Goal: Task Accomplishment & Management: Manage account settings

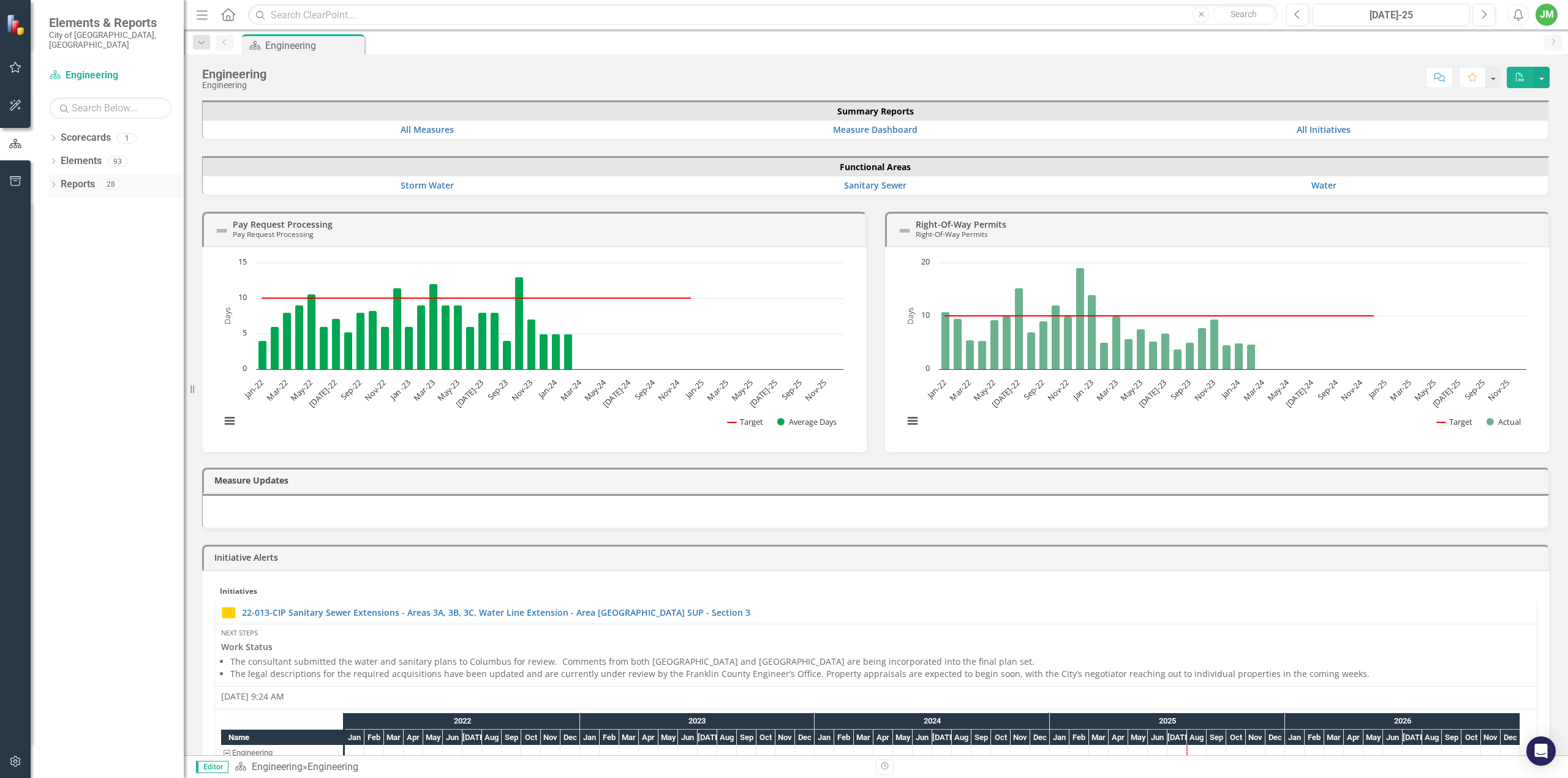
click at [55, 183] on icon "Dropdown" at bounding box center [53, 186] width 8 height 7
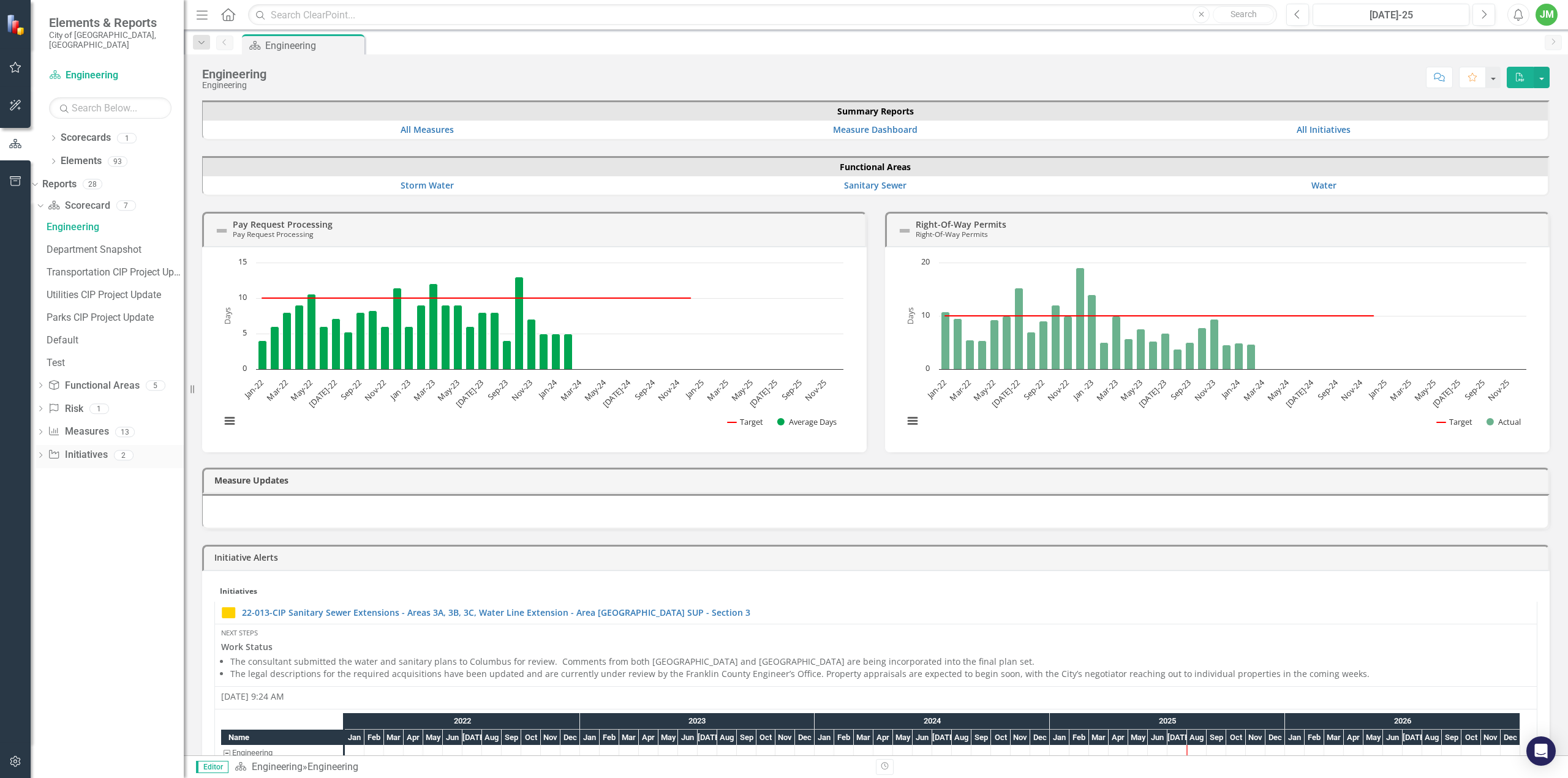
click at [44, 452] on div "Dropdown" at bounding box center [40, 457] width 8 height 11
click at [116, 314] on div "CIP Update - All Active Initiatives" at bounding box center [115, 319] width 137 height 11
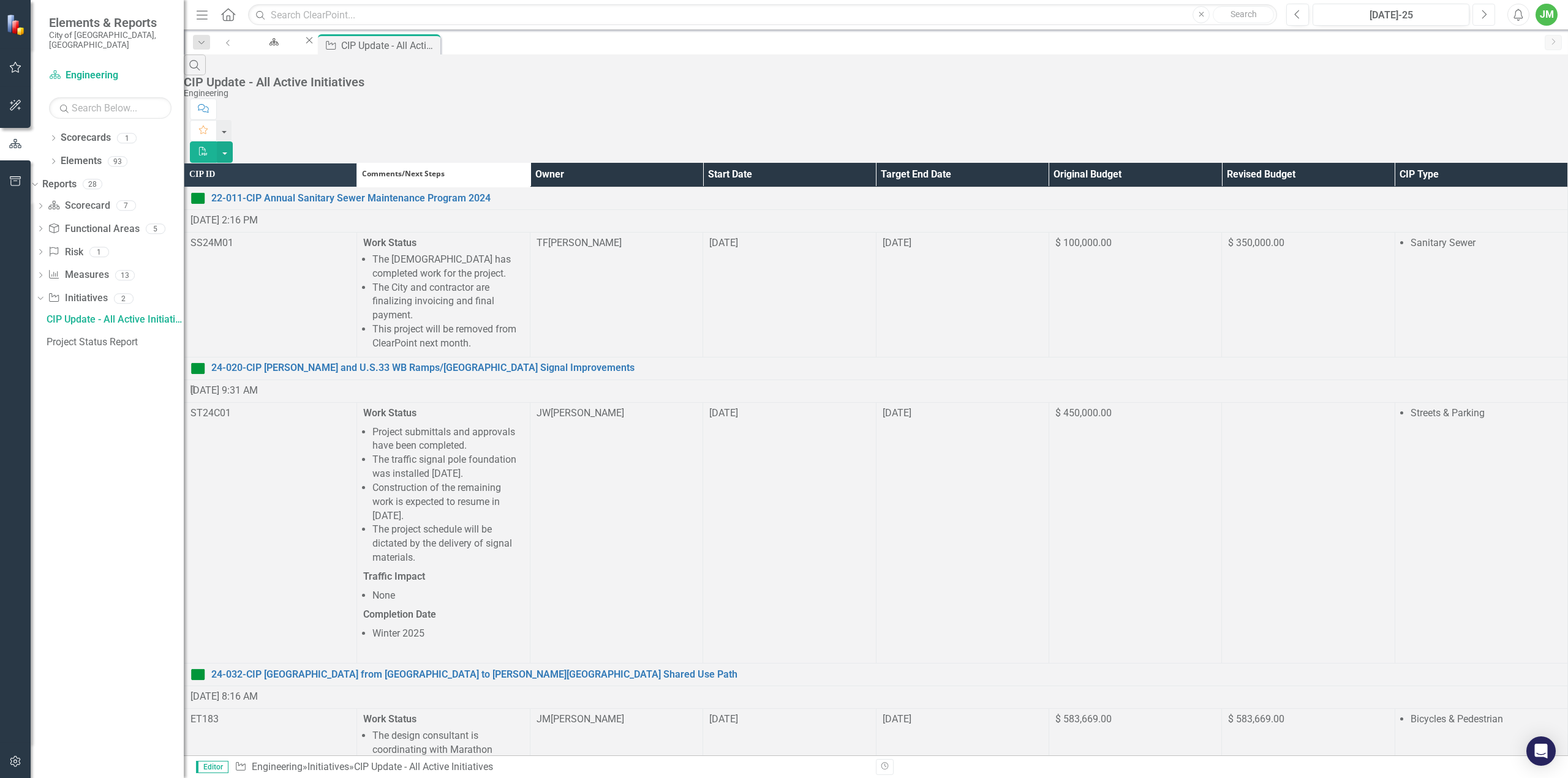
click at [1487, 10] on icon "Next" at bounding box center [1484, 15] width 7 height 11
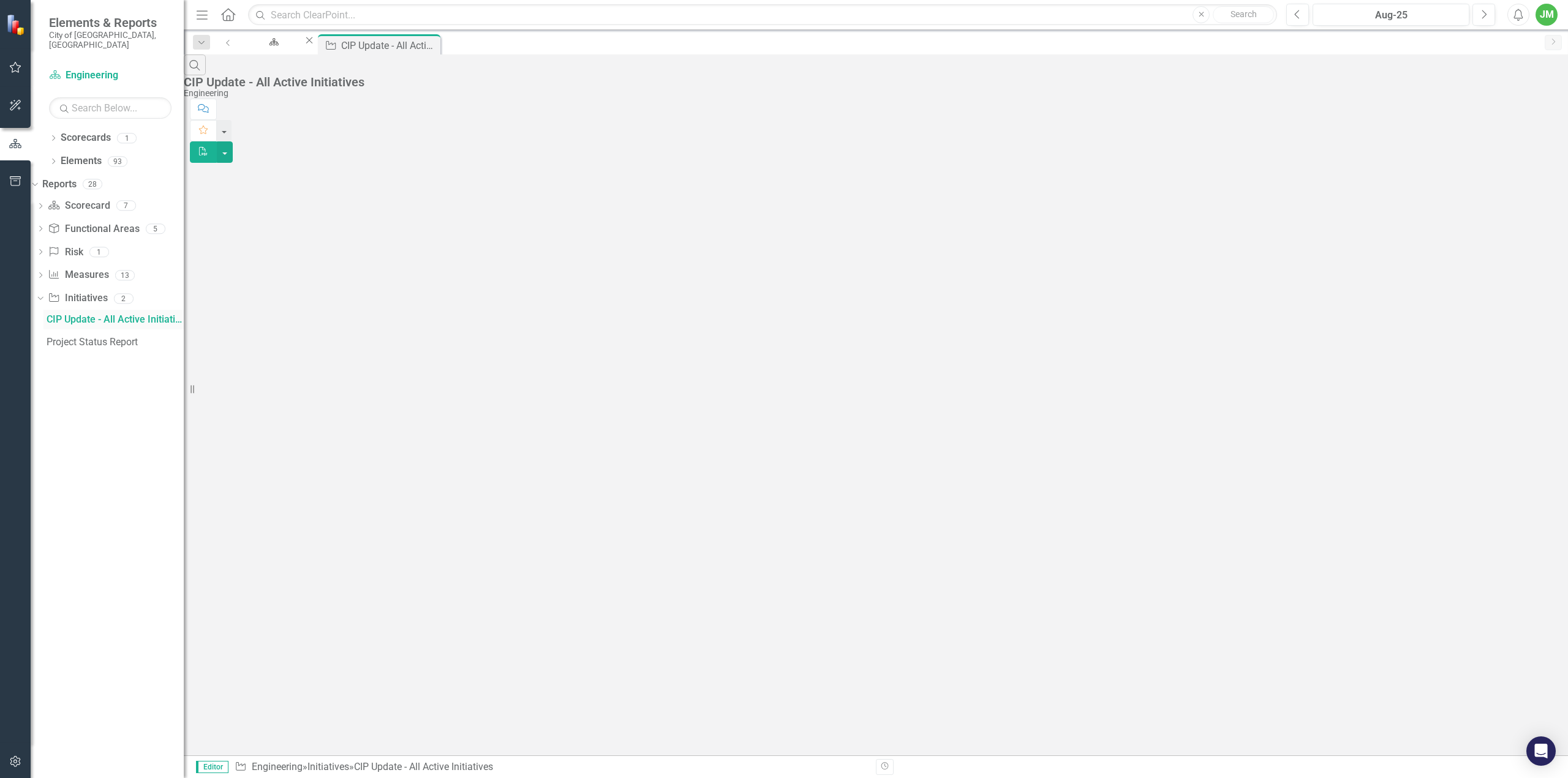
click at [125, 315] on link "CIP Update - All Active Initiatives" at bounding box center [113, 319] width 140 height 20
click at [107, 337] on div "Project Status Report" at bounding box center [115, 342] width 137 height 11
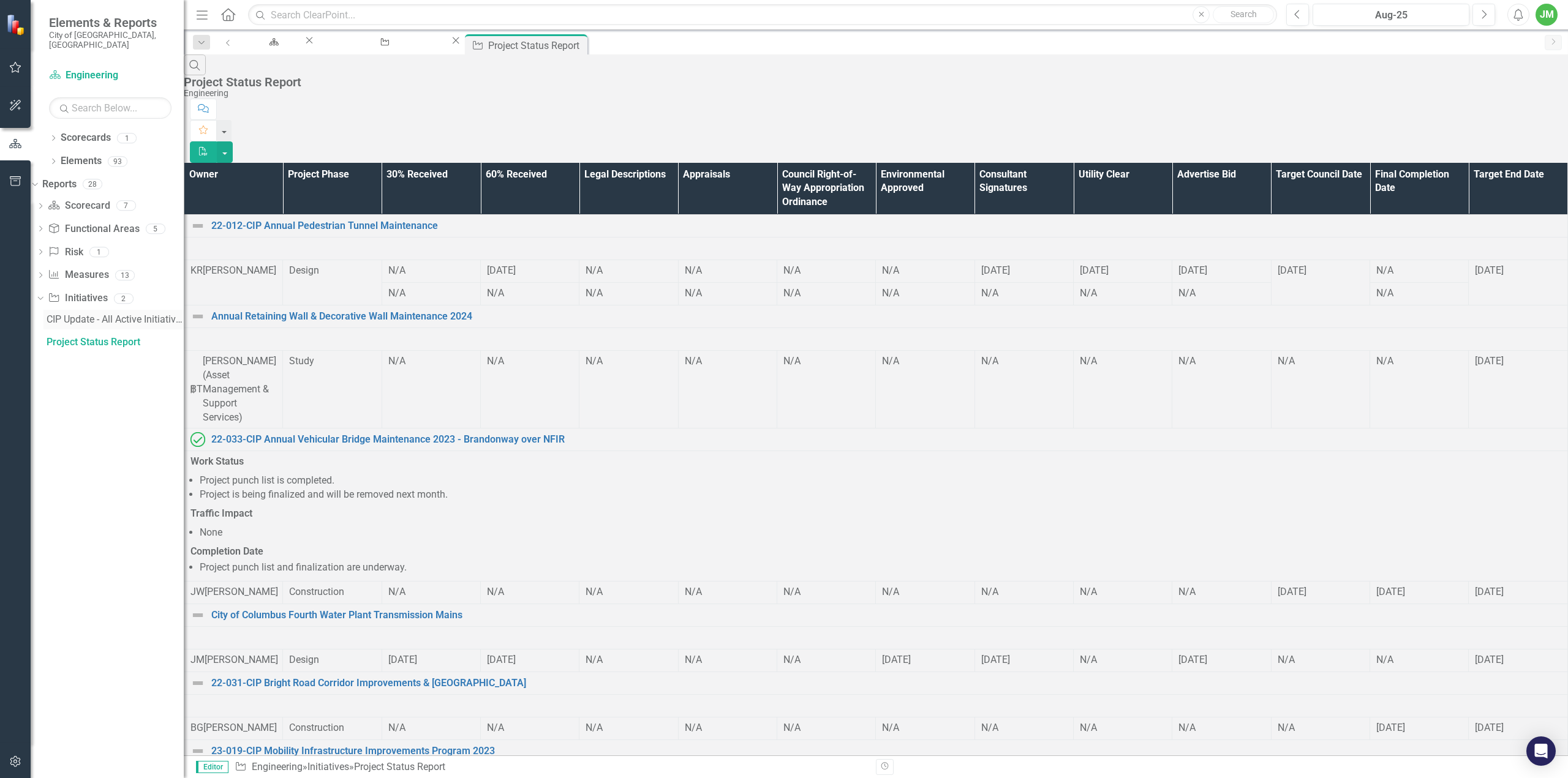
click at [110, 314] on div "CIP Update - All Active Initiatives" at bounding box center [115, 319] width 137 height 11
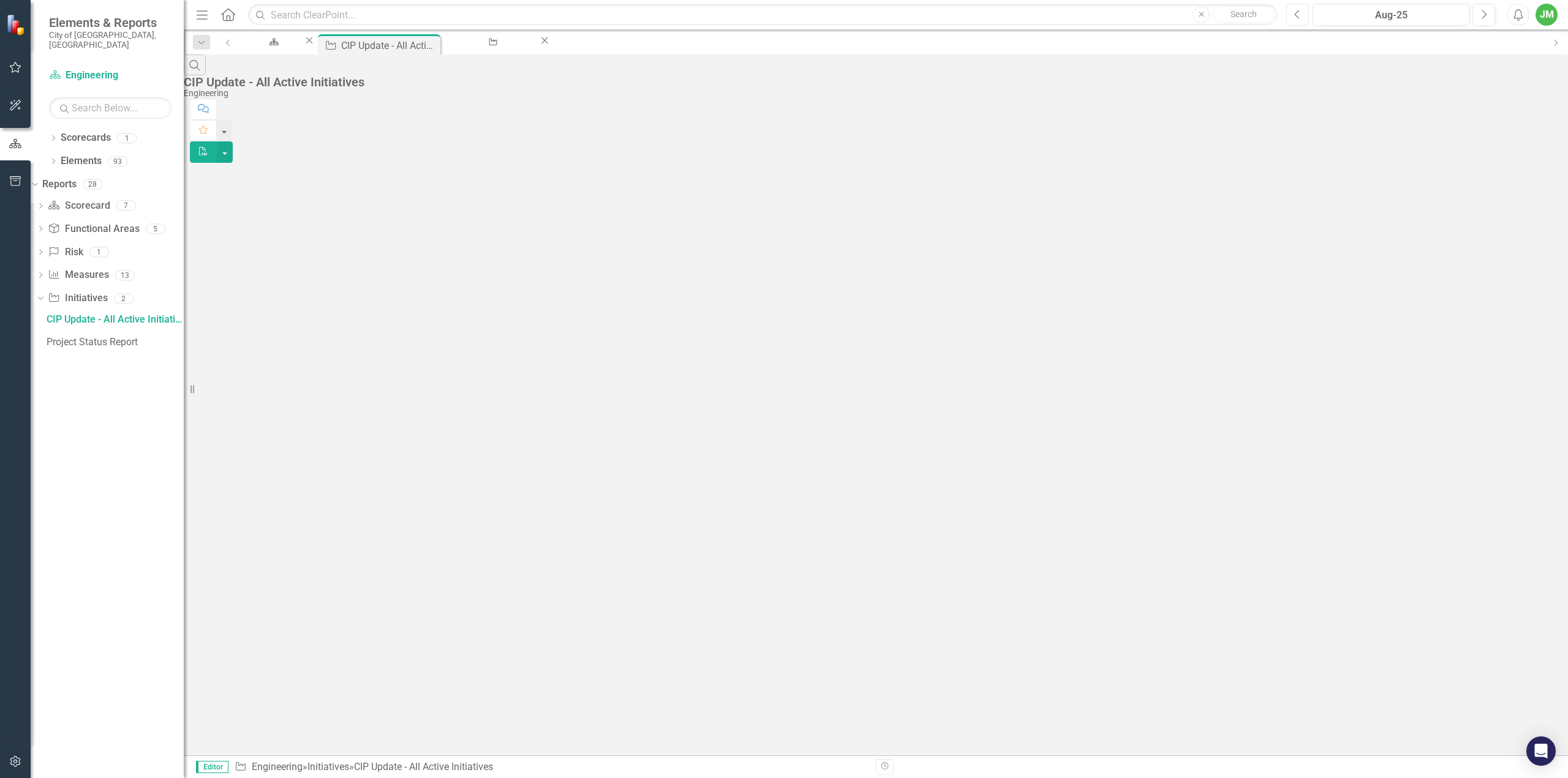
click at [1301, 17] on icon "Previous" at bounding box center [1297, 15] width 7 height 11
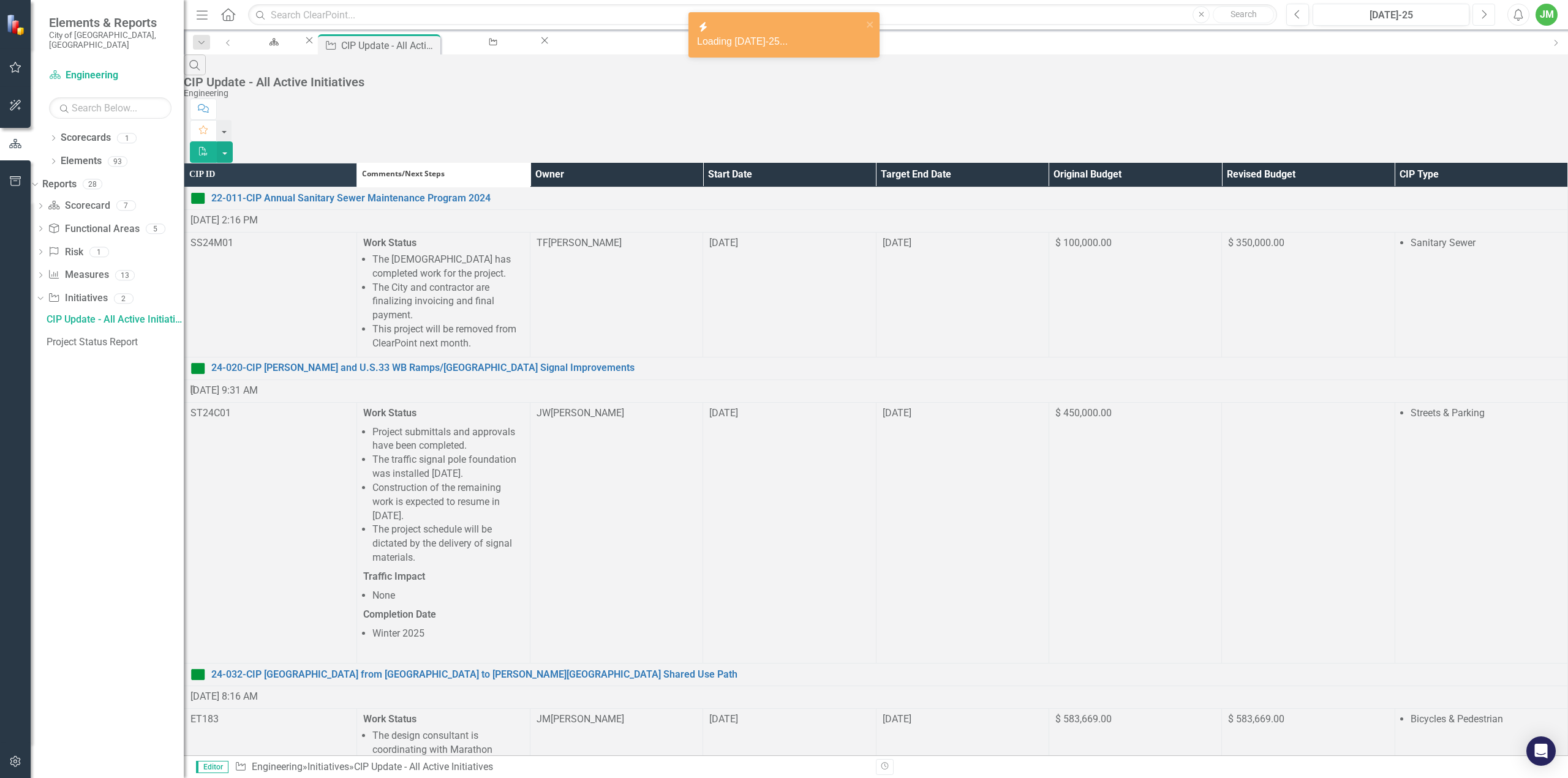
click at [1488, 15] on button "Next" at bounding box center [1484, 15] width 23 height 22
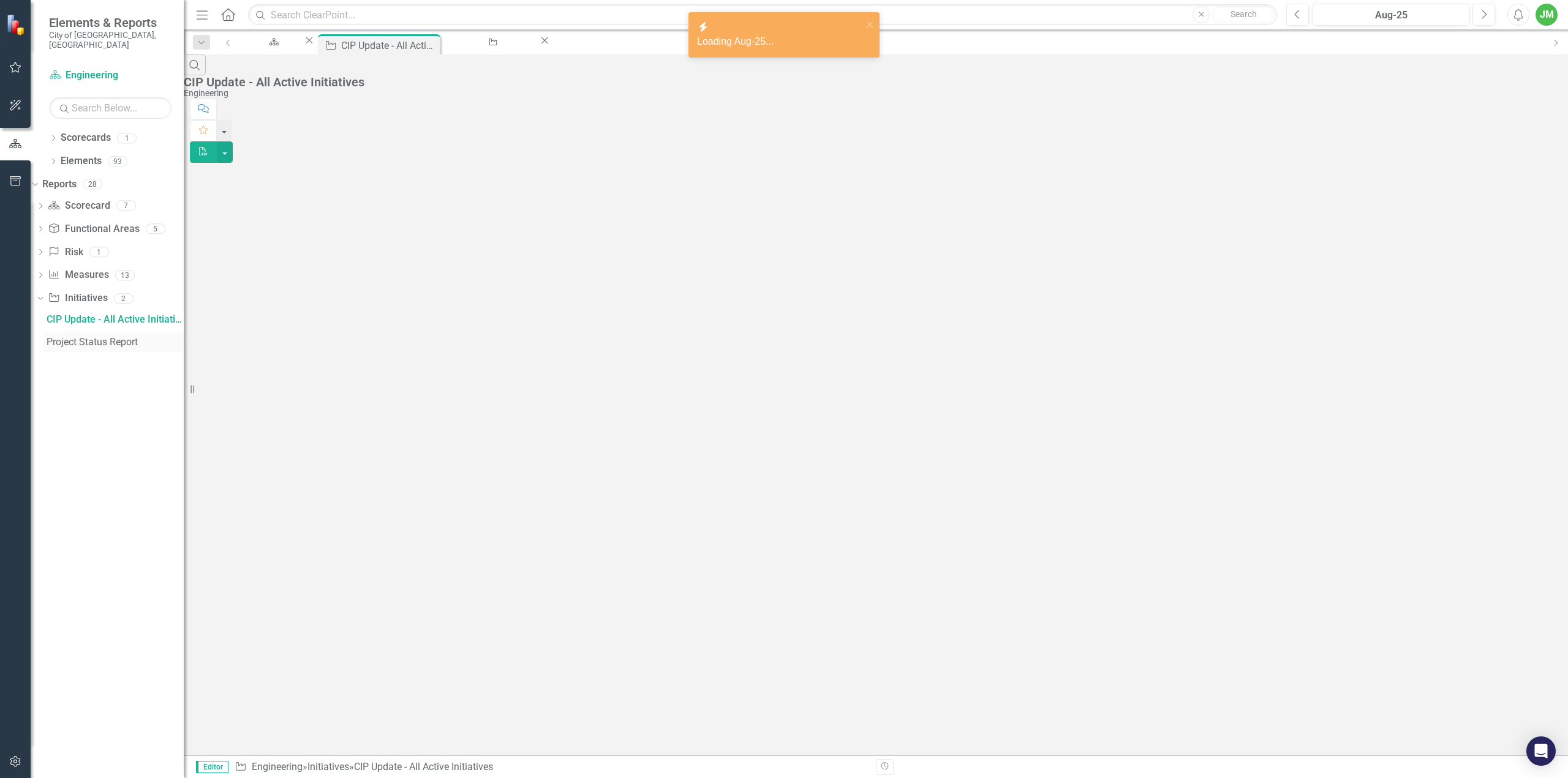
click at [122, 340] on link "Project Status Report" at bounding box center [113, 342] width 140 height 20
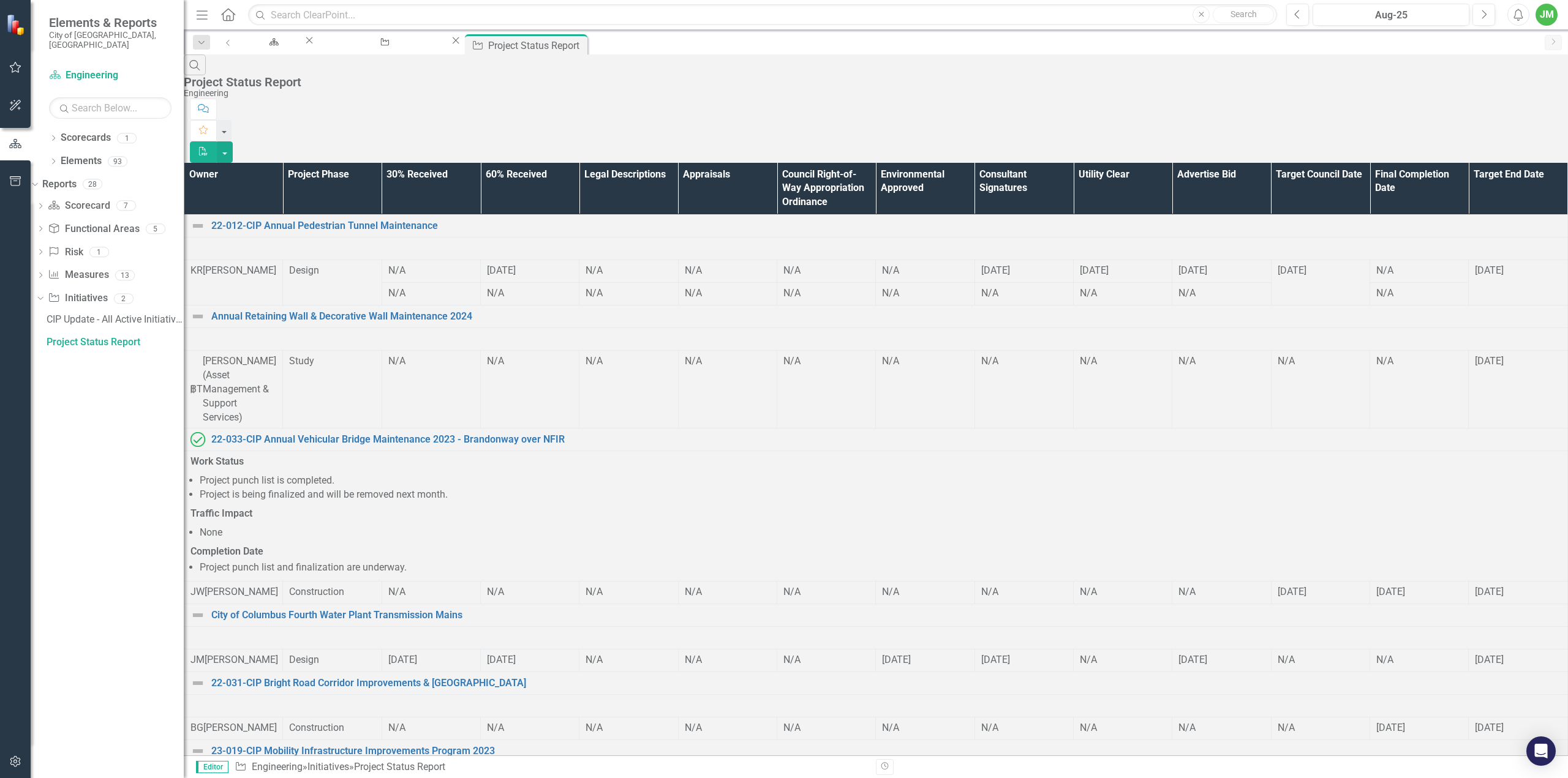
click at [265, 163] on th "Owner" at bounding box center [233, 189] width 99 height 52
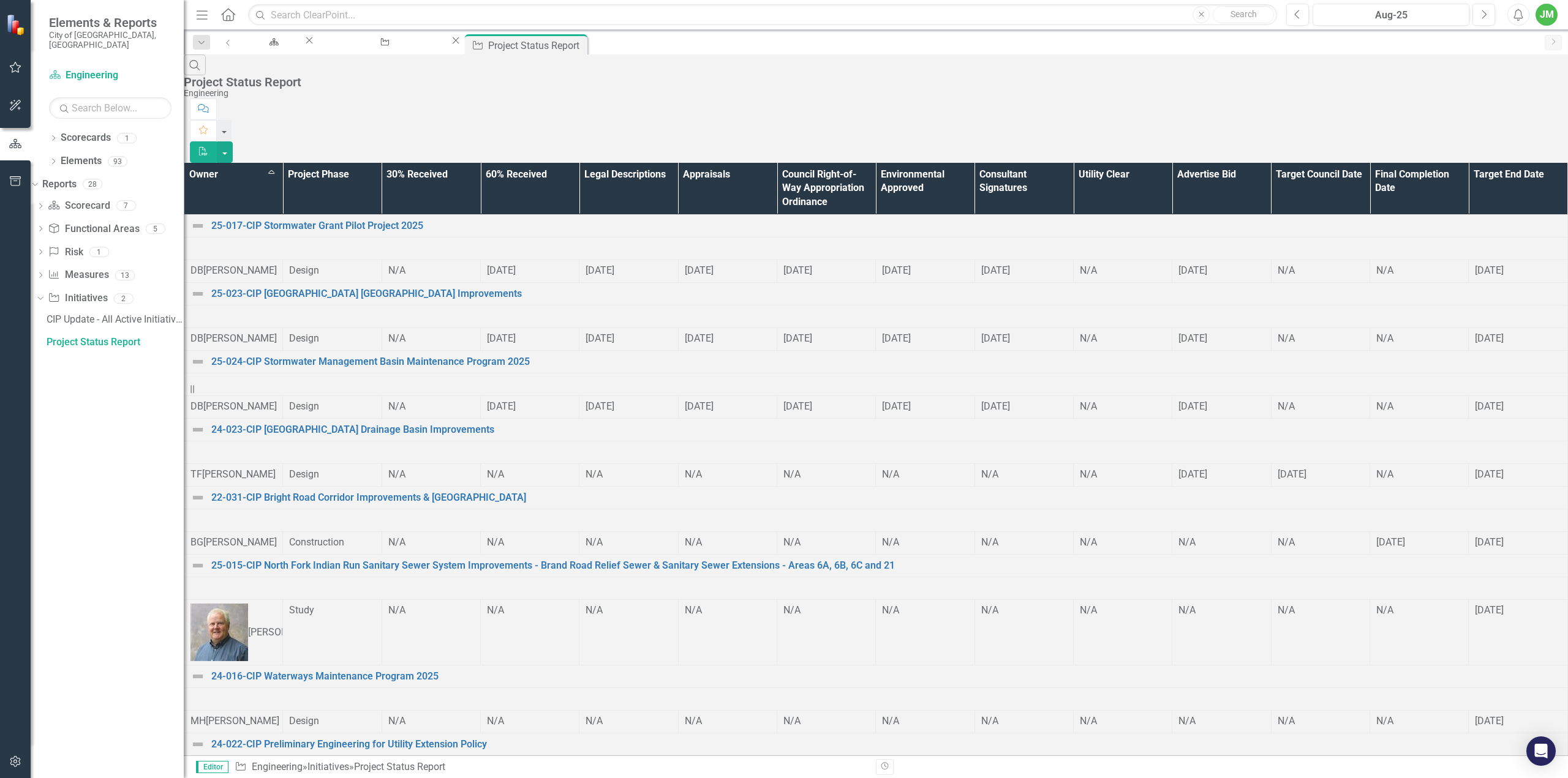
scroll to position [200, 0]
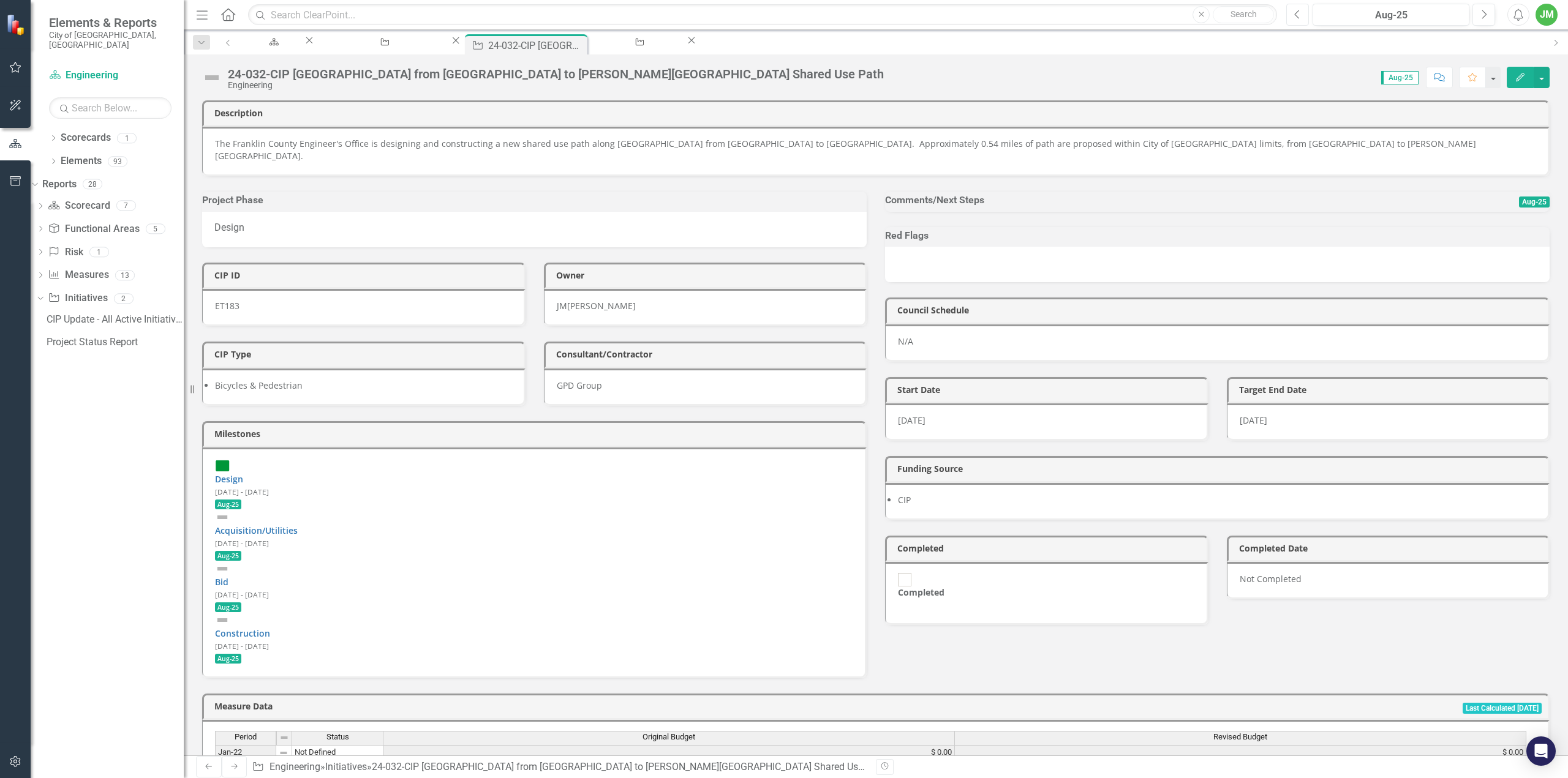
click at [1293, 14] on button "Previous" at bounding box center [1298, 15] width 23 height 22
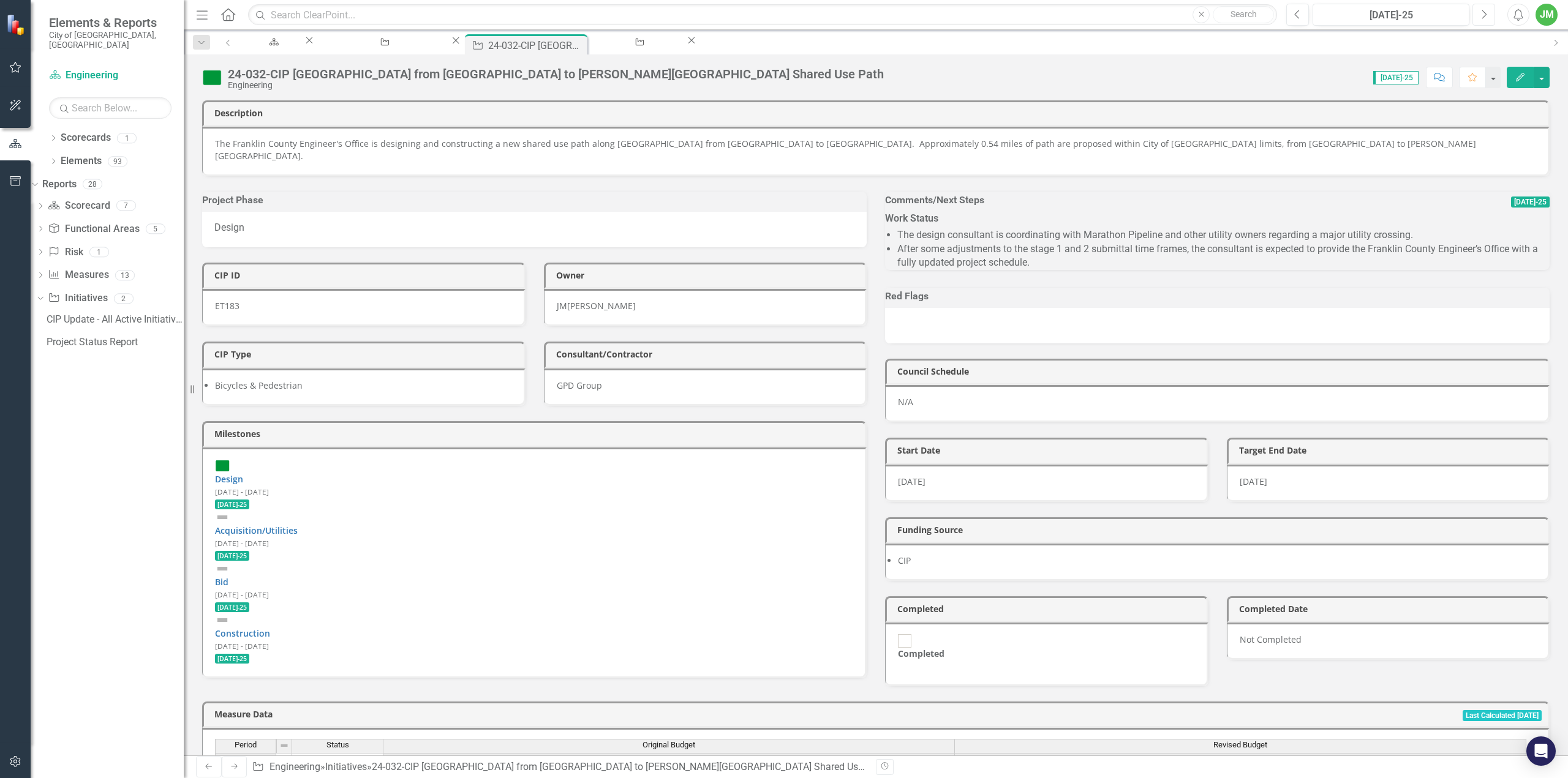
click at [1483, 11] on icon "Next" at bounding box center [1484, 15] width 7 height 11
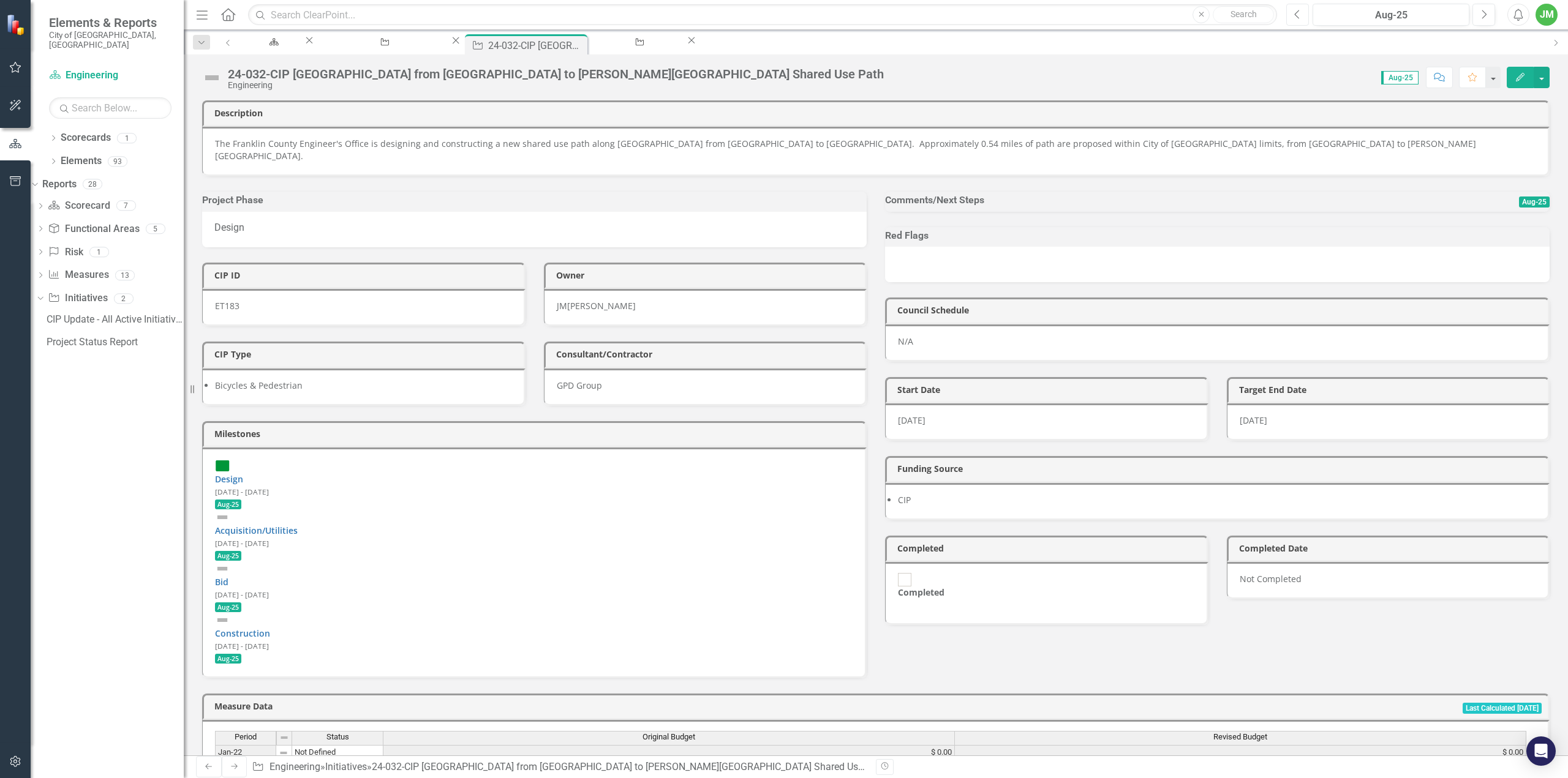
click at [1292, 11] on button "Previous" at bounding box center [1298, 15] width 23 height 22
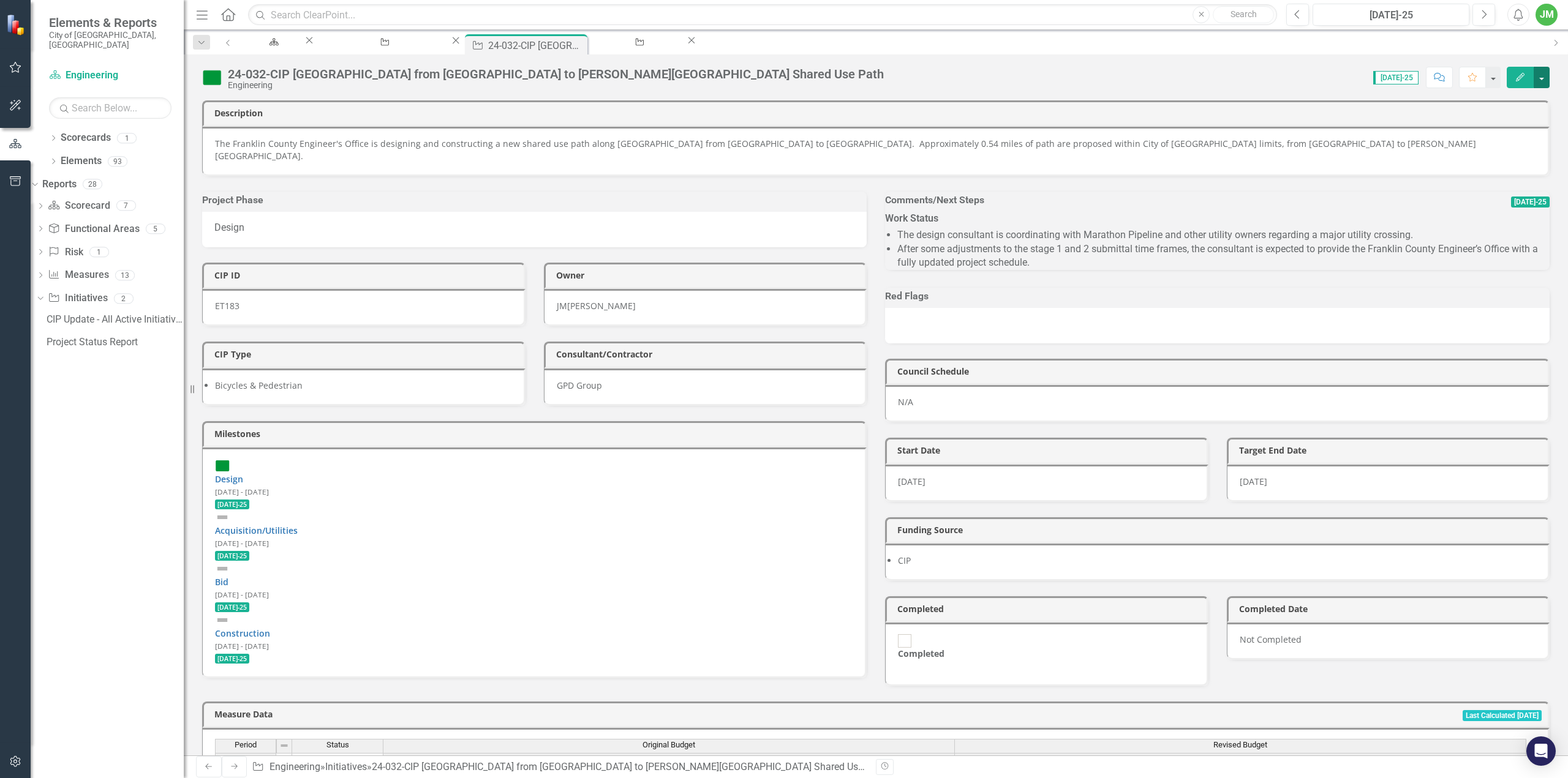
click at [1547, 73] on button "button" at bounding box center [1541, 77] width 16 height 21
click at [1294, 134] on div "The Franklin County Engineer's Office is designing and constructing a new share…" at bounding box center [875, 151] width 1348 height 50
click at [963, 245] on li "After some adjustments to the stage 1 and 2 submittal time frames, the consulta…" at bounding box center [1223, 256] width 652 height 28
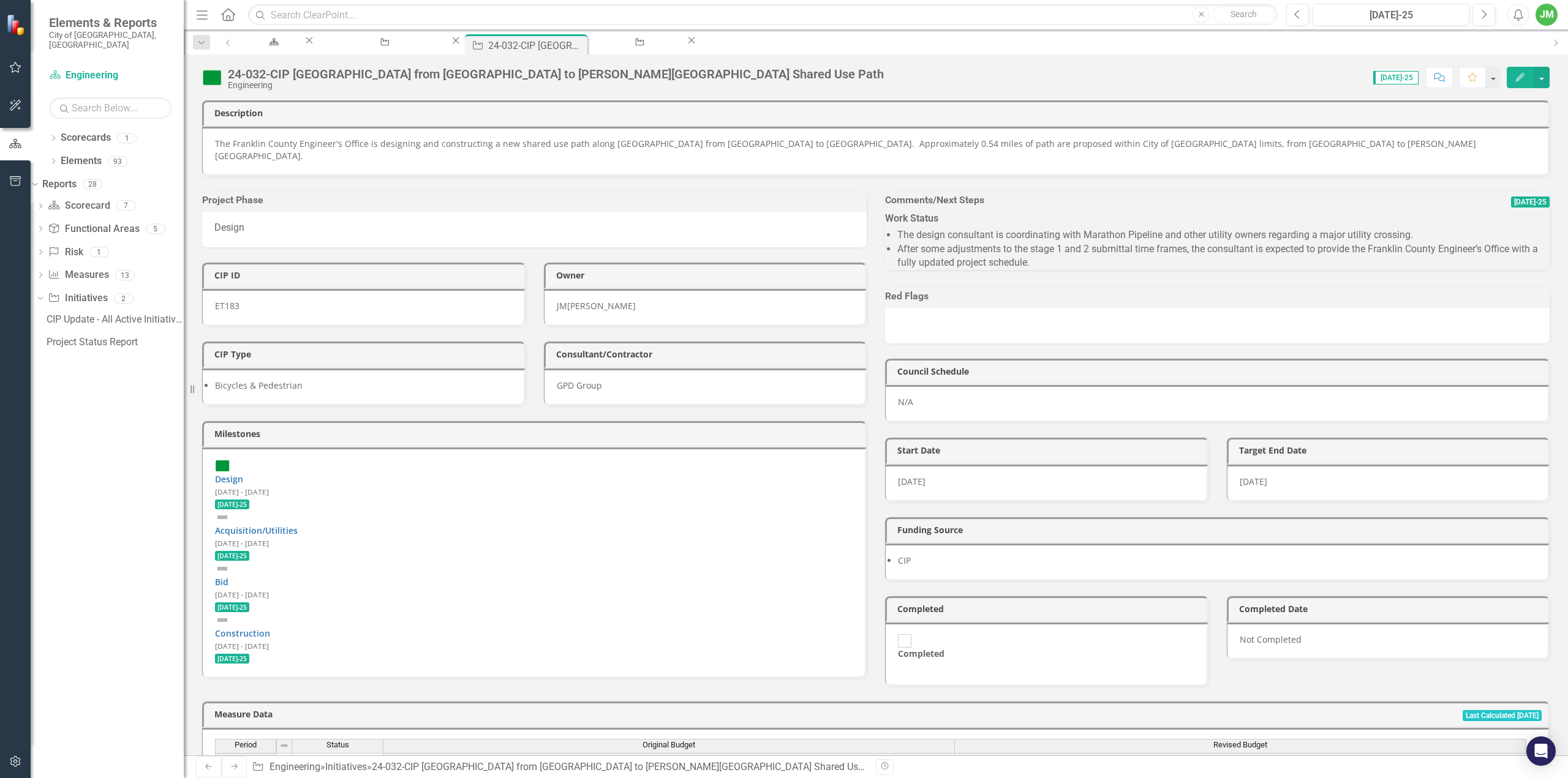
click at [963, 245] on li "After some adjustments to the stage 1 and 2 submittal time frames, the consulta…" at bounding box center [1223, 256] width 652 height 28
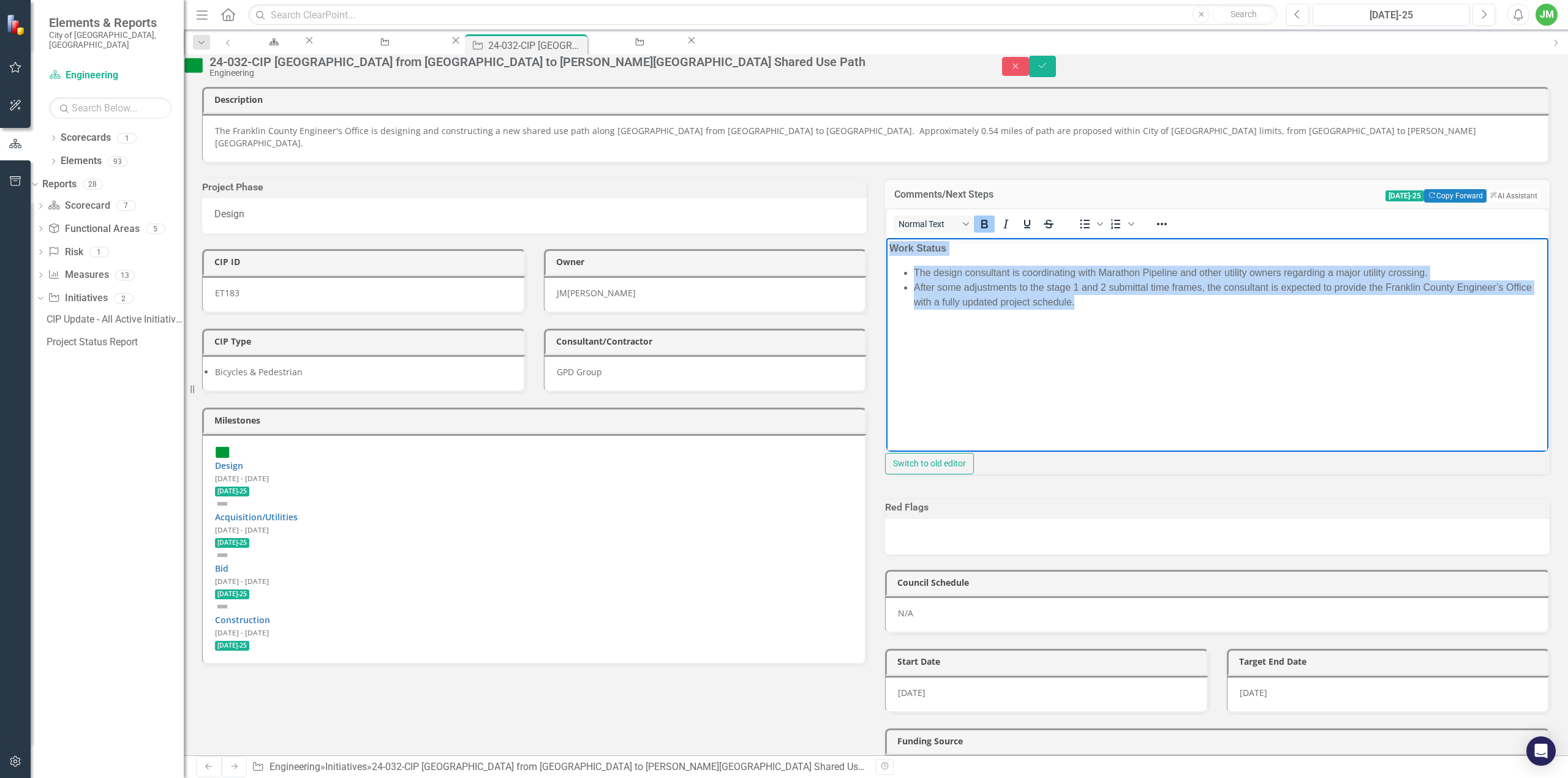
drag, startPoint x: 1179, startPoint y: 316, endPoint x: 868, endPoint y: 247, distance: 318.6
click at [886, 247] on html "Work Status The design consultant is coordinating with Marathon Pipeline and ot…" at bounding box center [1217, 330] width 662 height 183
copy body "Work Status The design consultant is coordinating with Marathon Pipeline and ot…"
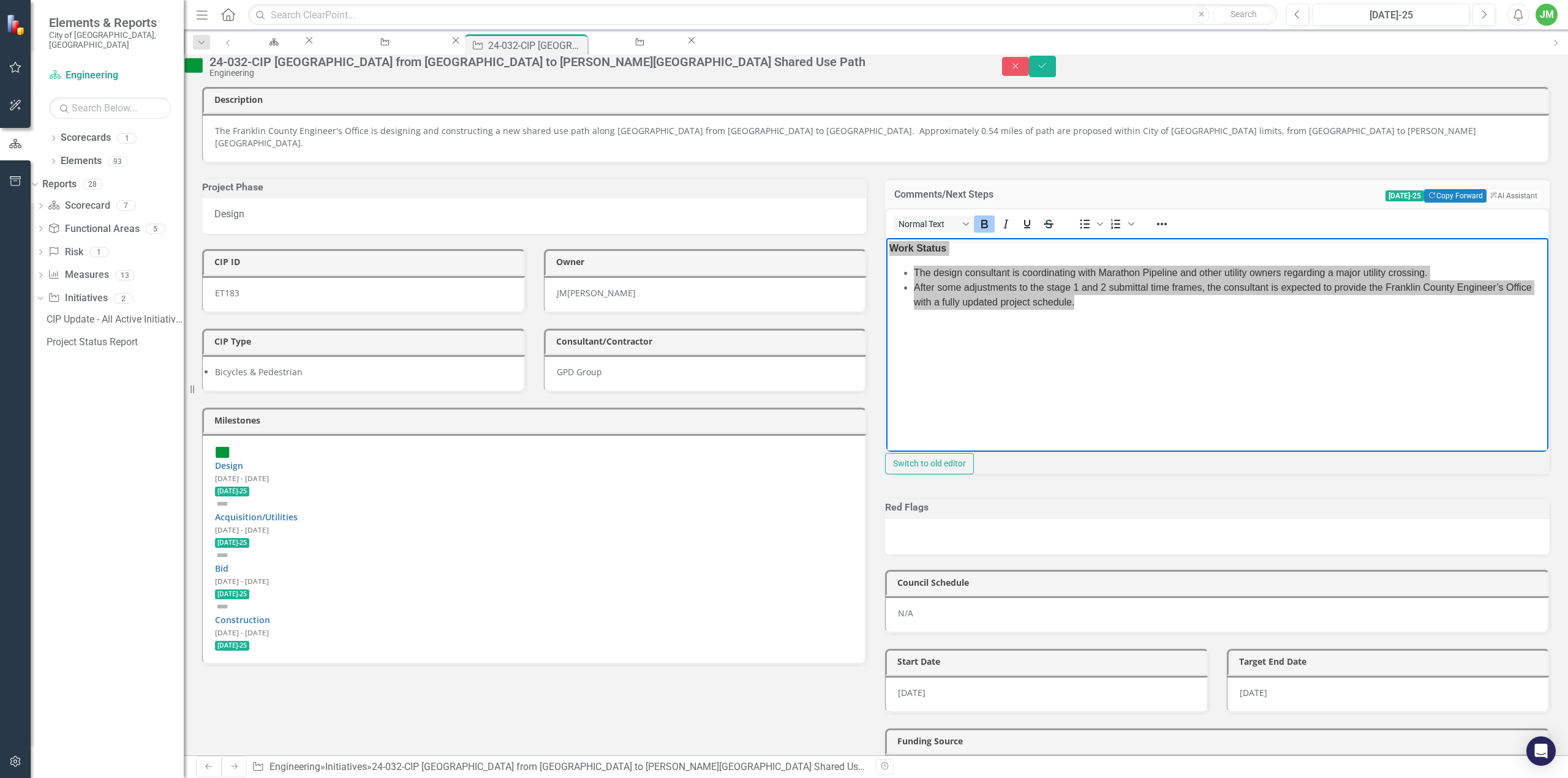
click at [887, 296] on div "Normal Text To open the popup, press Shift+Enter To open the popup, press Shift…" at bounding box center [1217, 341] width 664 height 267
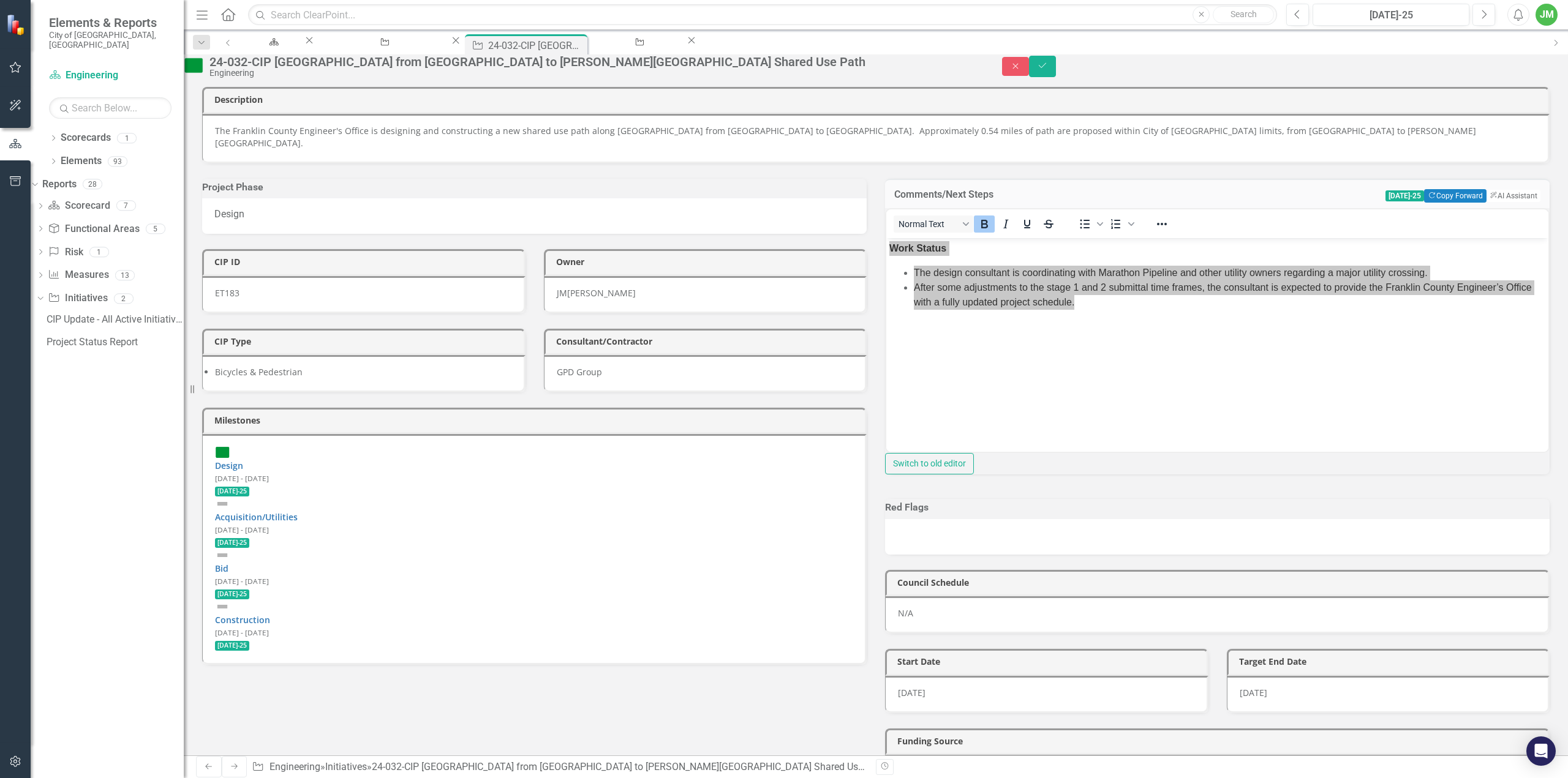
click at [1068, 165] on div "Comments/Next Steps Jul-25 Copy Forward Copy Forward ClearPoint AI AI Assistant…" at bounding box center [1217, 324] width 683 height 321
click at [1155, 175] on div "Comments/Next Steps Jul-25 Copy Forward Copy Forward ClearPoint AI AI Assistant…" at bounding box center [1217, 324] width 683 height 321
click at [1029, 66] on button "Close" at bounding box center [1015, 66] width 27 height 19
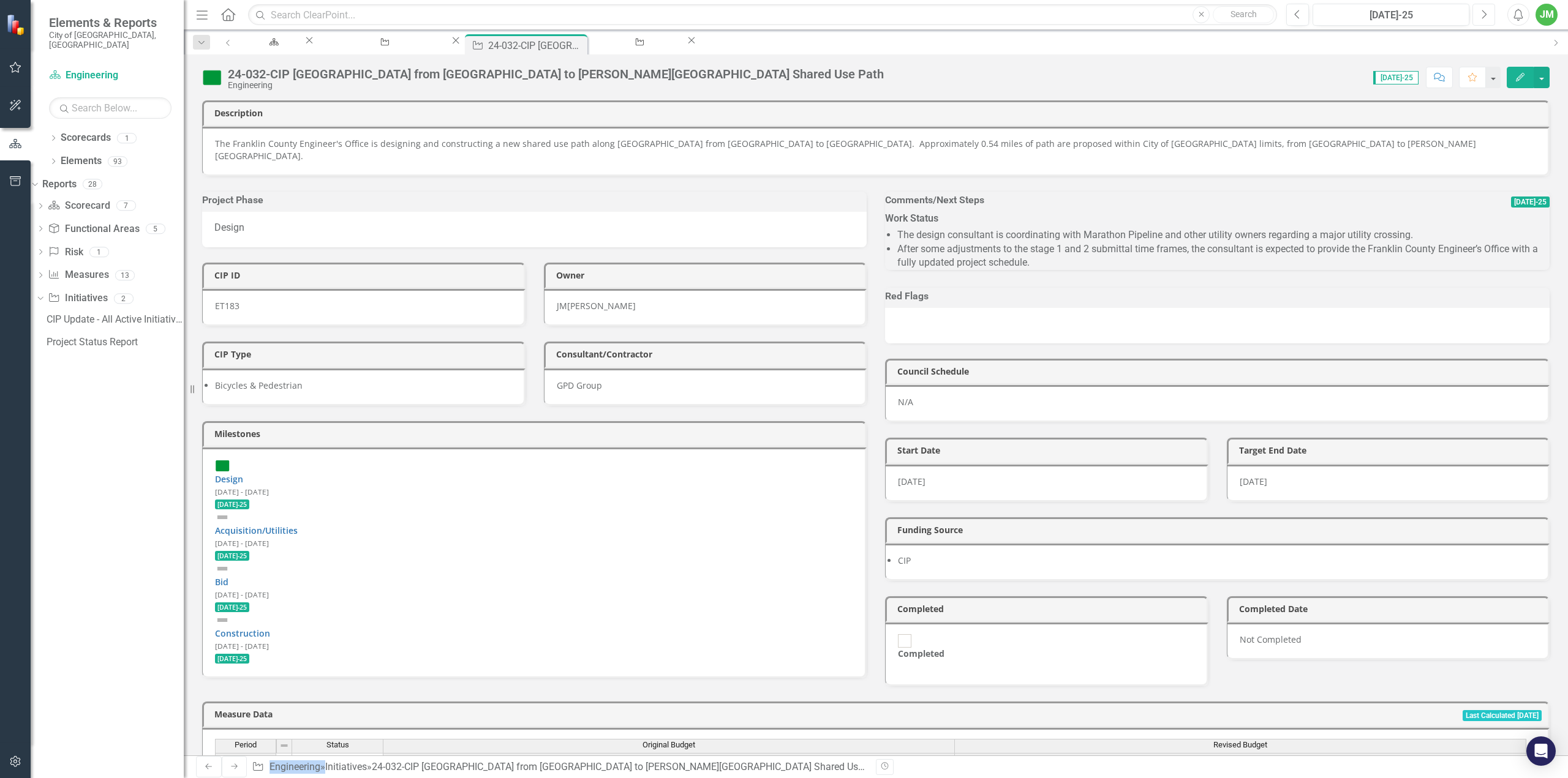
click at [1480, 17] on button "Next" at bounding box center [1484, 15] width 23 height 22
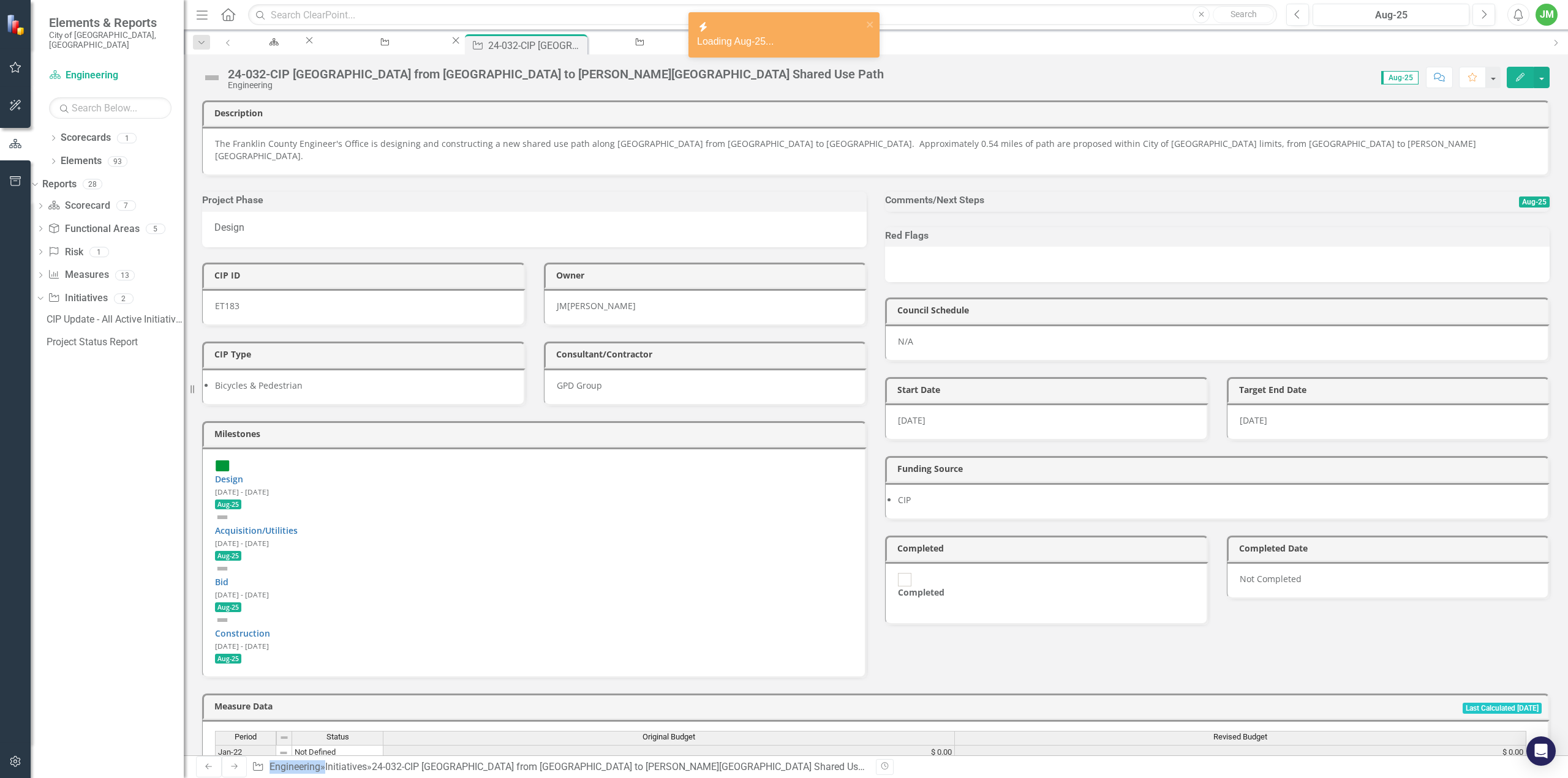
click at [1056, 212] on div at bounding box center [1217, 212] width 664 height 0
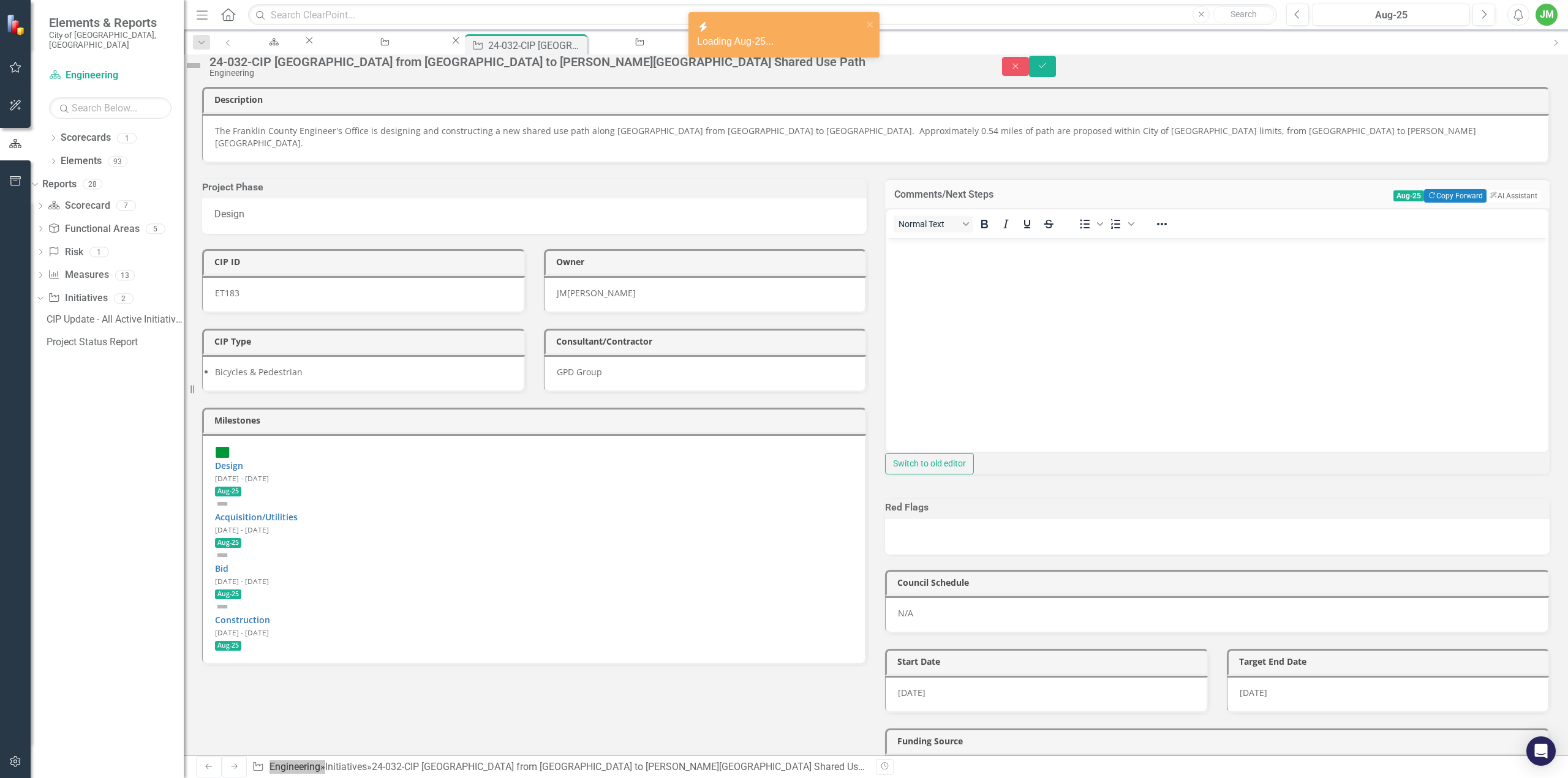
click at [947, 310] on body "Rich Text Area. Press ALT-0 for help." at bounding box center [1217, 330] width 662 height 183
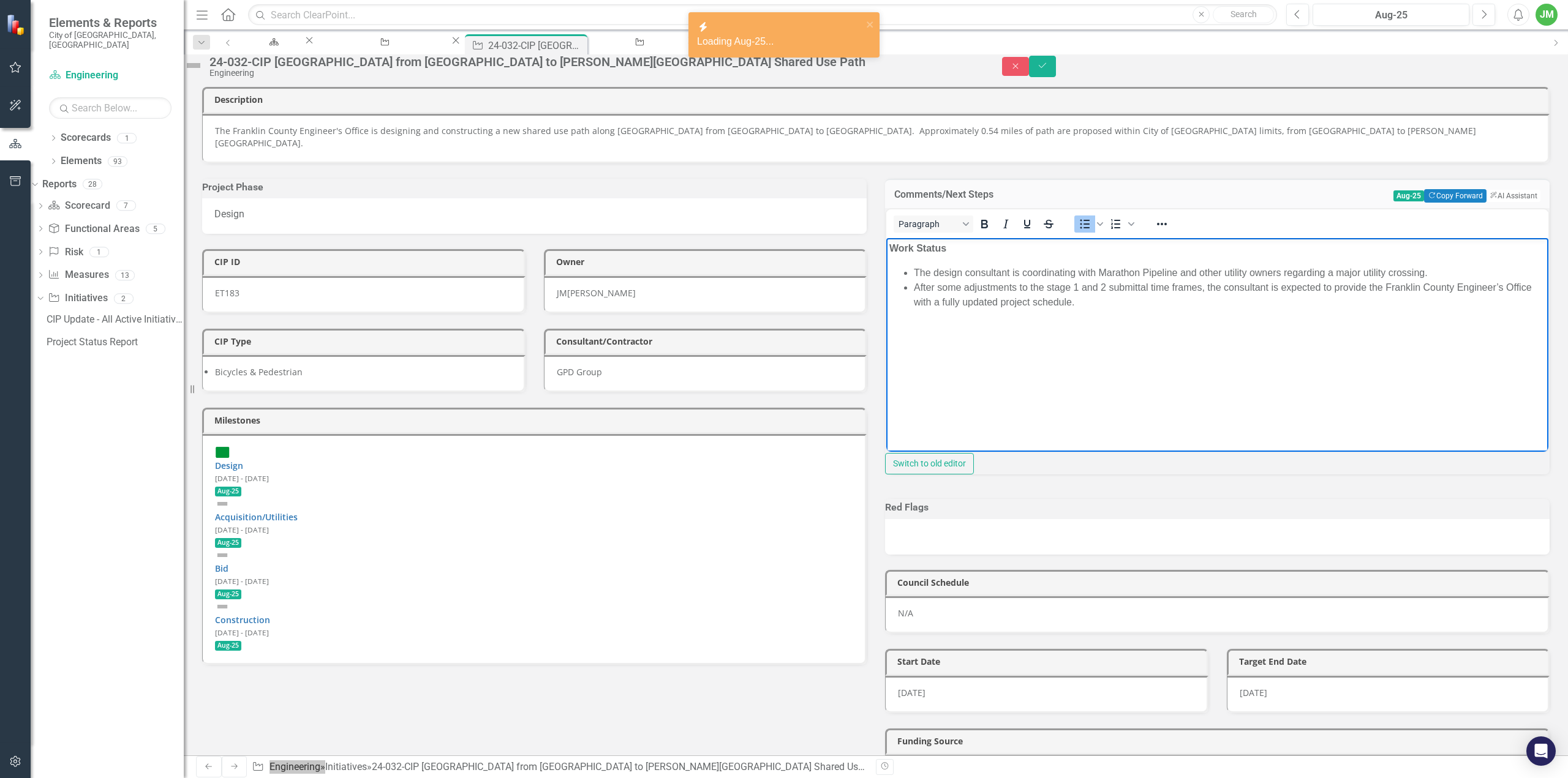
click at [915, 274] on li "The design consultant is coordinating with Marathon Pipeline and other utility …" at bounding box center [1229, 273] width 631 height 15
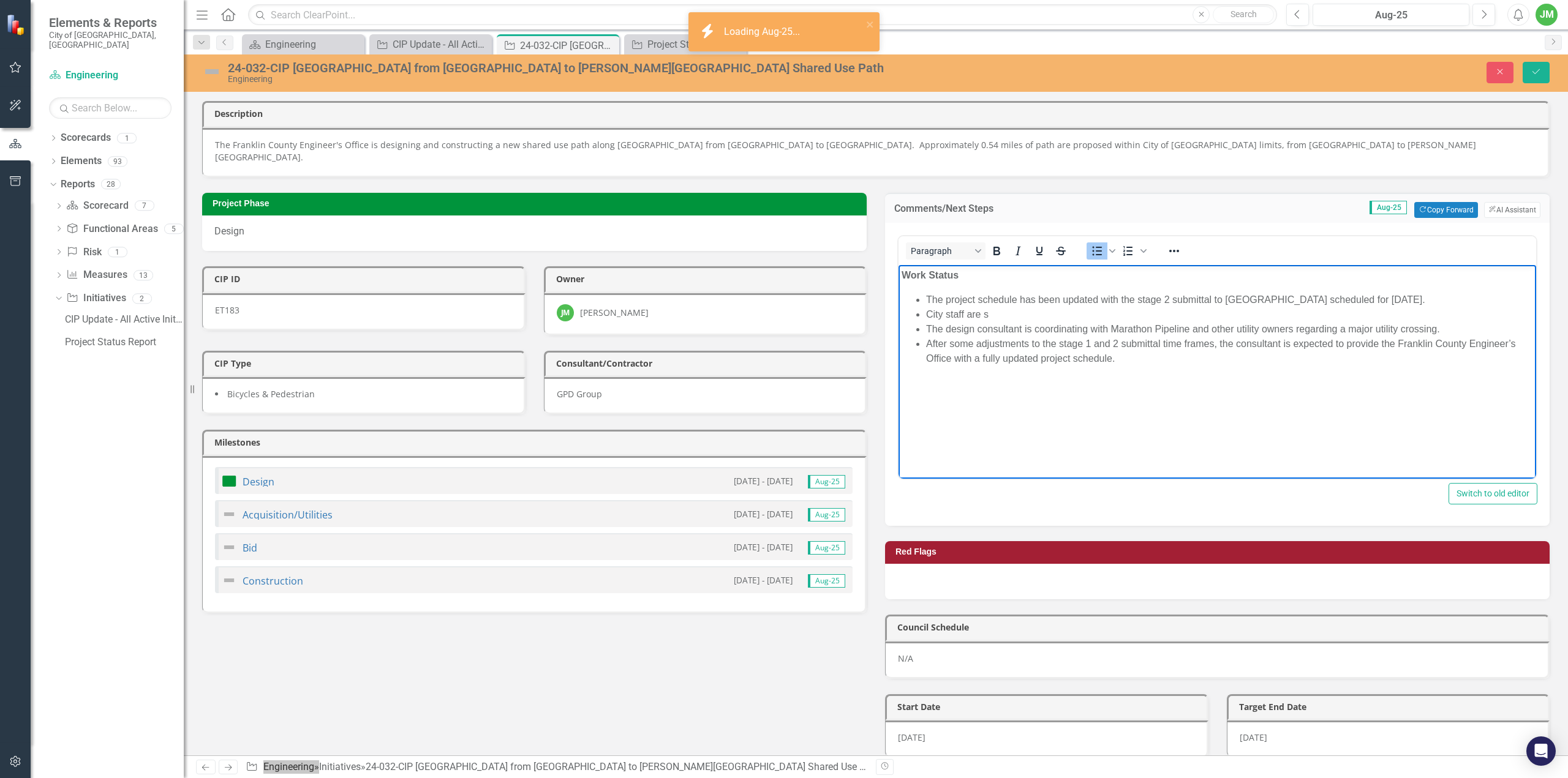
click at [1061, 316] on li "City staff are s" at bounding box center [1229, 313] width 607 height 15
click at [1092, 356] on li "After some adjustments to the stage 1 and 2 submittal time frames, the consulta…" at bounding box center [1229, 351] width 607 height 29
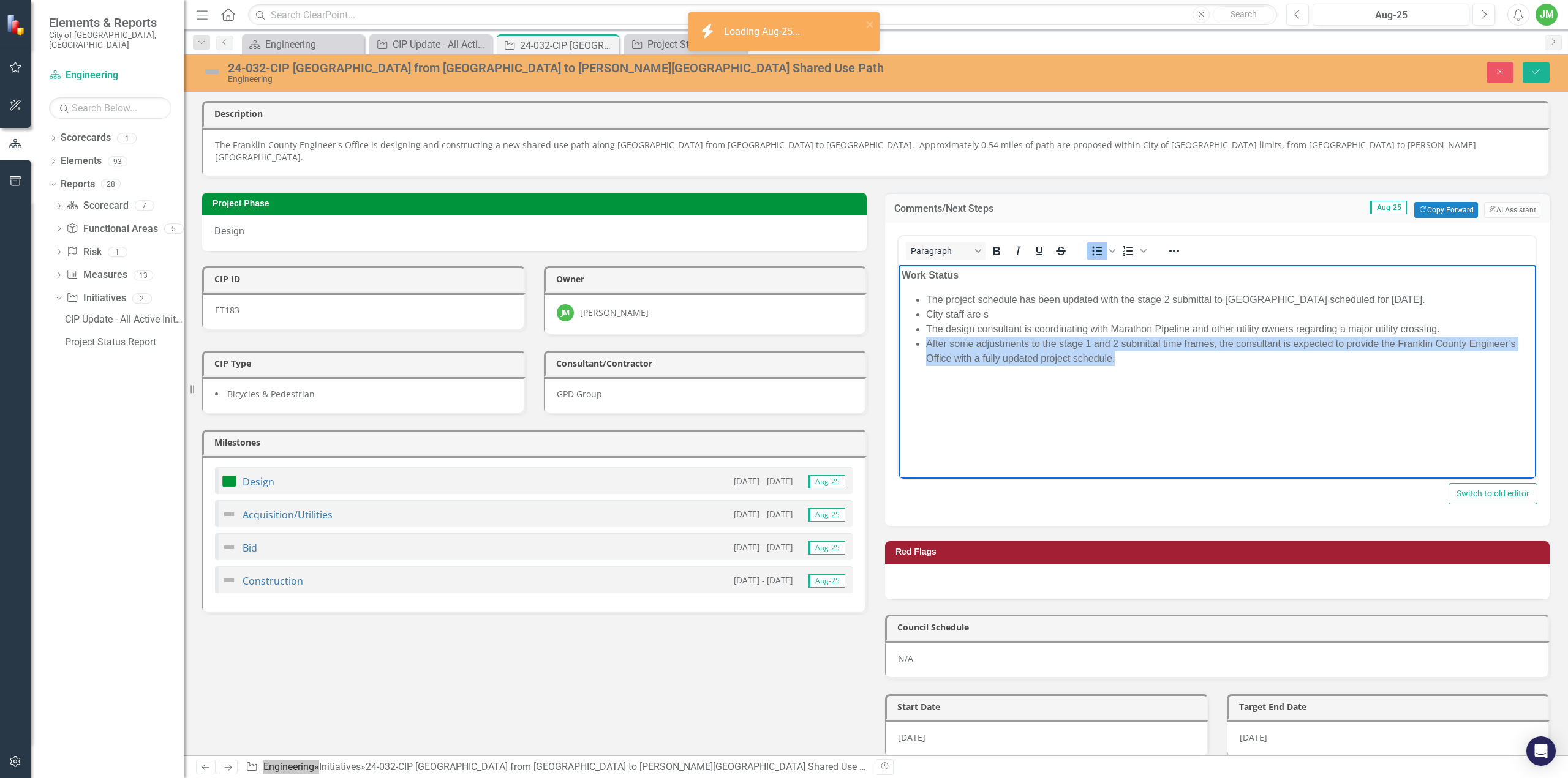
click at [1092, 356] on li "After some adjustments to the stage 1 and 2 submittal time frames, the consulta…" at bounding box center [1229, 351] width 607 height 29
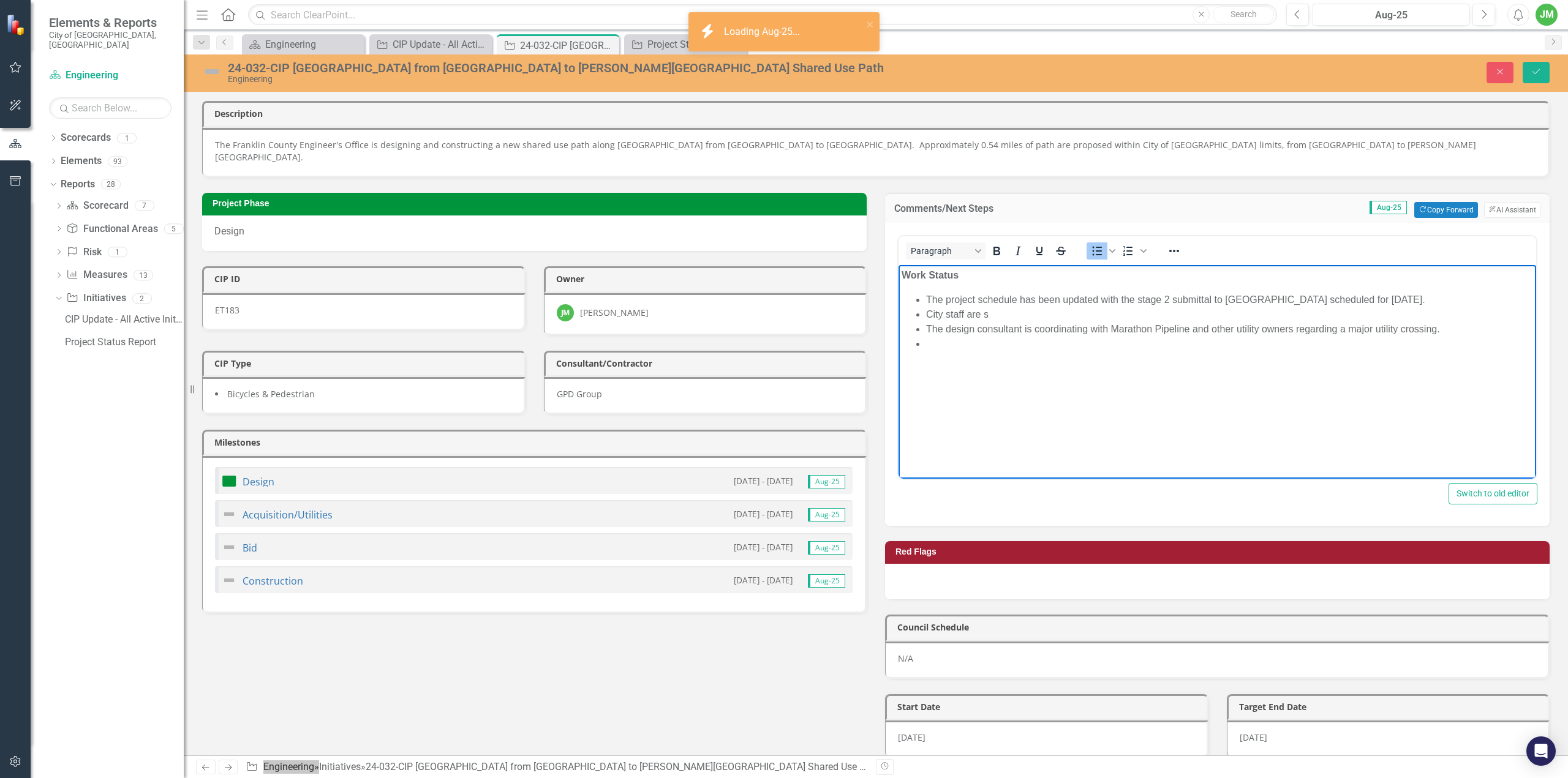
click at [1315, 299] on li "The project schedule has been updated with the stage 2 submittal to [GEOGRAPHIC…" at bounding box center [1229, 299] width 607 height 15
click at [1078, 317] on li "City staff are s" at bounding box center [1229, 313] width 607 height 15
click at [1354, 303] on li "The project schedule has been updated with the stage 2 submittal to [GEOGRAPHIC…" at bounding box center [1229, 299] width 607 height 15
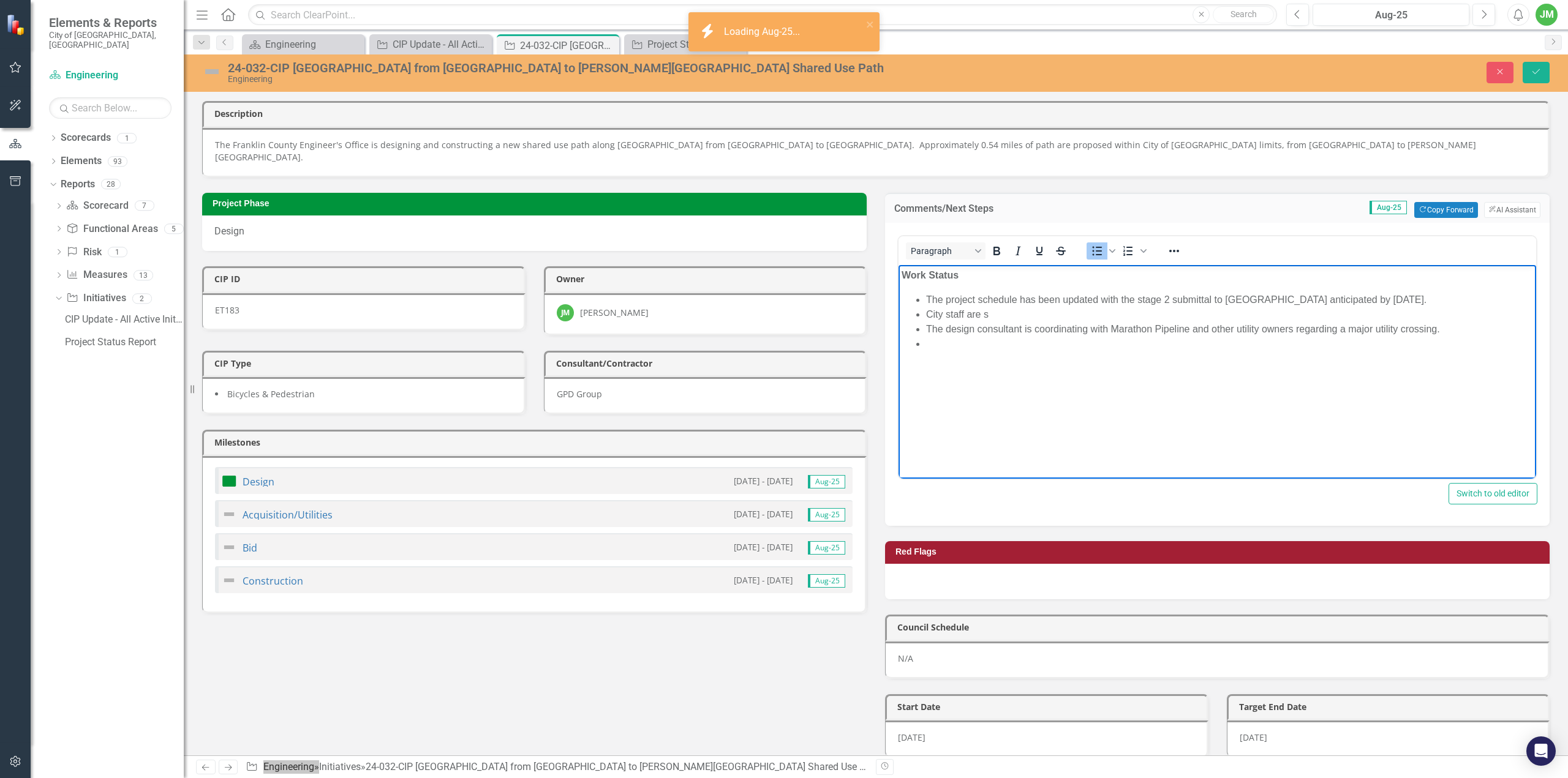
click at [1021, 339] on li "Rich Text Area. Press ALT-0 for help." at bounding box center [1229, 343] width 607 height 15
drag, startPoint x: 1024, startPoint y: 316, endPoint x: 927, endPoint y: 319, distance: 97.0
click at [927, 319] on li "City staff are s" at bounding box center [1229, 313] width 607 height 15
drag, startPoint x: 948, startPoint y: 331, endPoint x: 1104, endPoint y: 340, distance: 156.3
click at [1104, 340] on body "Work Status The project schedule has been updated with the stage 2 submittal to…" at bounding box center [1217, 356] width 638 height 183
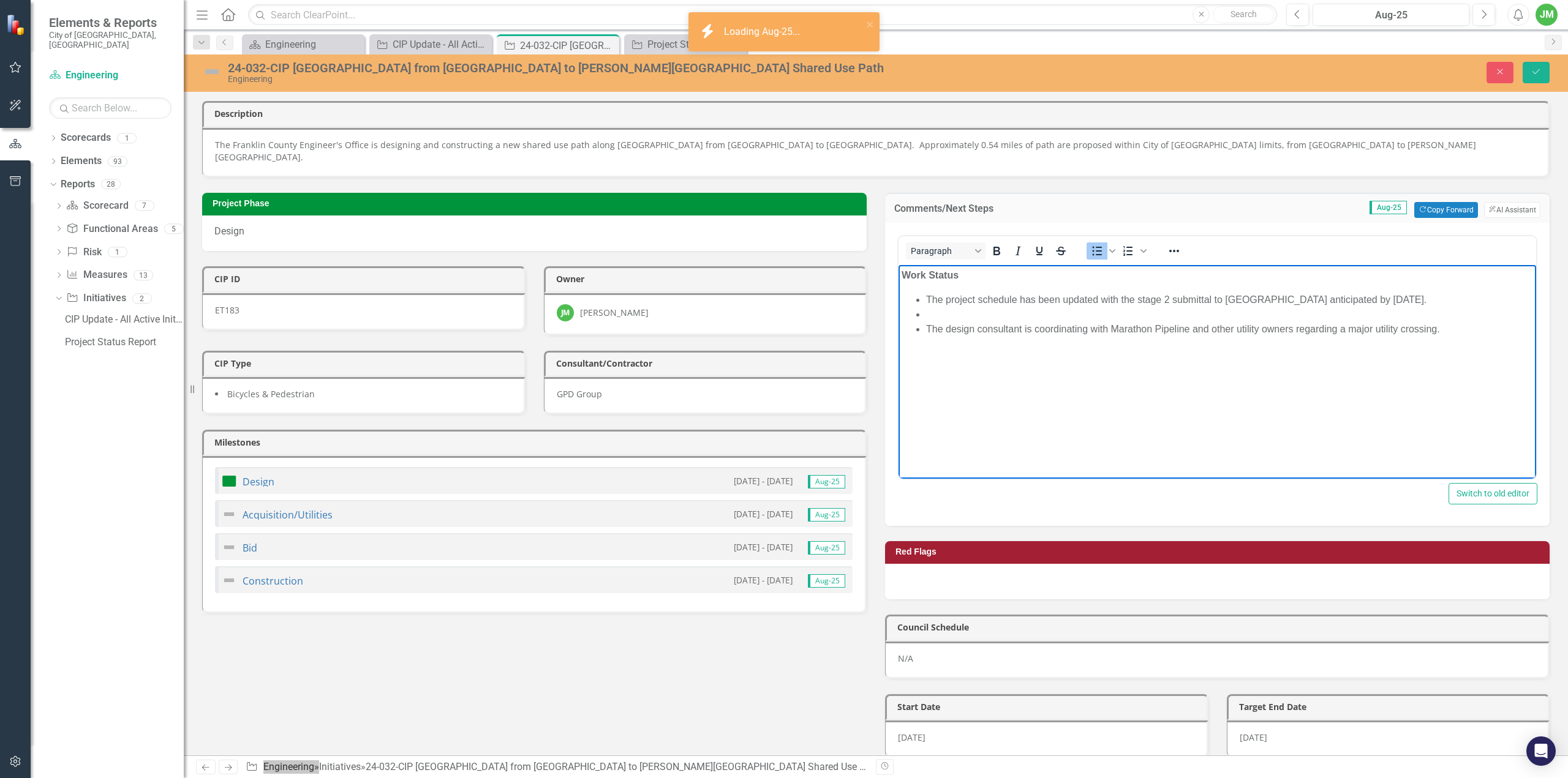
drag, startPoint x: 1072, startPoint y: 313, endPoint x: 1064, endPoint y: 319, distance: 10.0
click at [1072, 313] on li "Rich Text Area. Press ALT-0 for help." at bounding box center [1229, 313] width 607 height 15
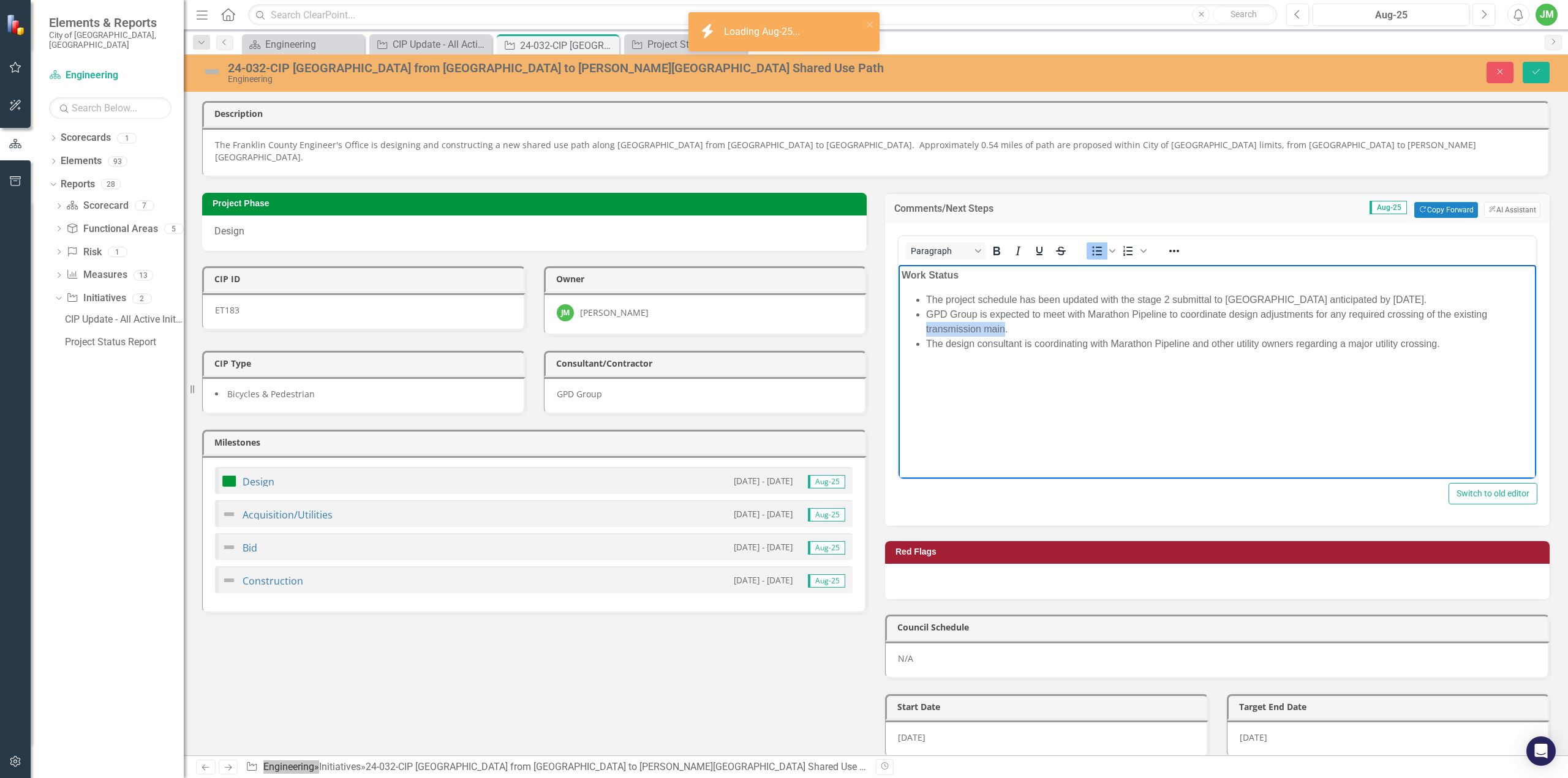
drag, startPoint x: 924, startPoint y: 329, endPoint x: 1006, endPoint y: 326, distance: 82.1
click at [1006, 326] on ul "The project schedule has been updated with the stage 2 submittal to [GEOGRAPHIC…" at bounding box center [1217, 321] width 631 height 59
click at [1164, 328] on li "The design consultant is coordinating with Marathon Pipeline and other utility …" at bounding box center [1229, 329] width 607 height 15
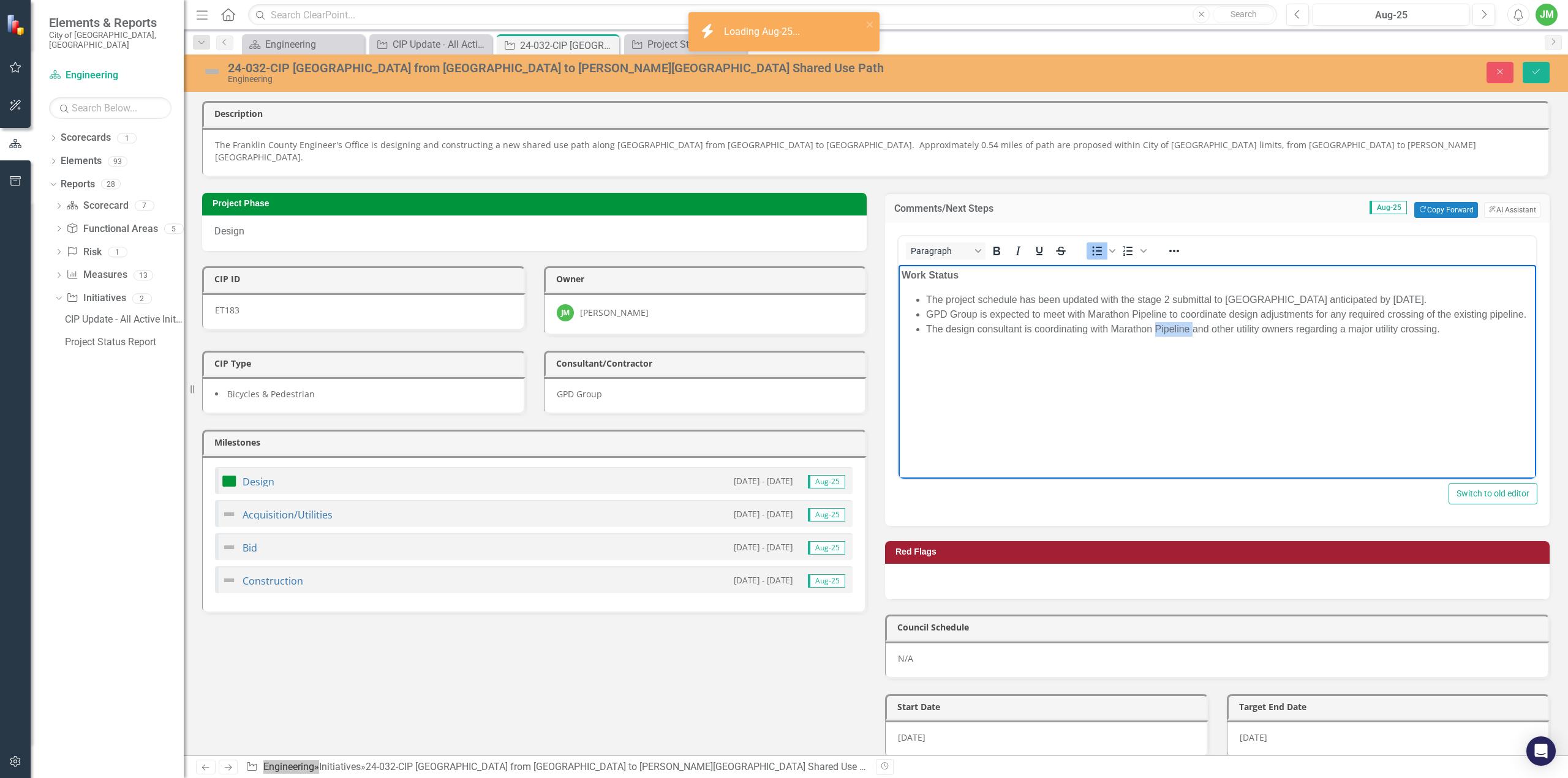
click at [1164, 328] on li "The design consultant is coordinating with Marathon Pipeline and other utility …" at bounding box center [1229, 329] width 607 height 15
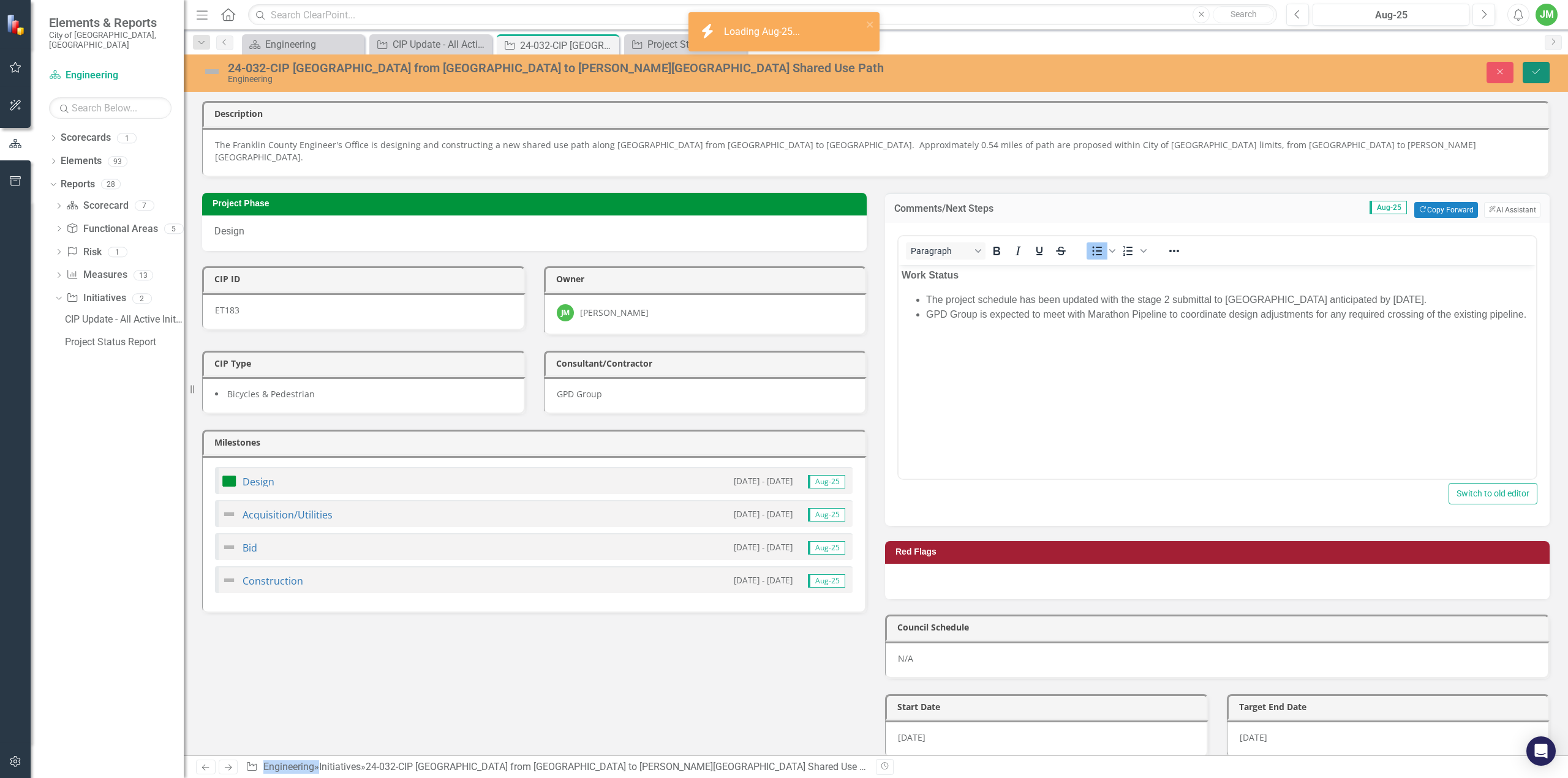
click at [1532, 75] on icon "Save" at bounding box center [1536, 71] width 11 height 8
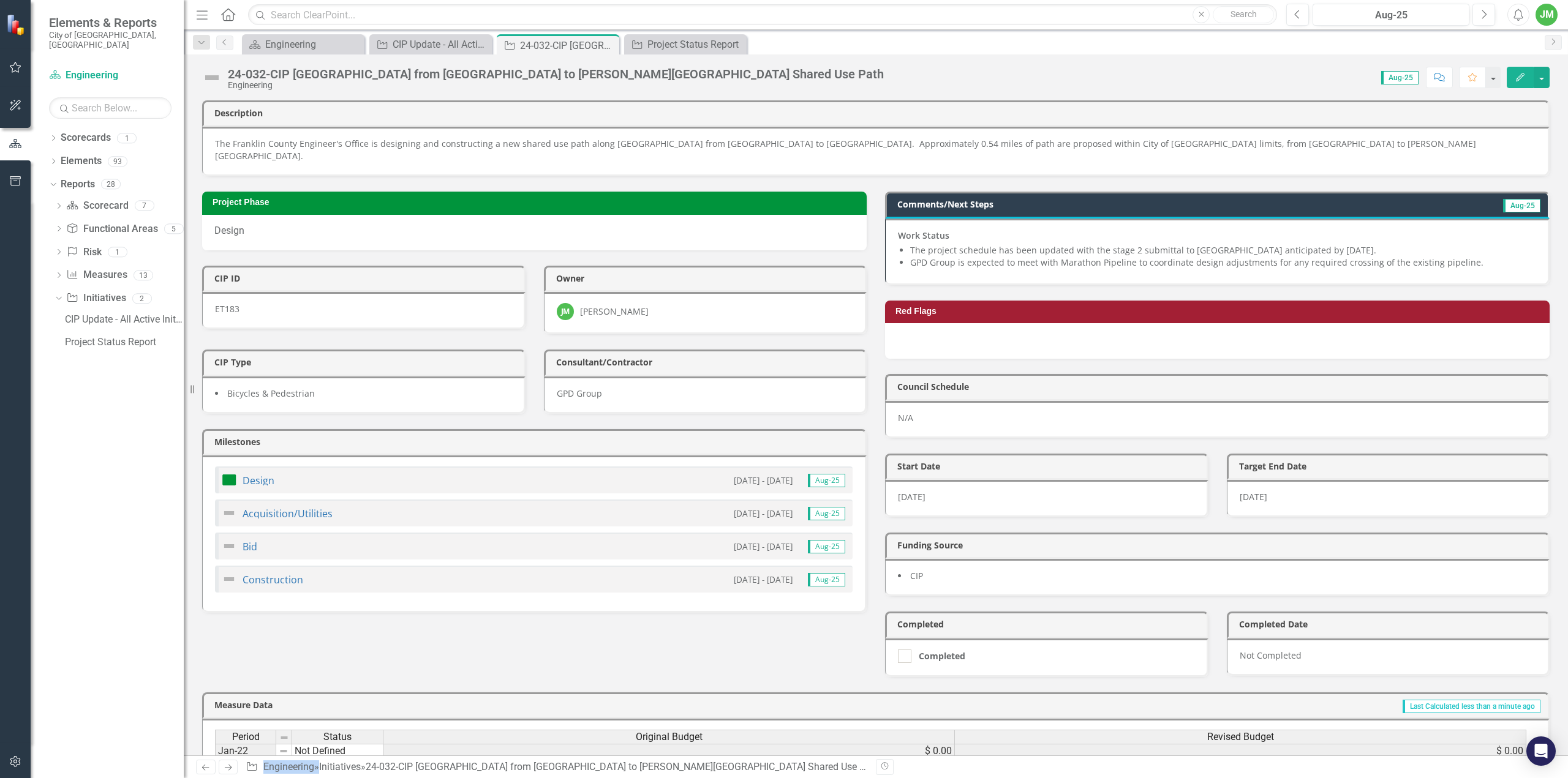
click at [1260, 480] on div "[DATE]" at bounding box center [1388, 498] width 323 height 37
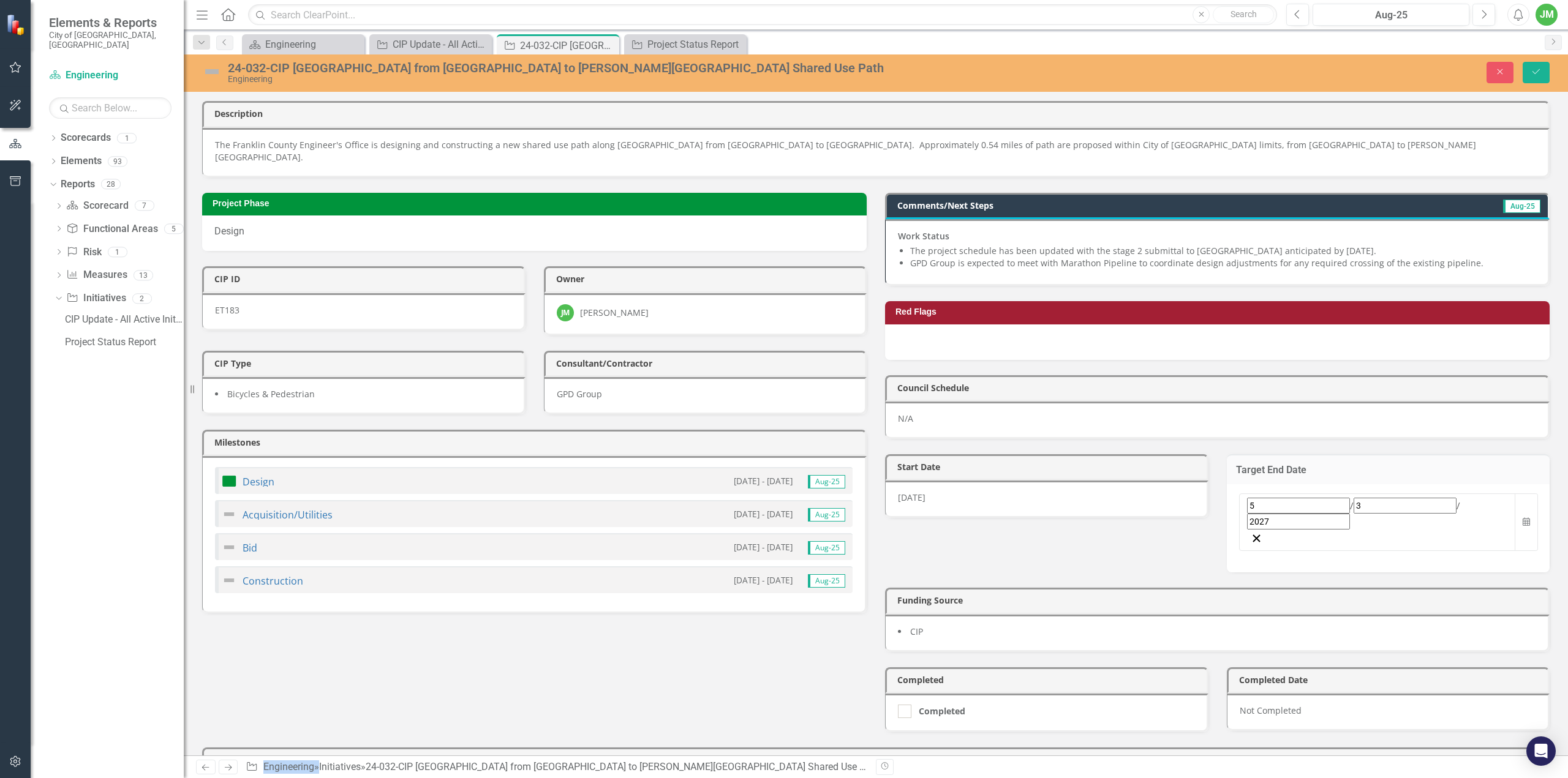
click at [1305, 498] on div "5 / 3 / 2027" at bounding box center [1377, 514] width 261 height 32
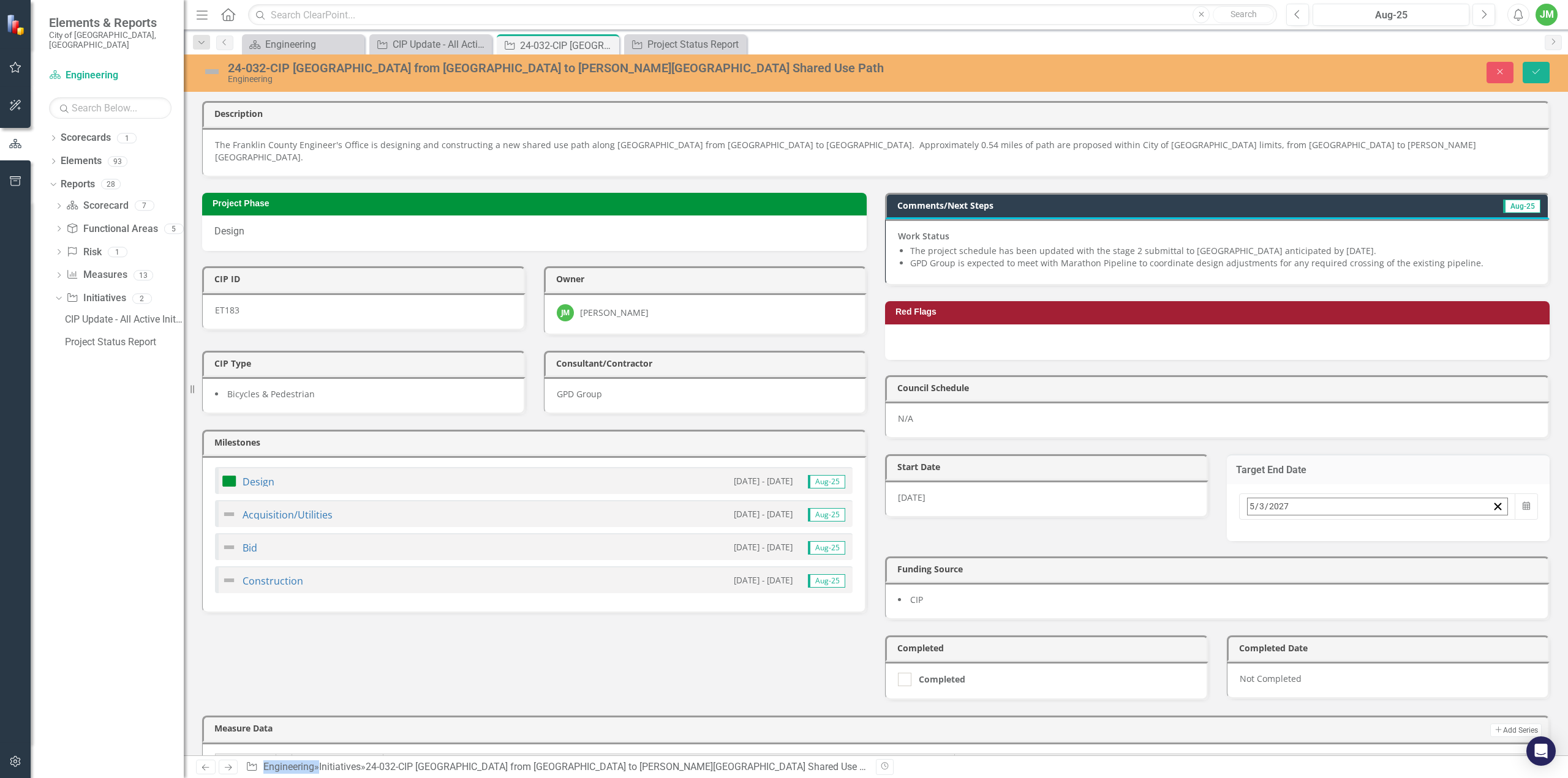
click at [1427, 520] on button "›" at bounding box center [1413, 533] width 27 height 27
click at [1453, 520] on button "»" at bounding box center [1440, 533] width 27 height 27
click at [1294, 520] on button "‹" at bounding box center [1281, 533] width 27 height 27
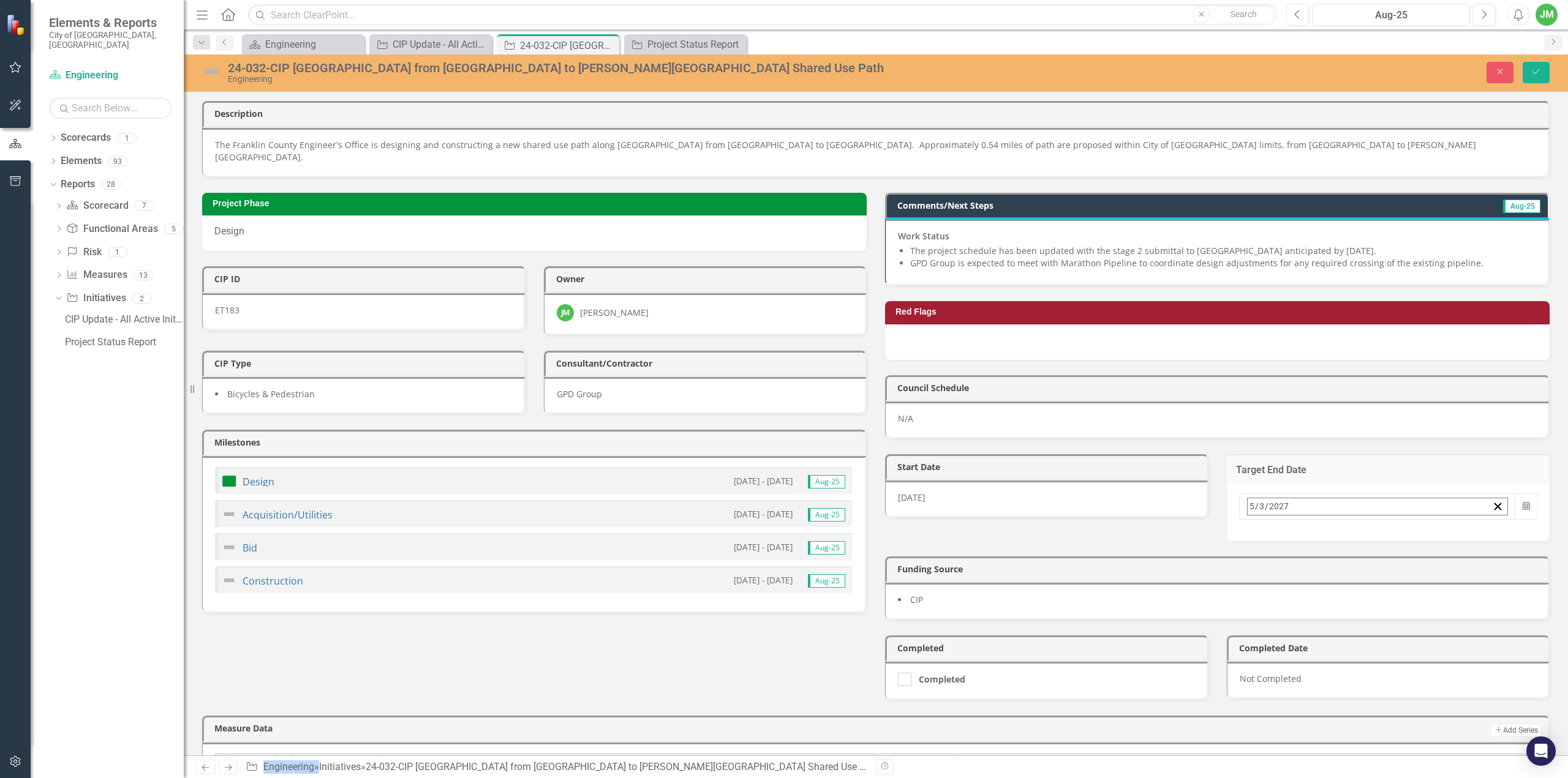
click at [1352, 621] on abbr "13" at bounding box center [1346, 626] width 10 height 10
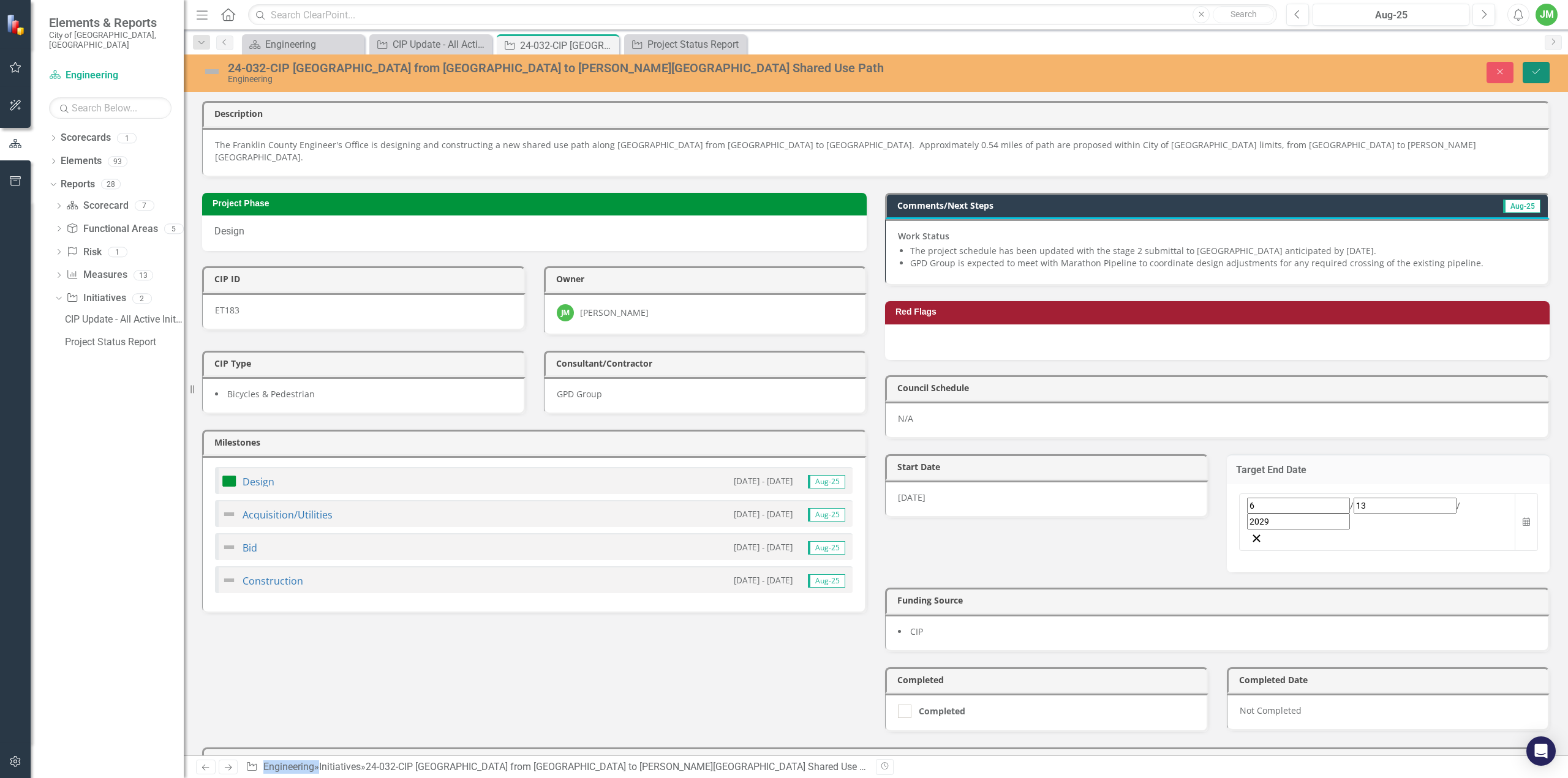
click at [1544, 73] on button "Save" at bounding box center [1536, 73] width 27 height 21
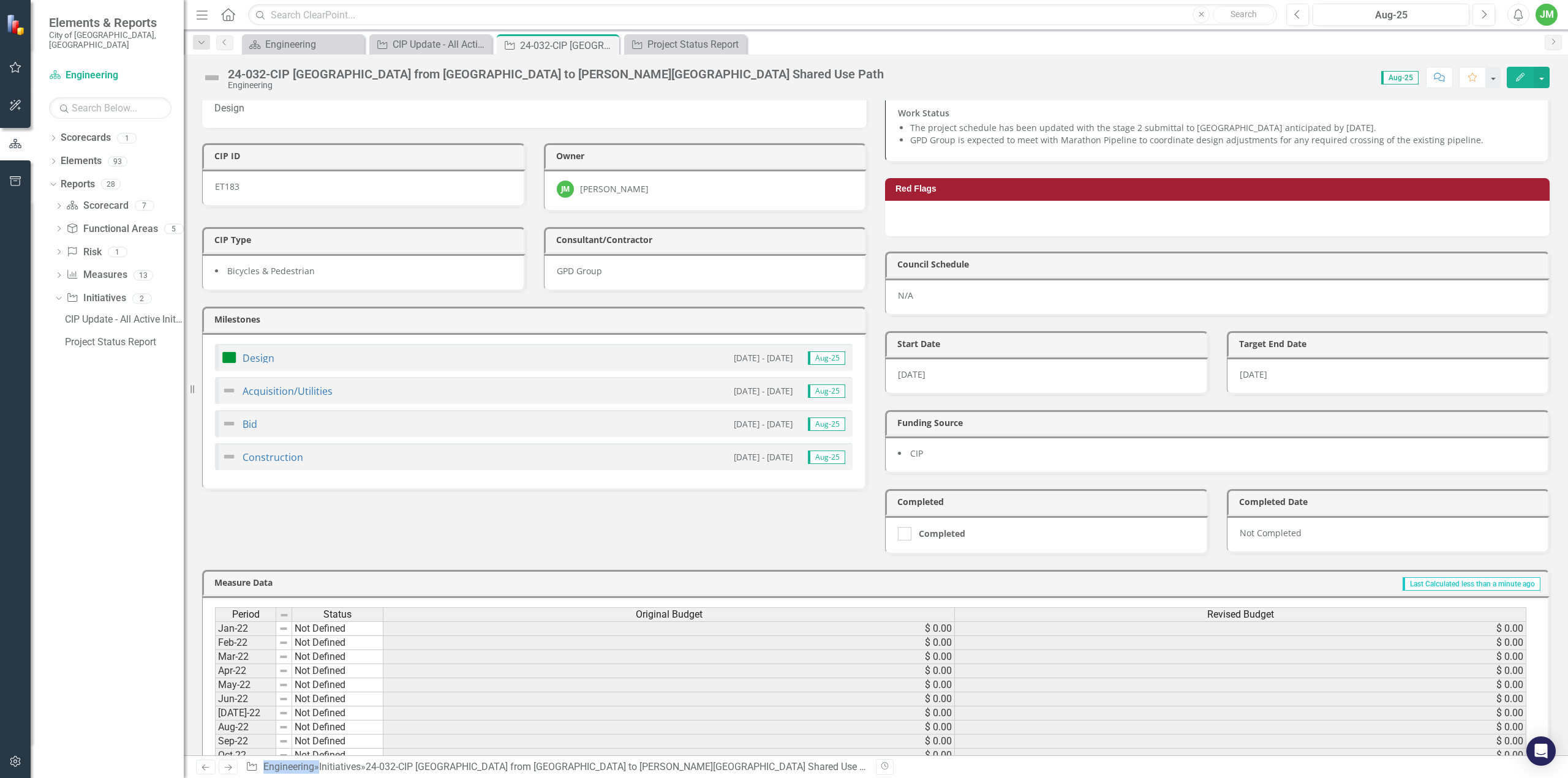
scroll to position [245, 0]
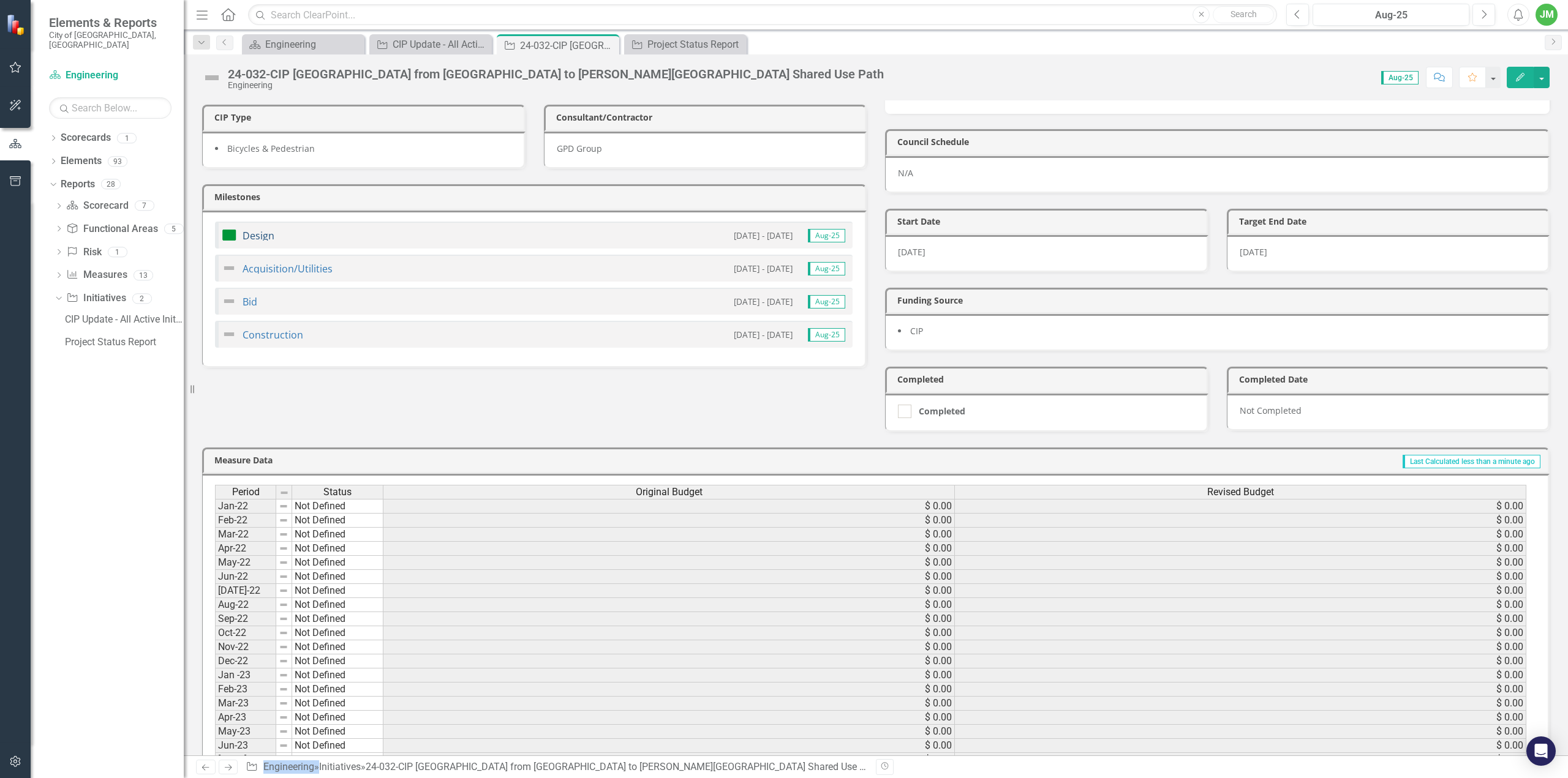
click at [245, 229] on link "Design" at bounding box center [258, 236] width 32 height 14
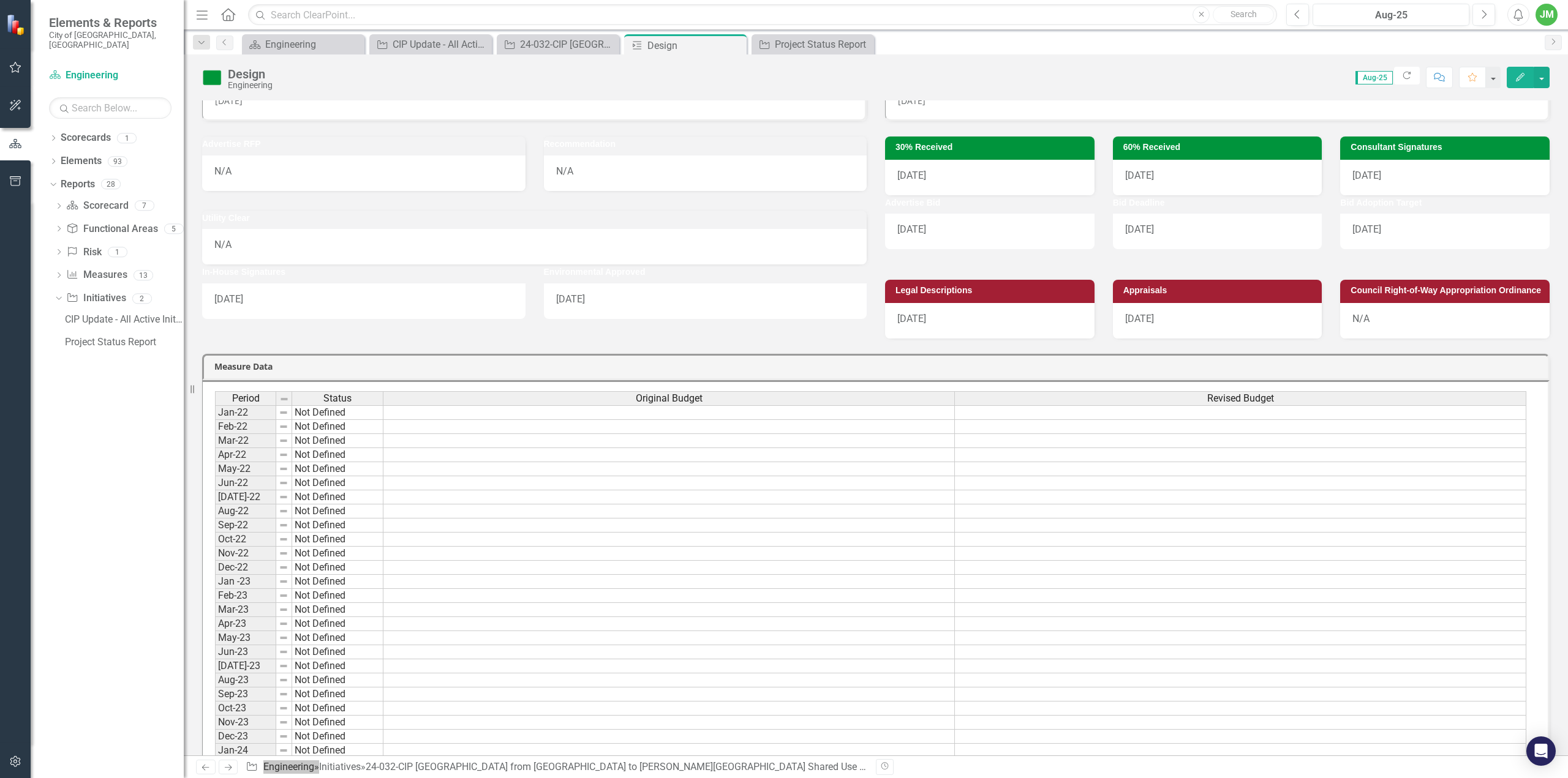
scroll to position [61, 0]
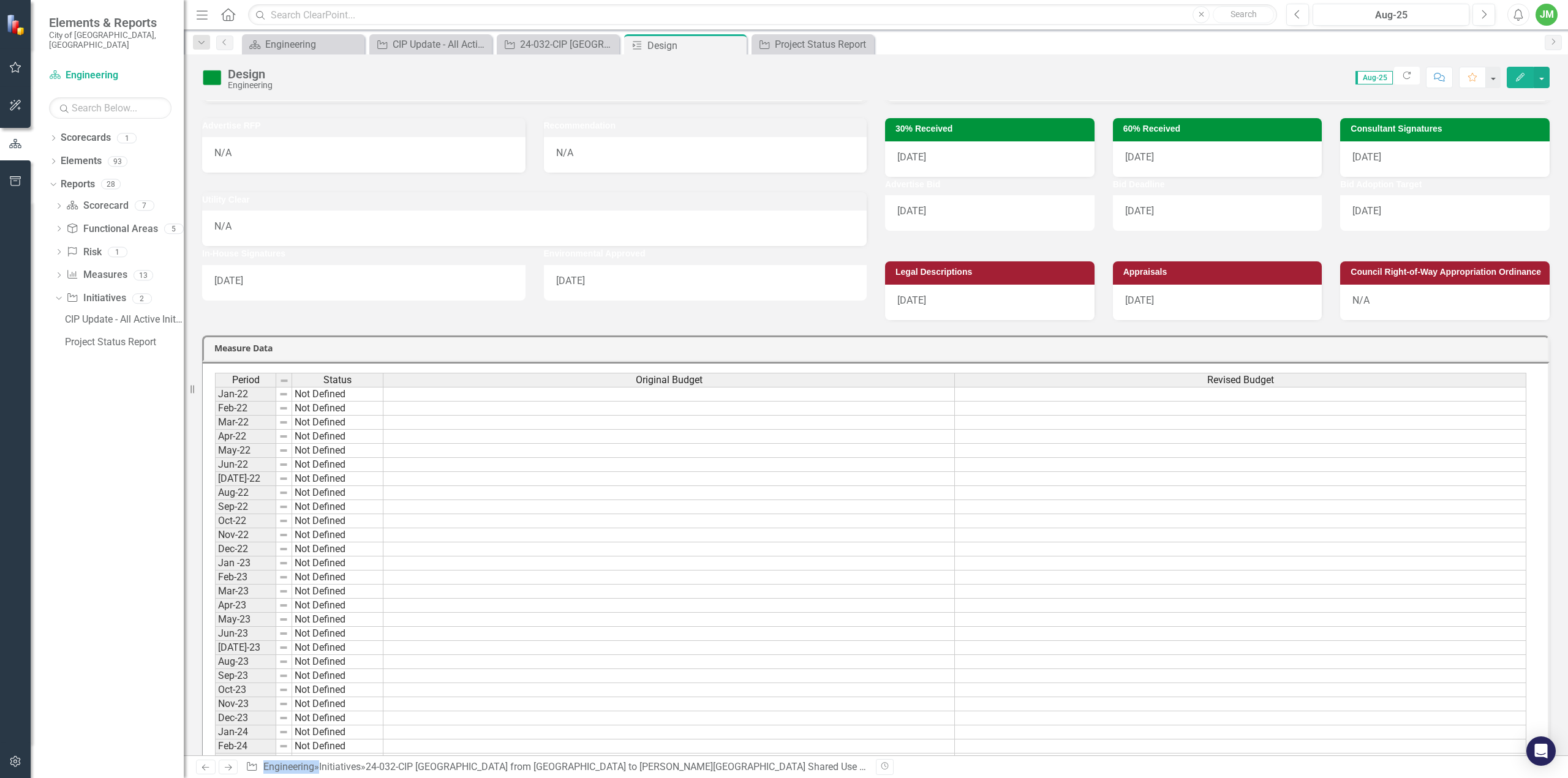
click at [1164, 155] on div "6/16/25" at bounding box center [1218, 159] width 209 height 35
click at [1173, 152] on div "6/16/25" at bounding box center [1218, 159] width 209 height 35
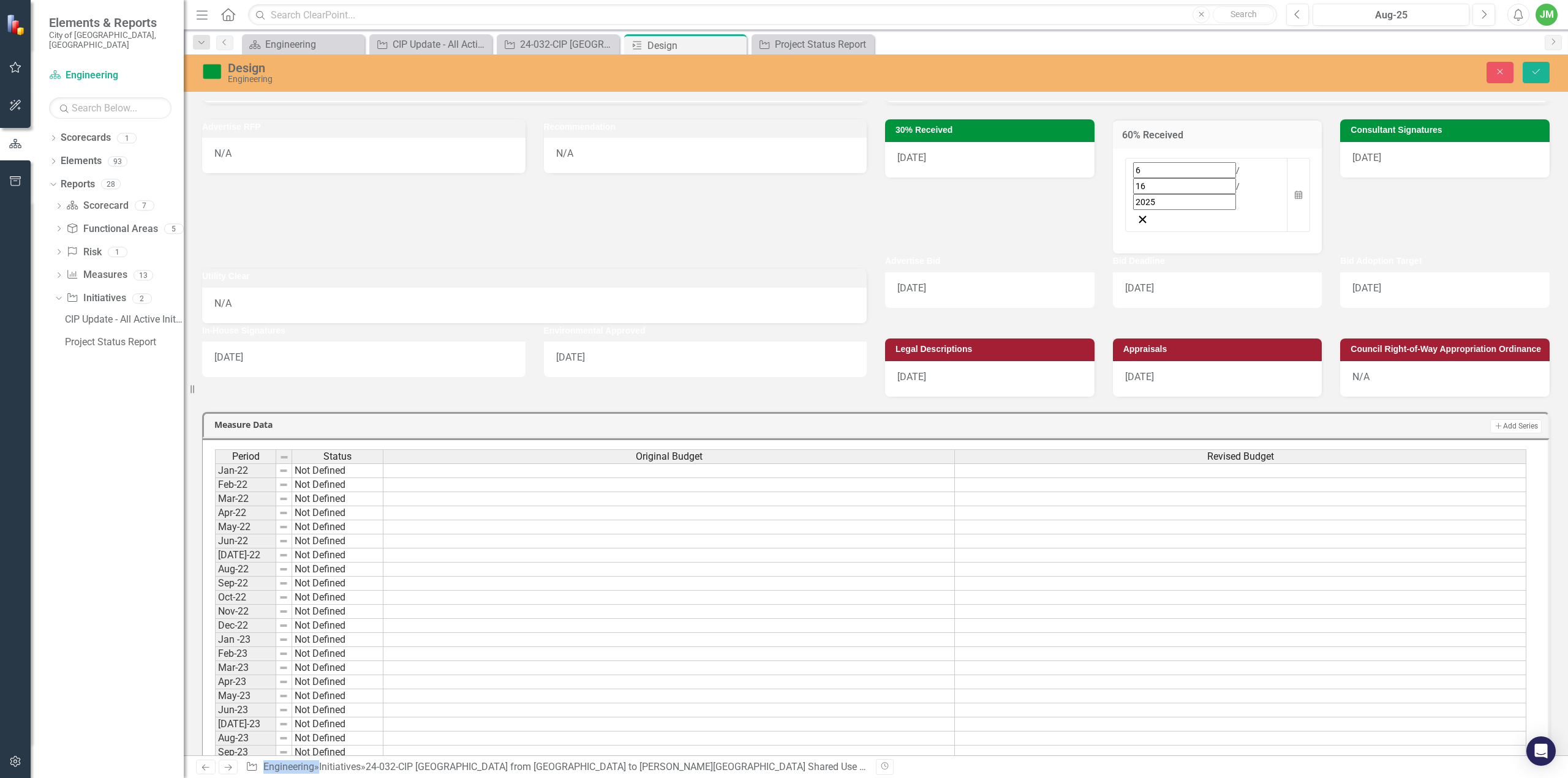
click at [1194, 165] on div "6 / 16 / 2025" at bounding box center [1206, 186] width 147 height 47
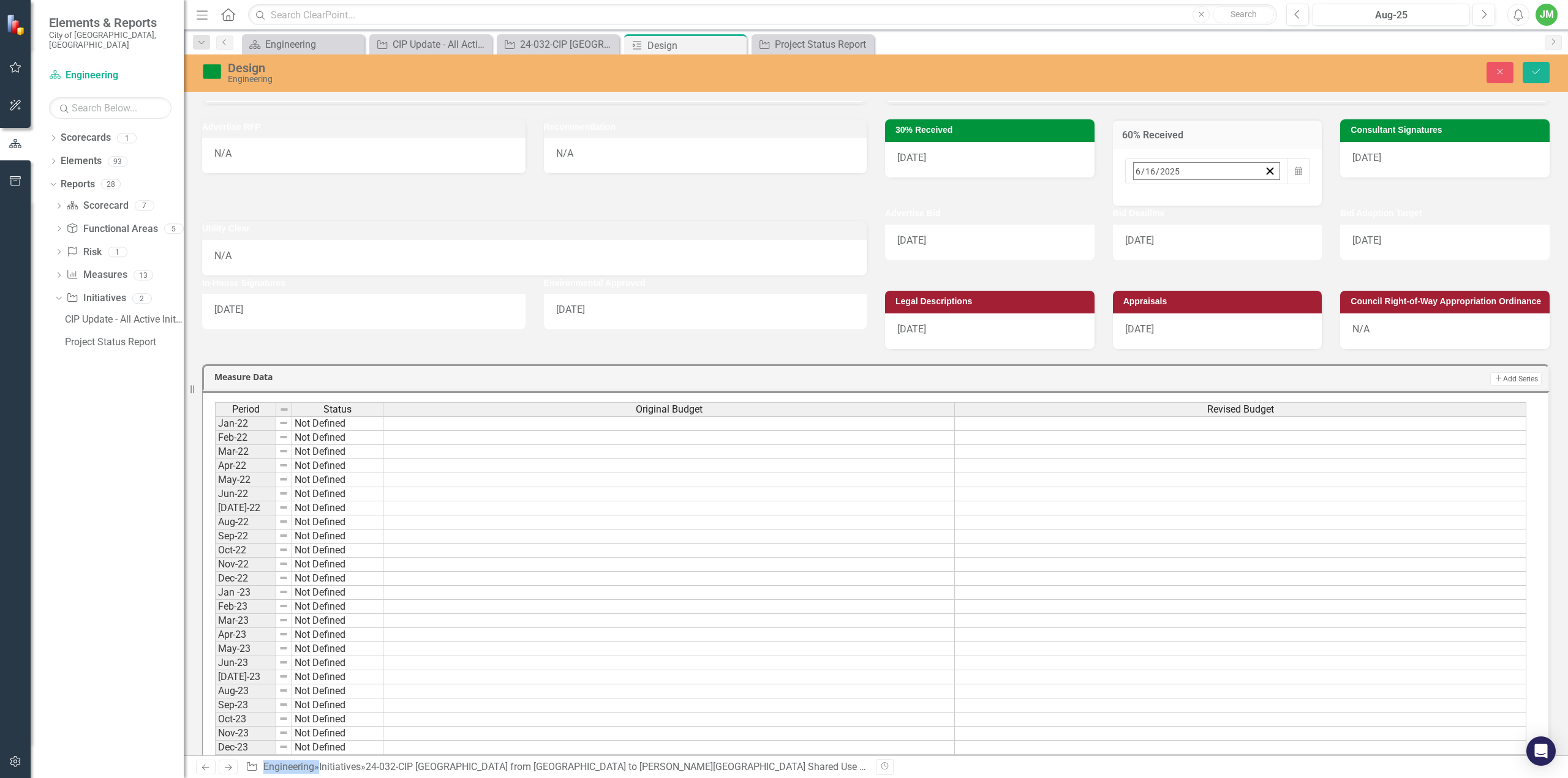
click at [1286, 197] on button "›" at bounding box center [1299, 197] width 27 height 27
click at [1170, 353] on abbr "1" at bounding box center [1172, 358] width 5 height 10
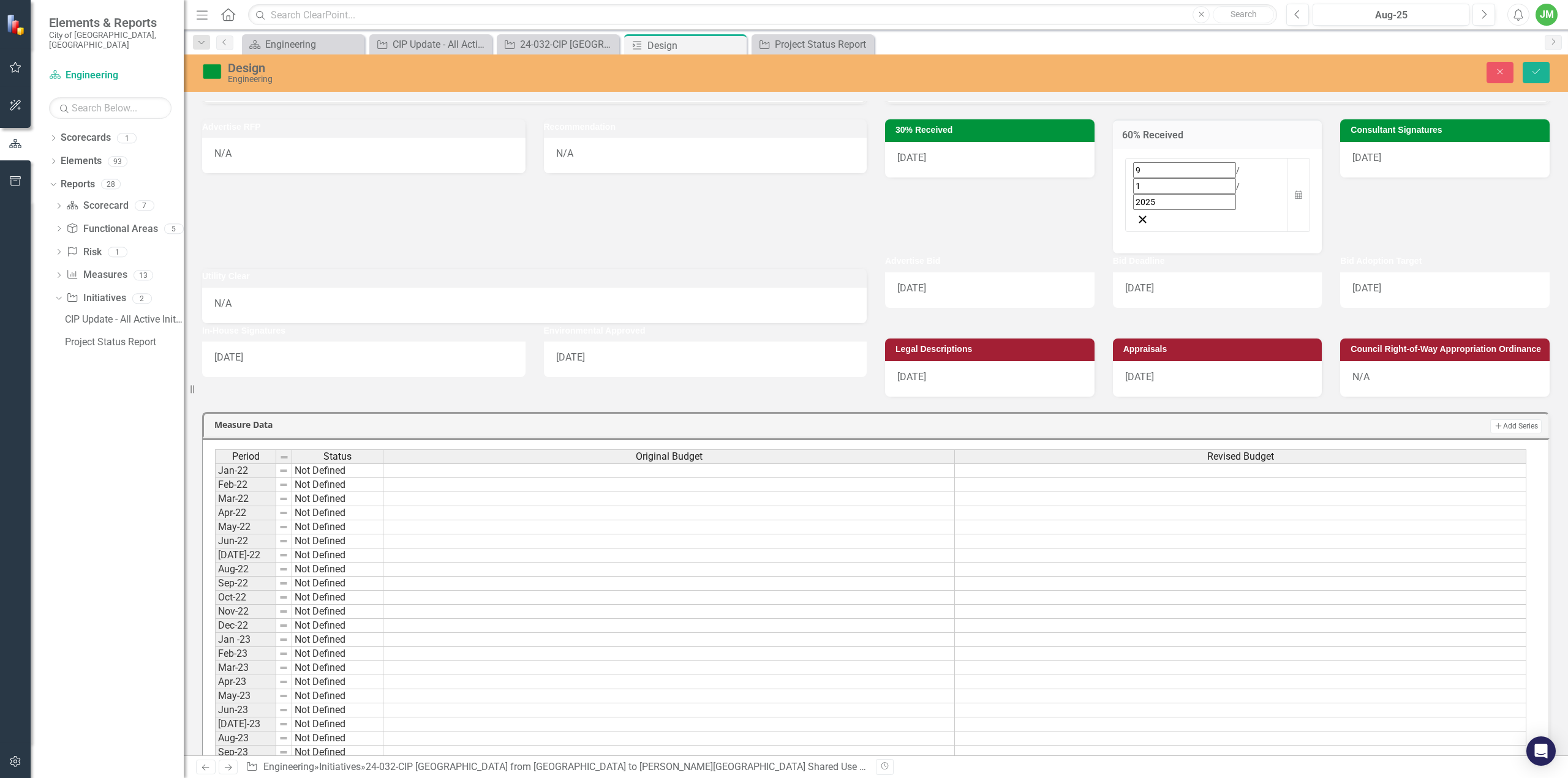
click at [1391, 193] on div "30% Received 2/12/25 60% Received 9 / 1 / 2025 Calendar Consultant Signatures 5…" at bounding box center [1217, 178] width 683 height 149
click at [1401, 151] on div "[DATE]" at bounding box center [1445, 160] width 209 height 35
click at [1463, 181] on span "/" at bounding box center [1465, 186] width 4 height 10
click at [1488, 196] on button "›" at bounding box center [1474, 197] width 27 height 27
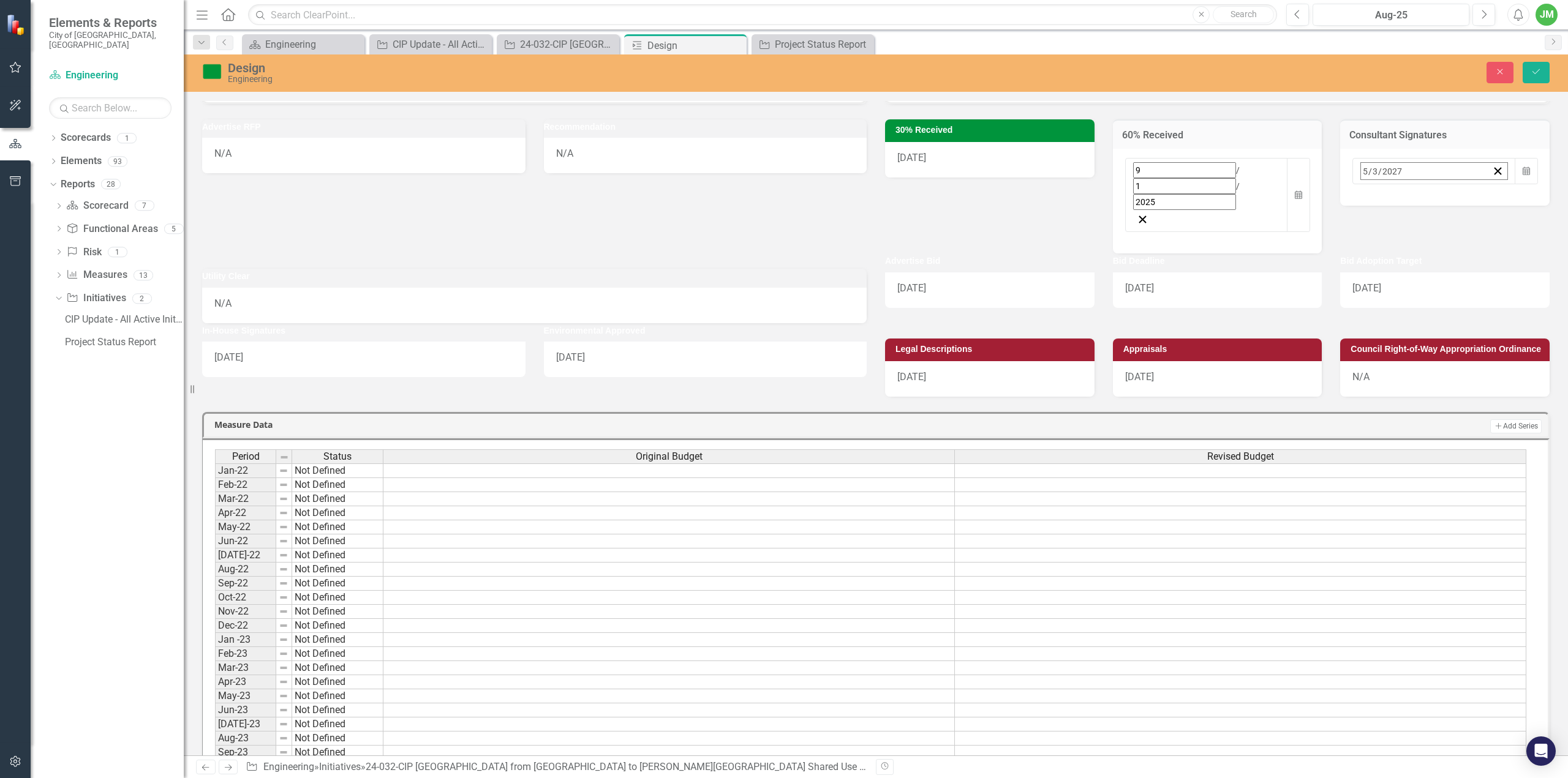
click at [1474, 264] on abbr "11" at bounding box center [1469, 269] width 10 height 10
click at [972, 273] on div "10/21/27" at bounding box center [990, 290] width 209 height 35
click at [991, 273] on div "10/21/27" at bounding box center [990, 290] width 209 height 35
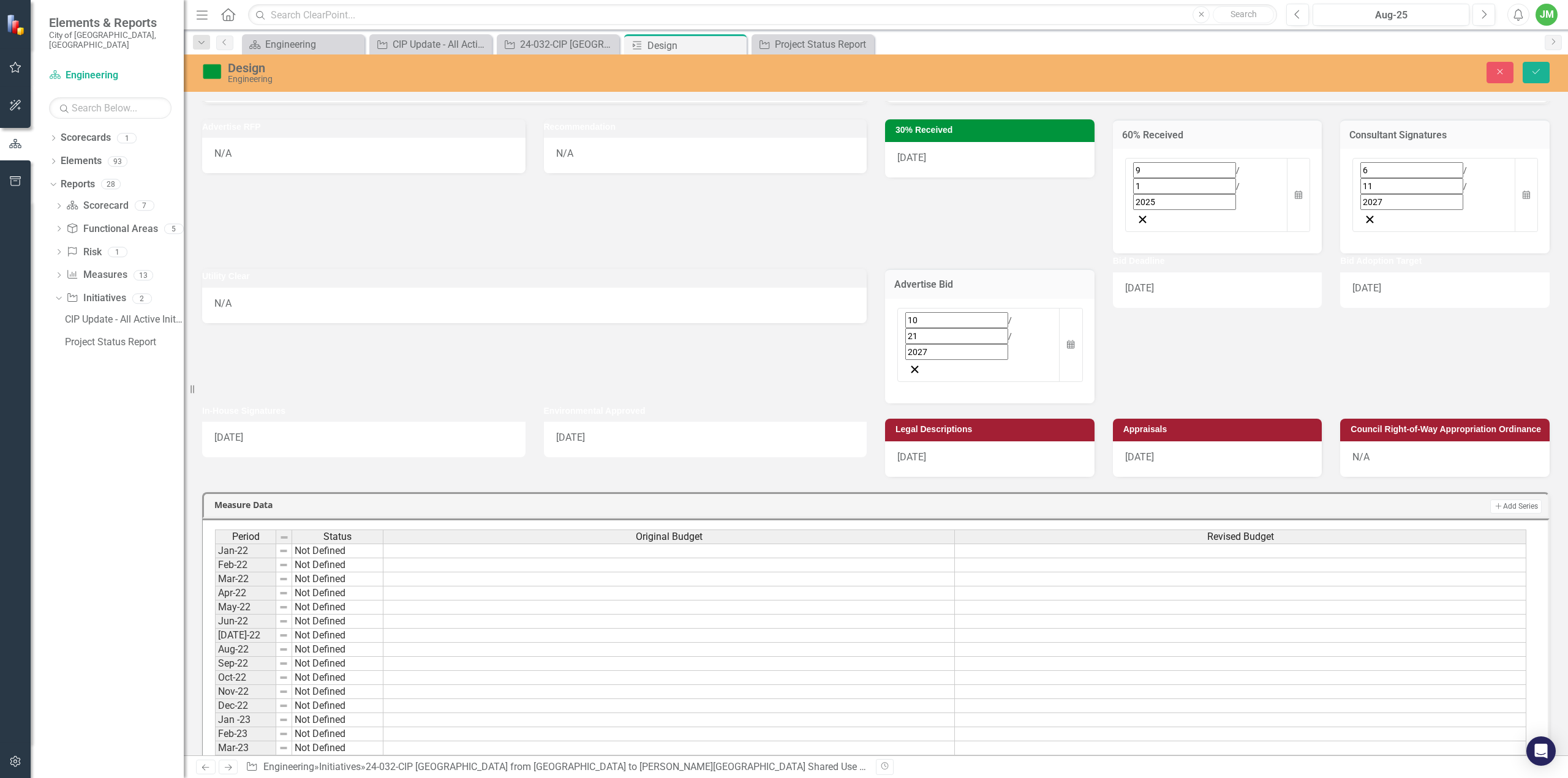
click at [969, 308] on div "10 / 21 / 2027" at bounding box center [979, 345] width 163 height 74
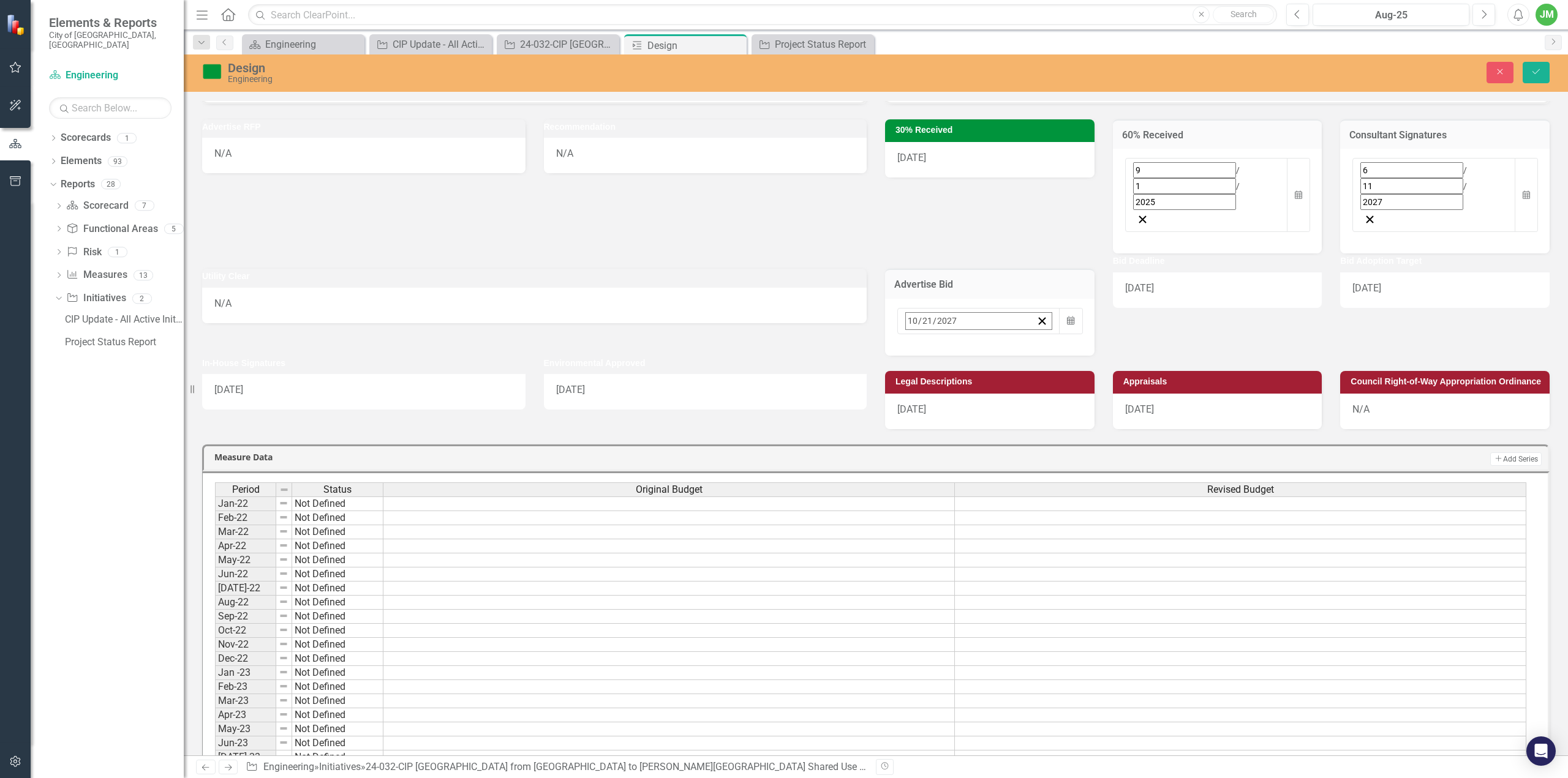
click at [1058, 334] on button "›" at bounding box center [1071, 347] width 27 height 27
click at [926, 334] on button "‹" at bounding box center [939, 347] width 27 height 27
click at [1155, 281] on div "Advertise Bid 2027-10-21 10 / 21 / 2027 « ‹ October 2027 › » Sun Mon Tue Wed Th…" at bounding box center [1217, 305] width 683 height 102
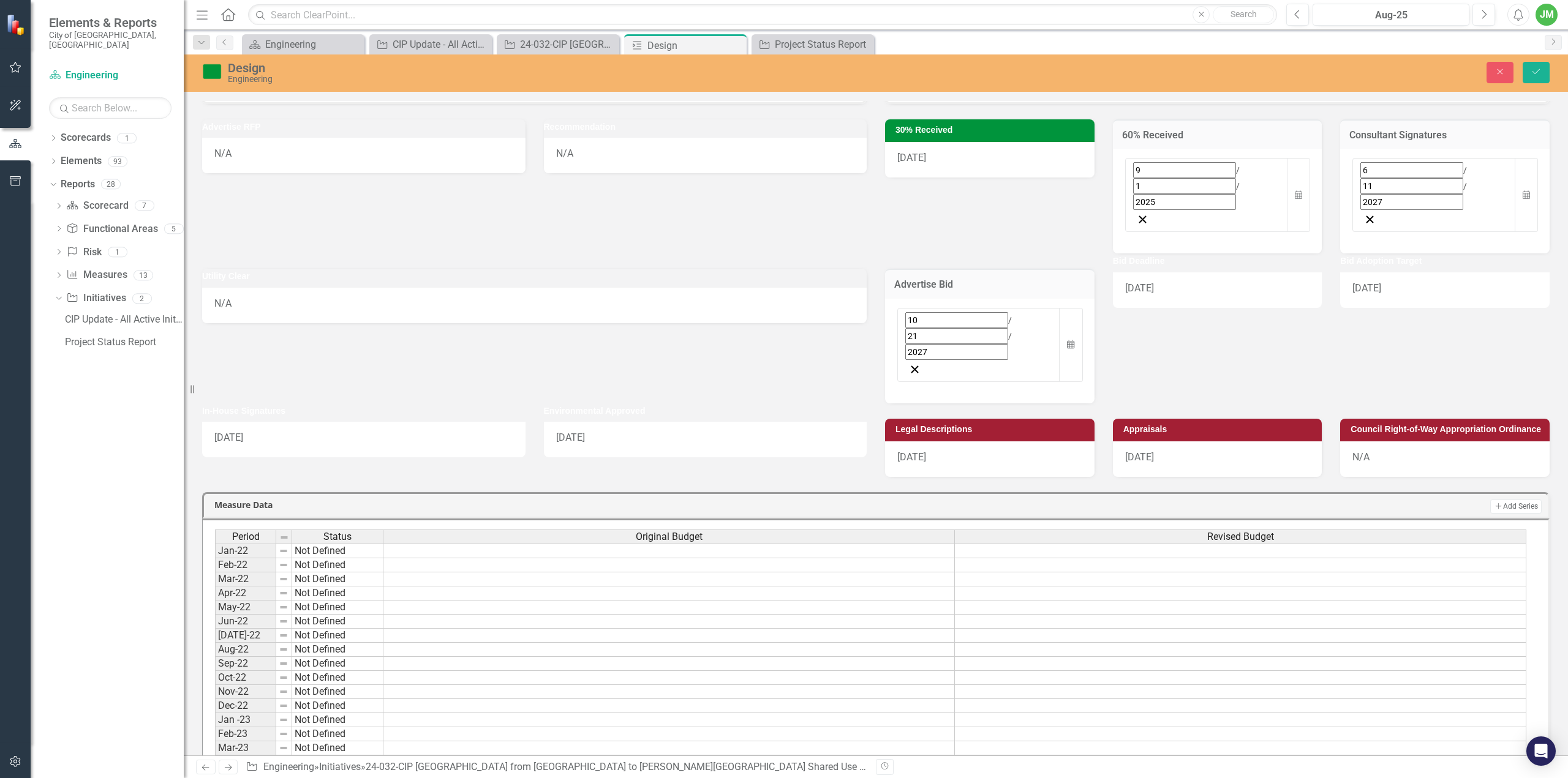
click at [1187, 273] on div "11/22/27" at bounding box center [1218, 290] width 209 height 35
click at [1169, 344] on input "2027" at bounding box center [1184, 352] width 103 height 16
click at [1414, 285] on div "Advertise Bid 10 / 21 / 2027 Calendar Bid Deadline 11 / 22 / 2027 Calendar Bid …" at bounding box center [1217, 328] width 683 height 149
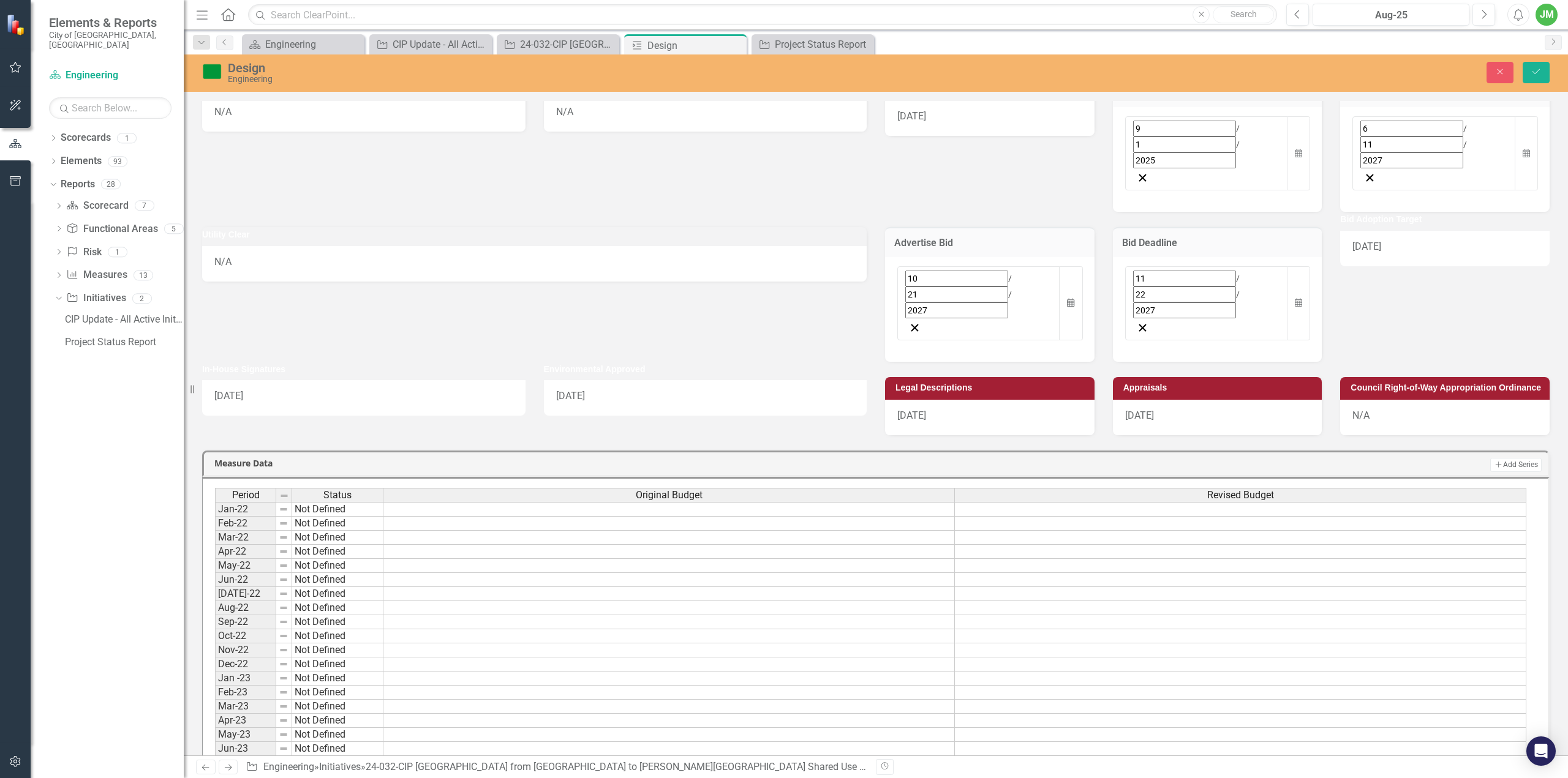
scroll to position [122, 0]
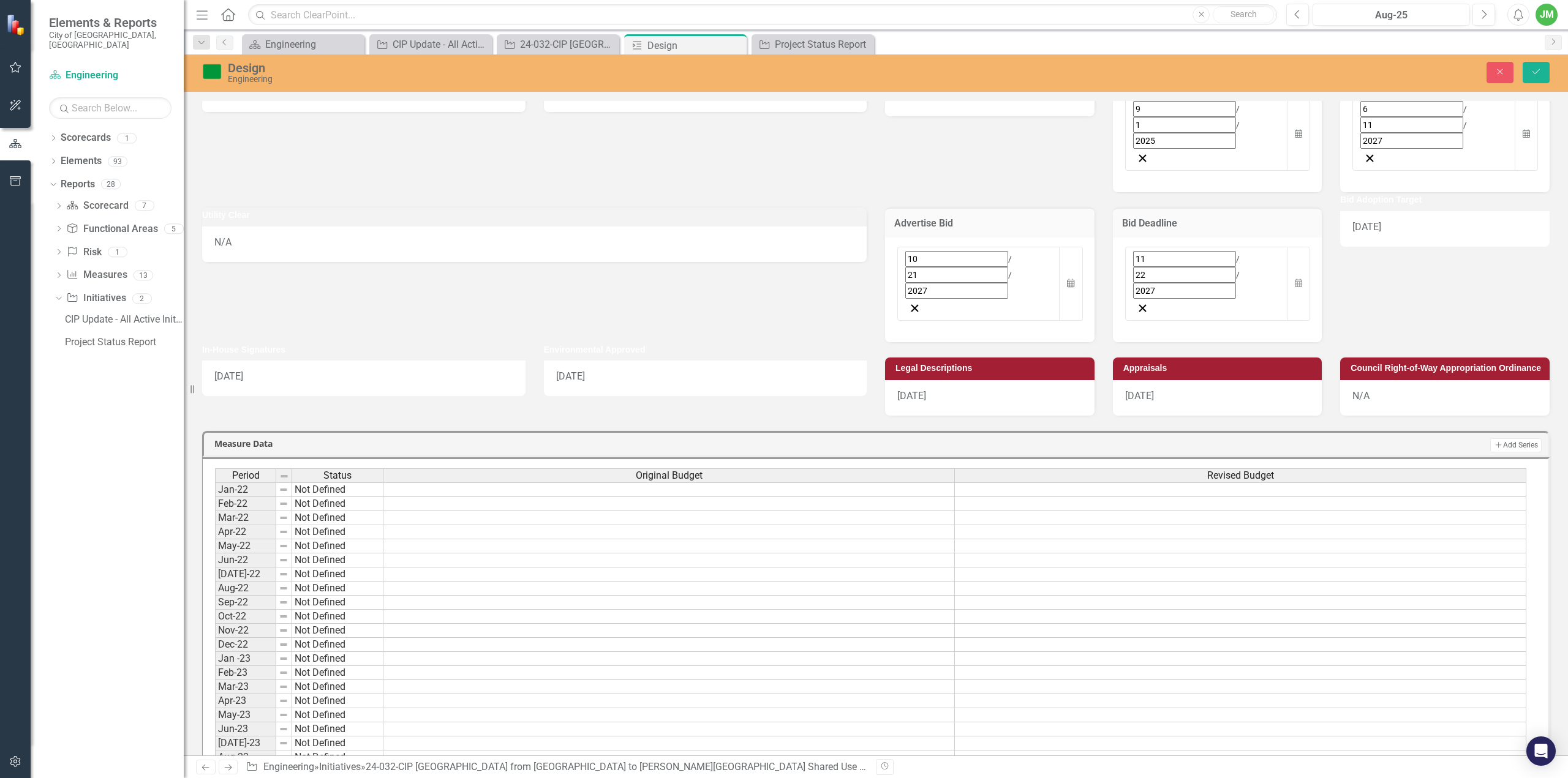
click at [283, 361] on div "[DATE]" at bounding box center [363, 378] width 323 height 35
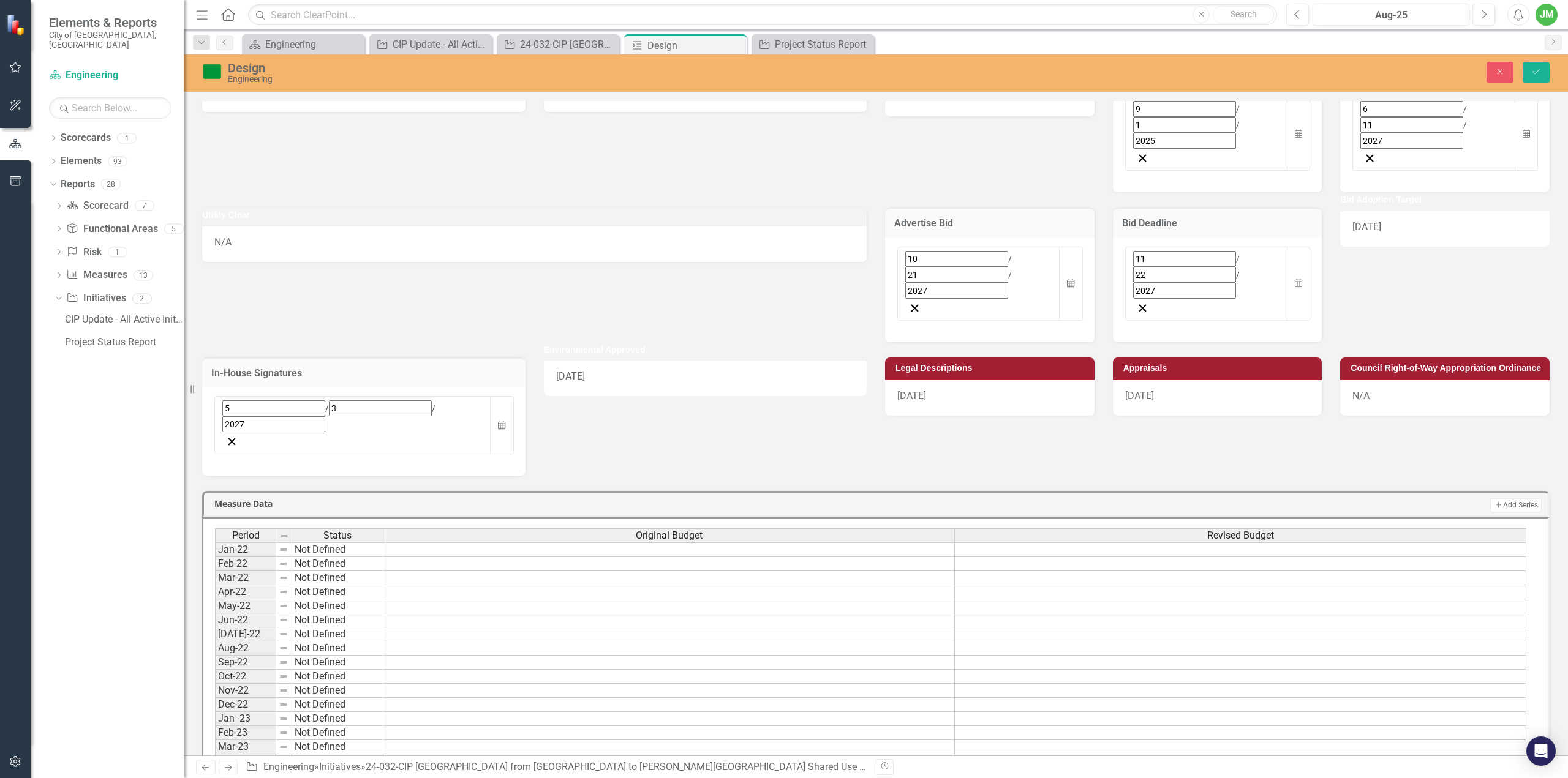
click at [382, 400] on div "5 / 3 / 2027" at bounding box center [352, 417] width 261 height 32
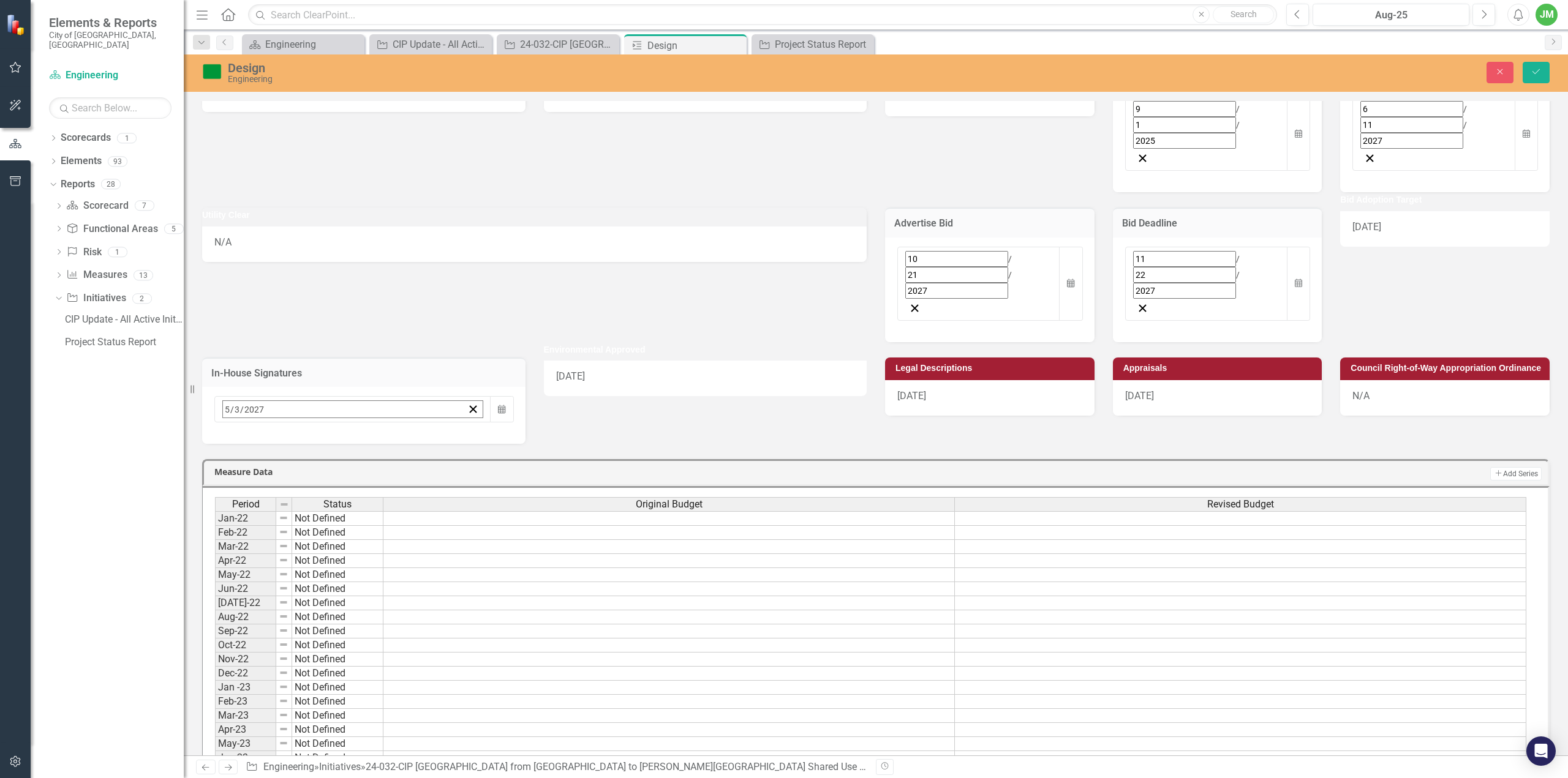
click at [402, 423] on button "›" at bounding box center [388, 436] width 27 height 27
click at [388, 502] on abbr "11" at bounding box center [383, 507] width 10 height 10
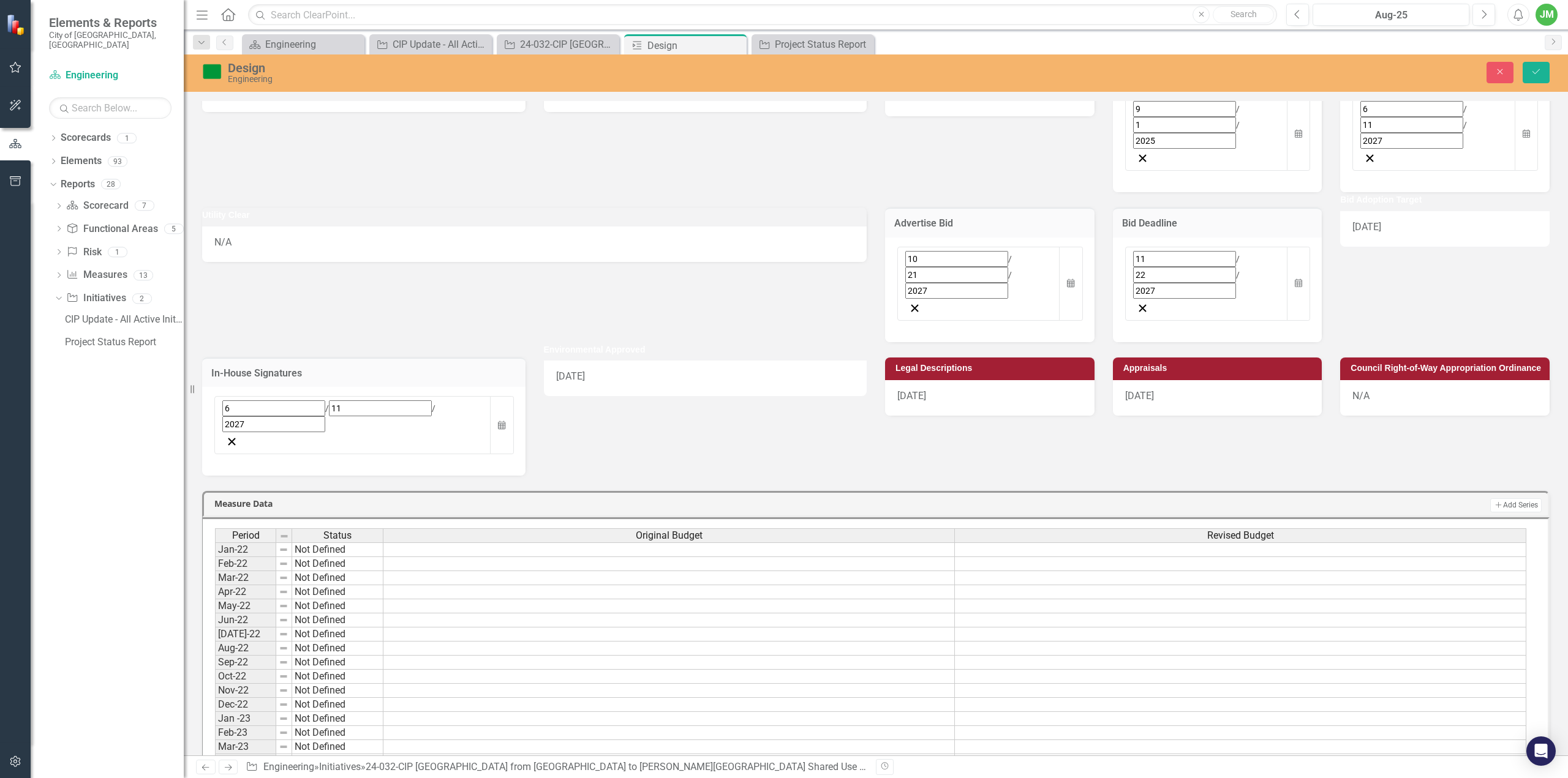
click at [679, 361] on div "[DATE]" at bounding box center [705, 378] width 323 height 35
click at [677, 400] on div "5 / 3 / 2027" at bounding box center [694, 417] width 261 height 32
click at [744, 423] on button "›" at bounding box center [729, 436] width 27 height 27
click at [740, 496] on button "11" at bounding box center [725, 507] width 31 height 22
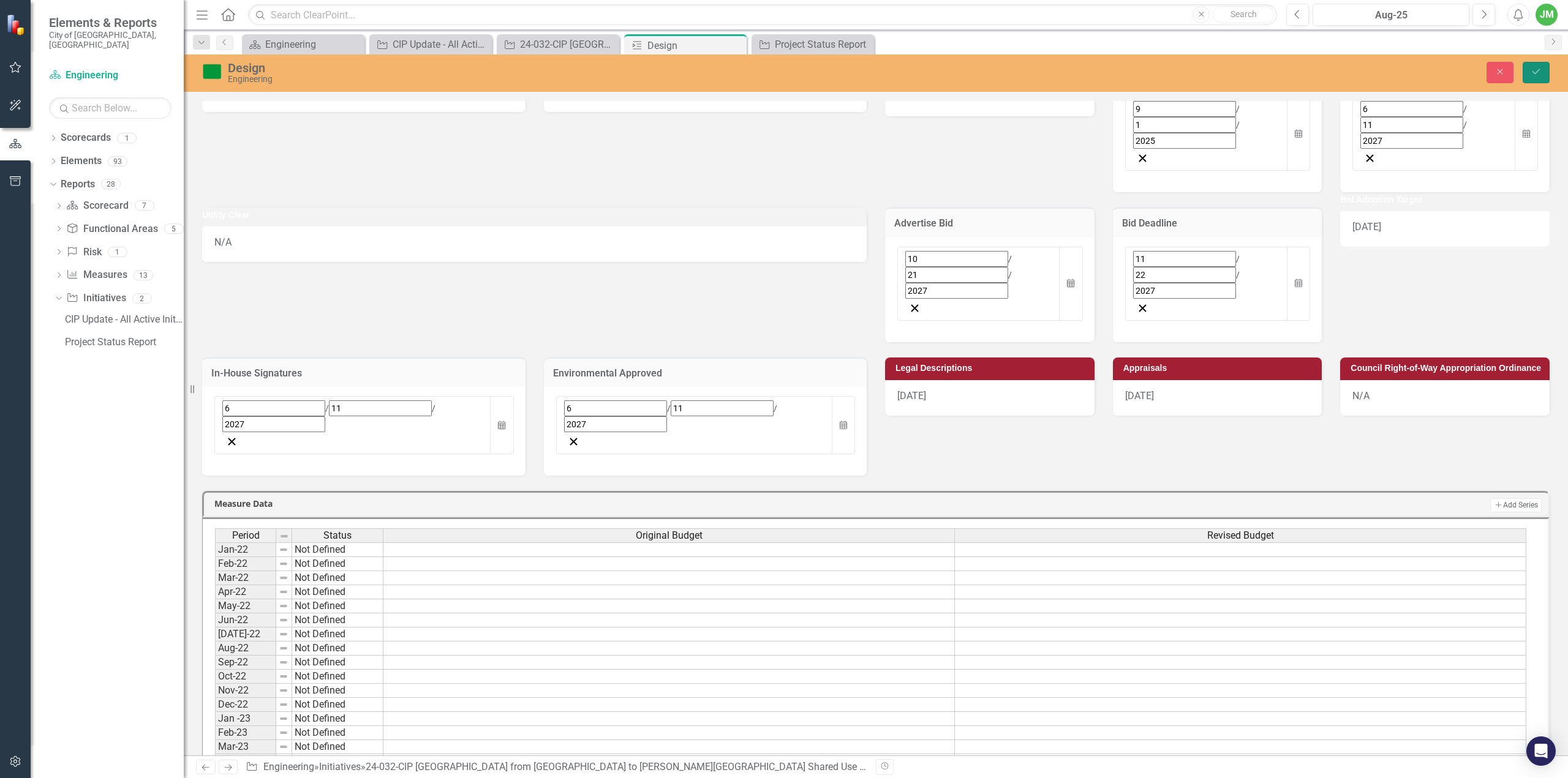
click at [1537, 70] on icon "Save" at bounding box center [1536, 71] width 11 height 8
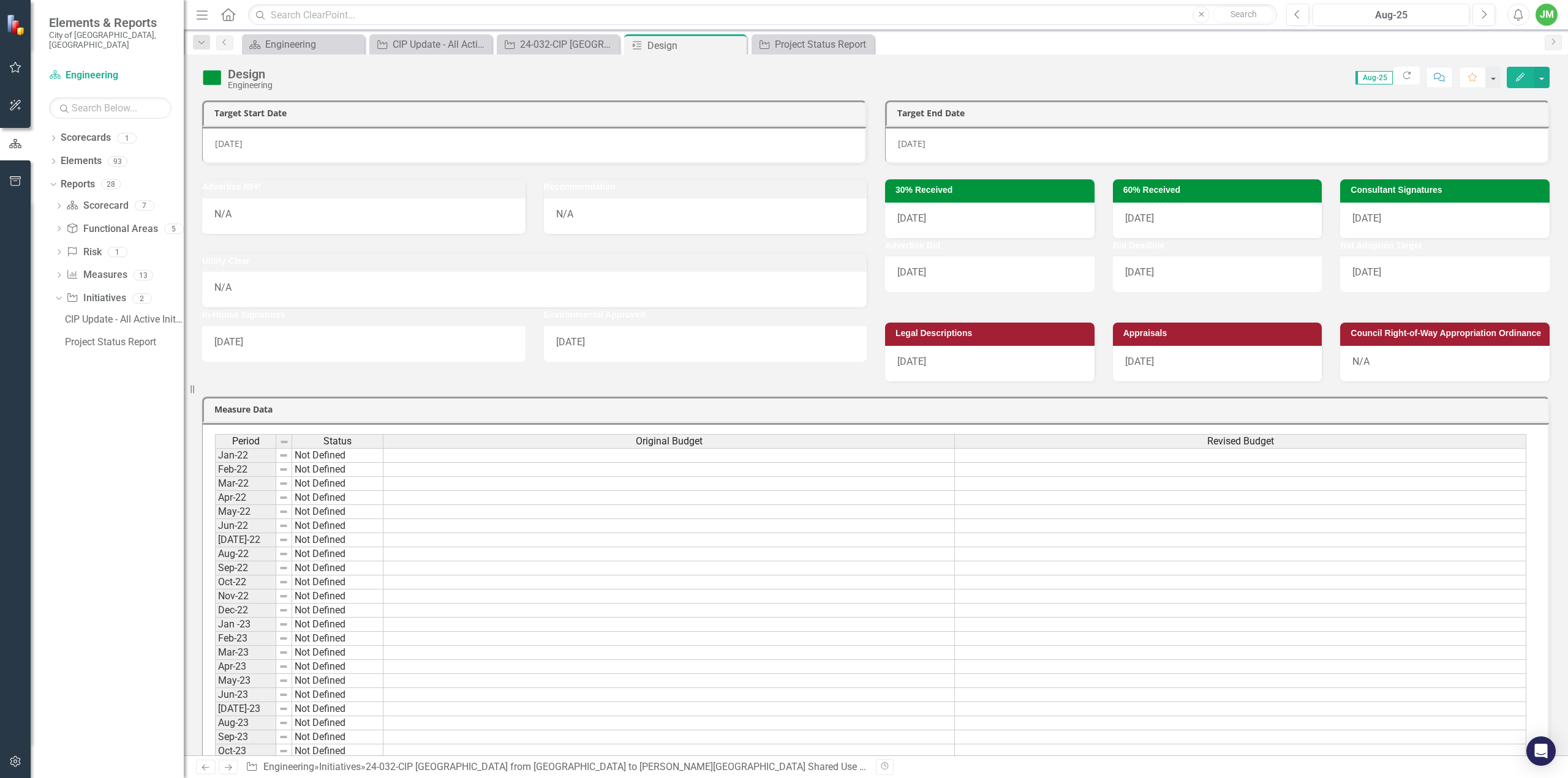
click at [982, 365] on div "12/1/25" at bounding box center [990, 364] width 209 height 35
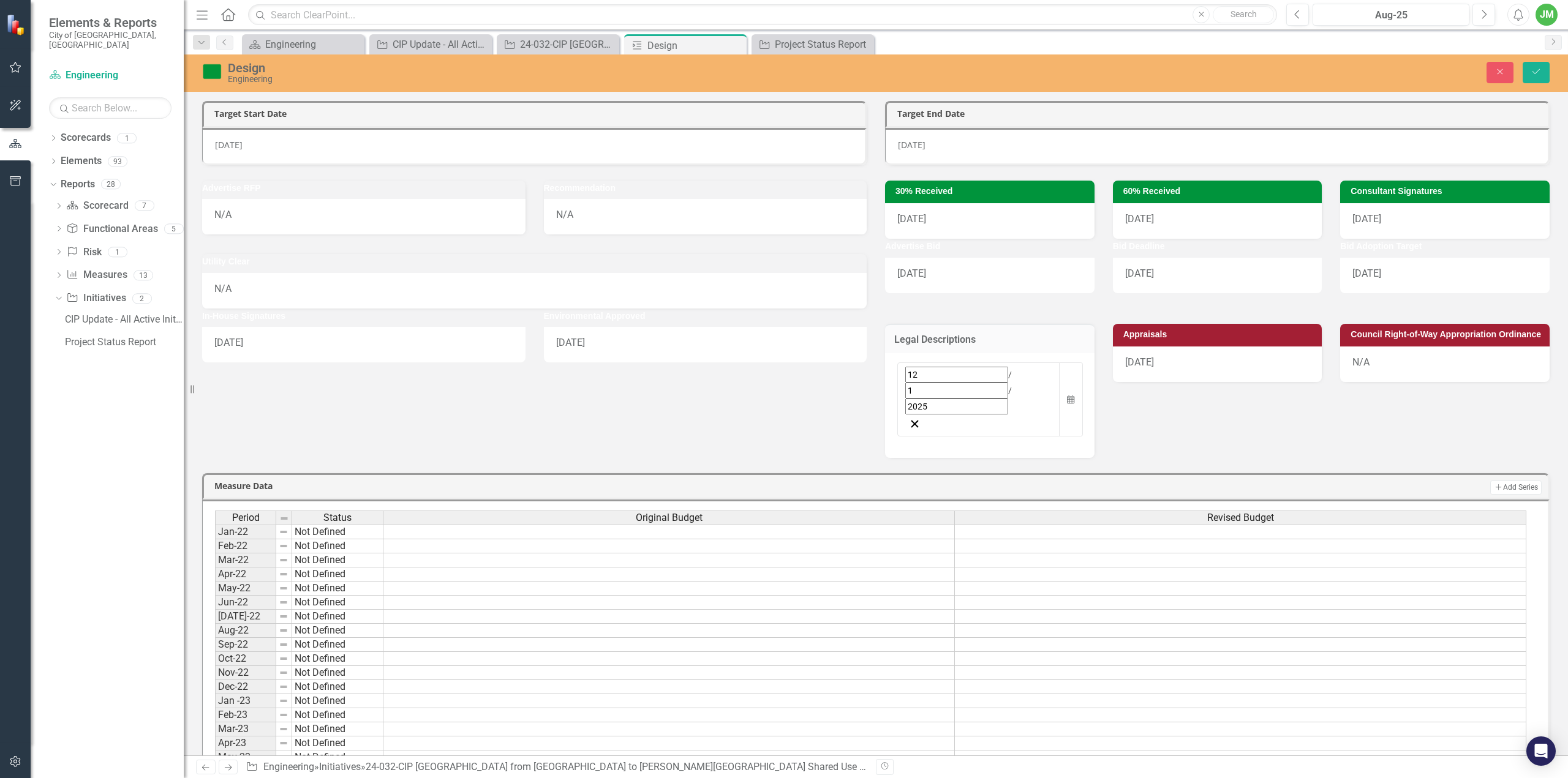
click at [960, 371] on div "12 / 1 / 2025" at bounding box center [979, 391] width 147 height 47
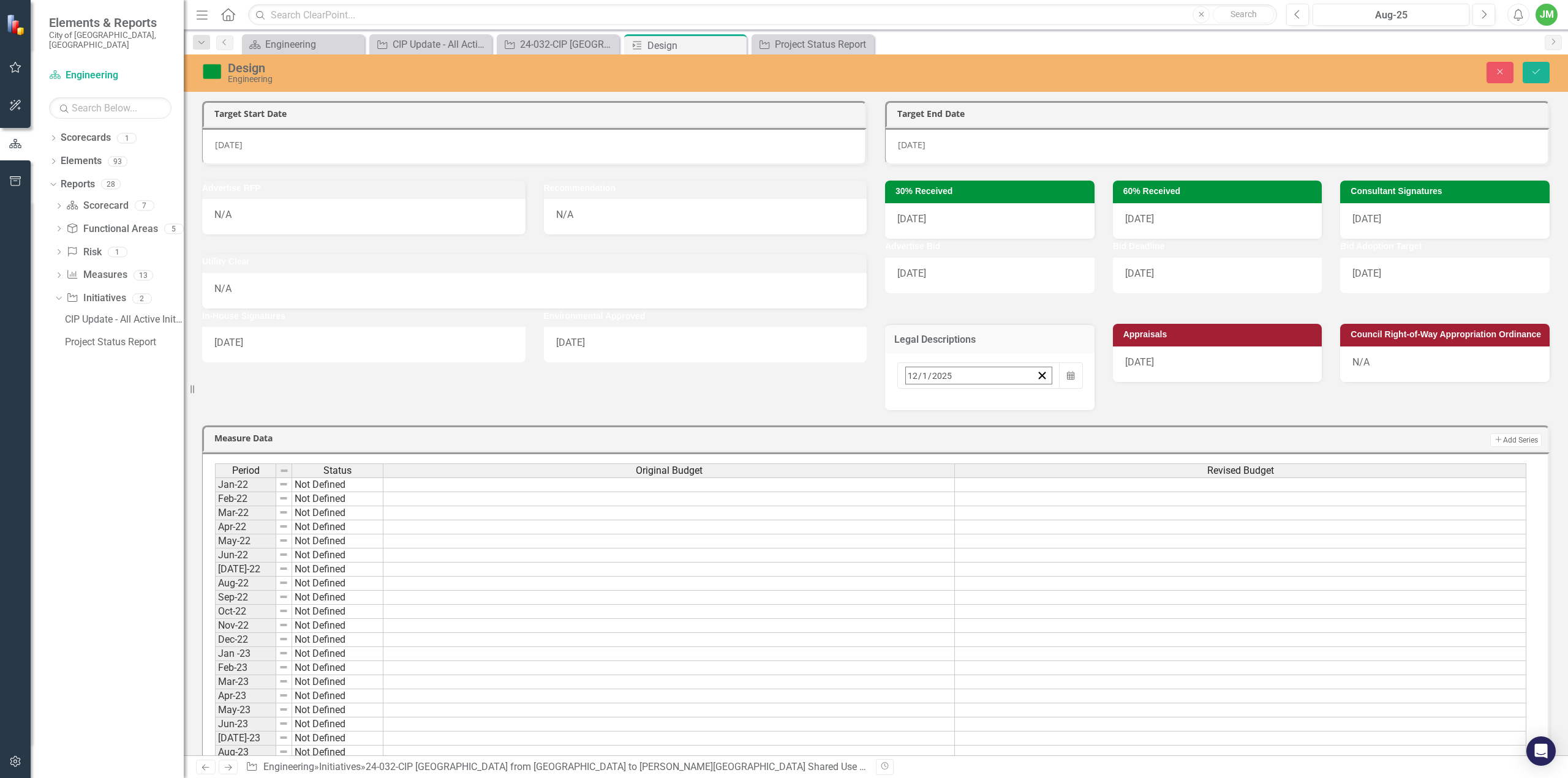
click at [1058, 401] on button "›" at bounding box center [1071, 402] width 27 height 27
click at [1021, 533] on button "30" at bounding box center [1036, 539] width 31 height 22
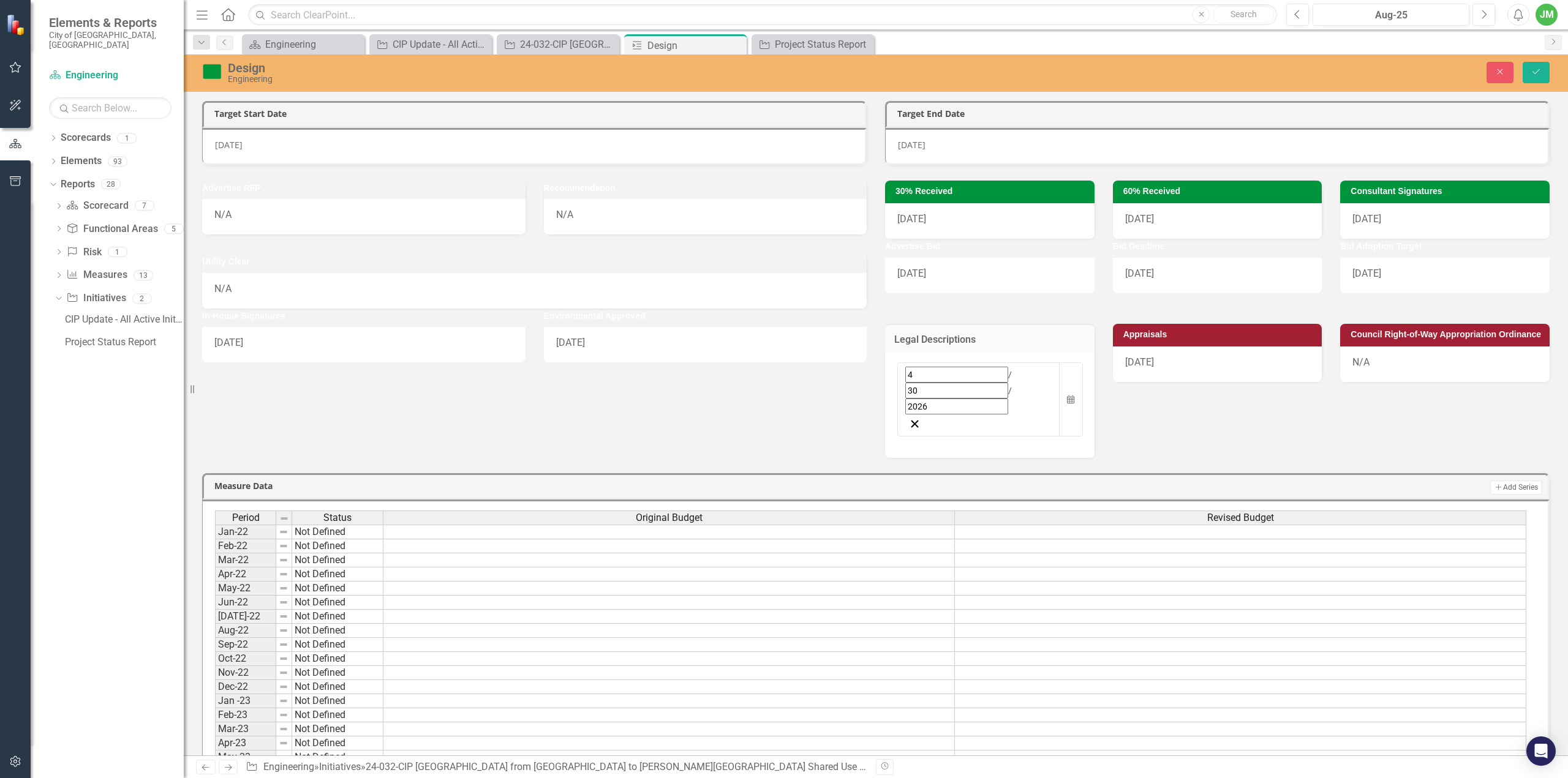
click at [1168, 365] on div "3/26/26" at bounding box center [1218, 364] width 209 height 35
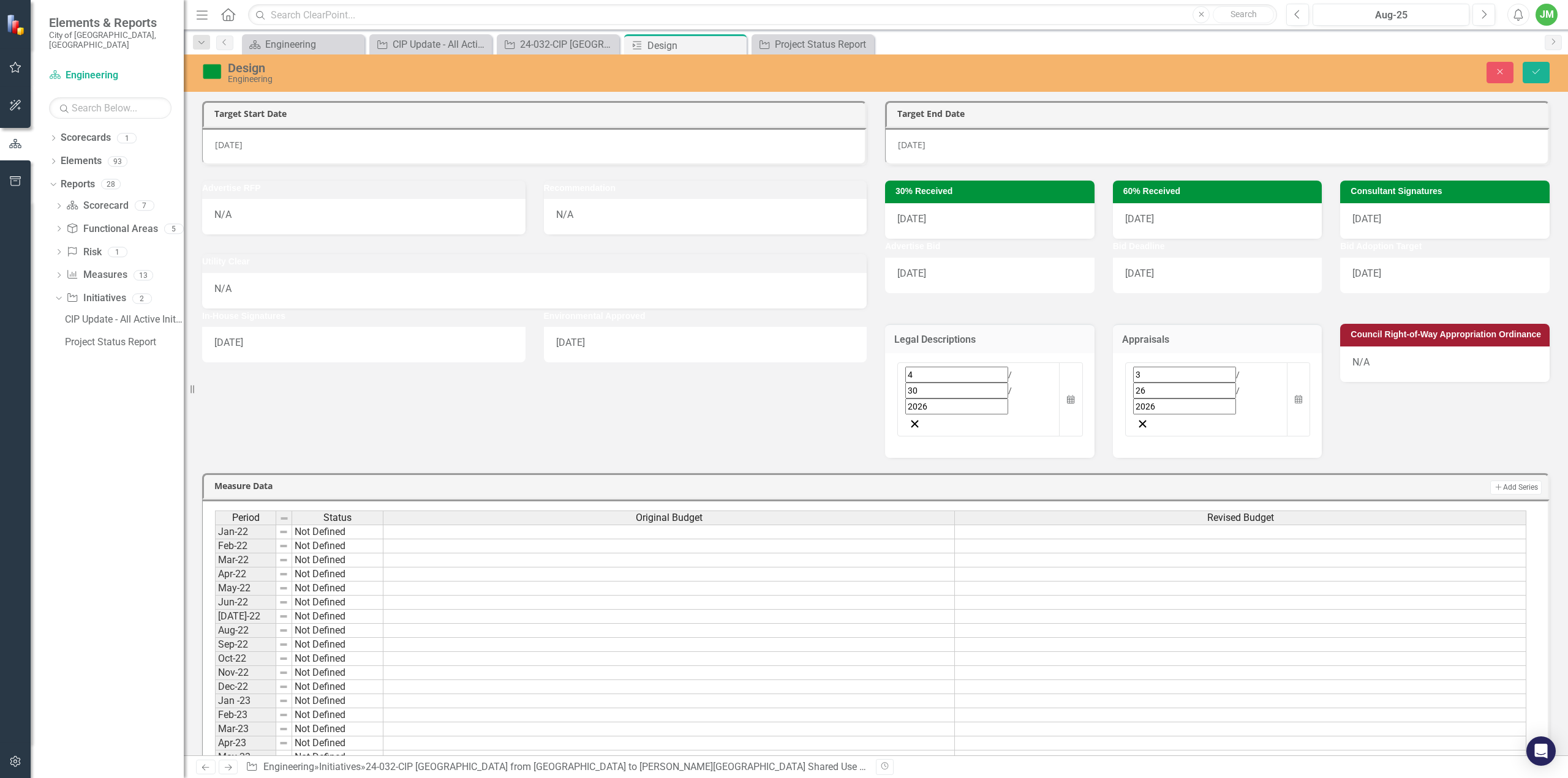
click at [1191, 370] on div "3 / 26 / 2026" at bounding box center [1206, 391] width 147 height 47
click at [1286, 404] on button "›" at bounding box center [1299, 402] width 27 height 27
click at [1187, 468] on button "9" at bounding box center [1203, 473] width 31 height 22
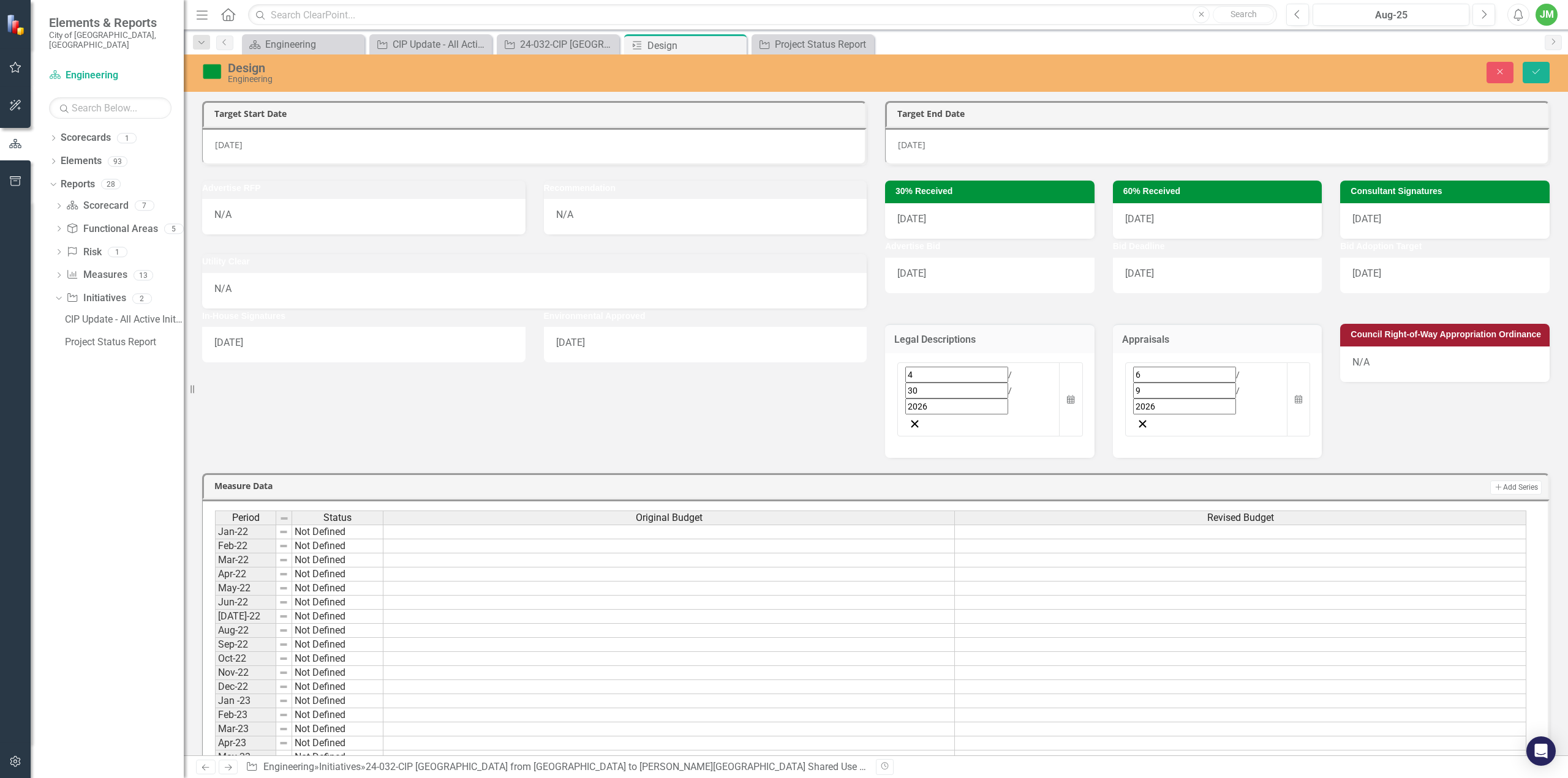
click at [1408, 404] on div "Legal Descriptions 4 / 30 / 2026 Calendar Appraisals 6 / 9 / 2026 Calendar Coun…" at bounding box center [1217, 383] width 683 height 149
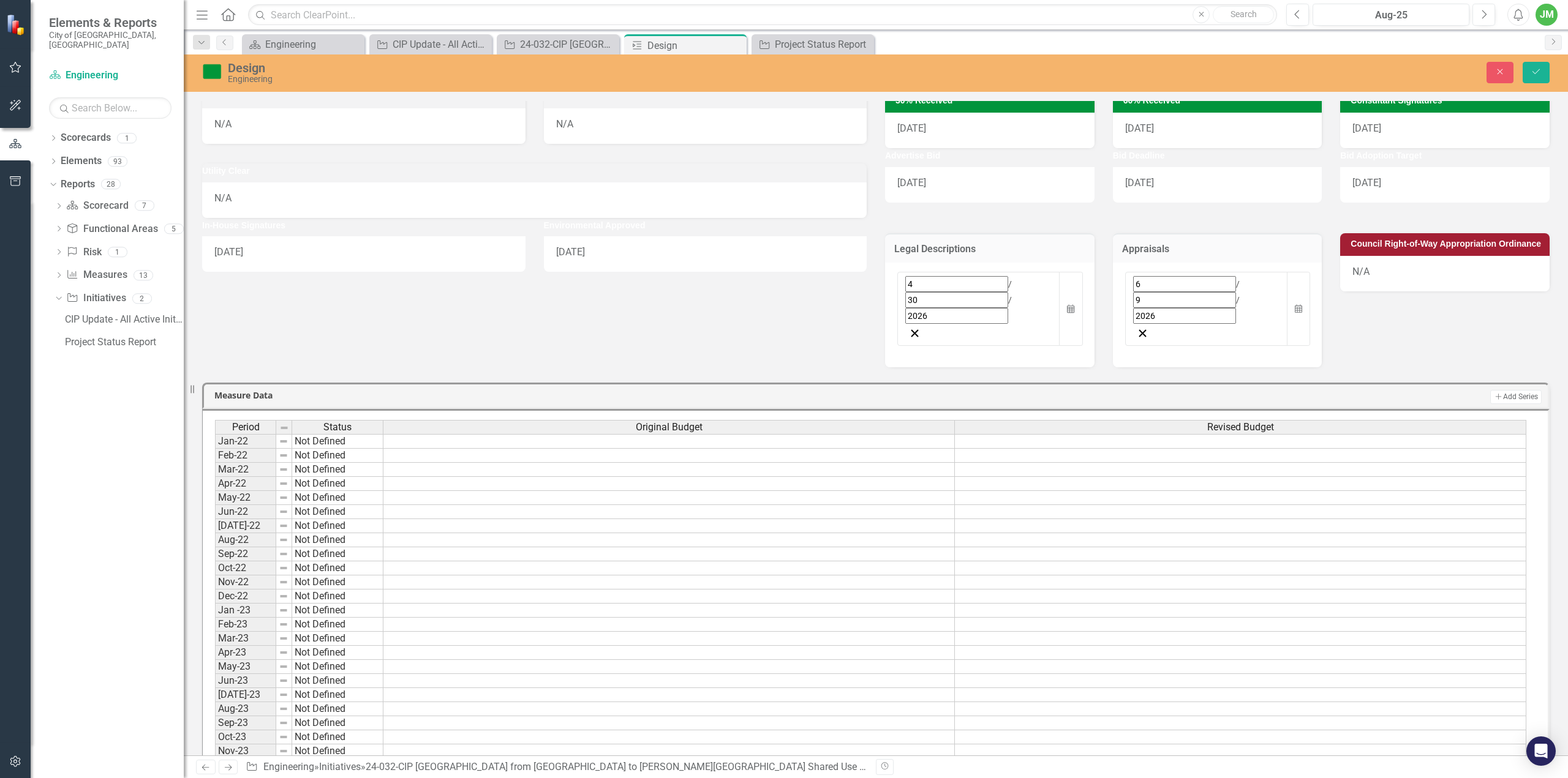
scroll to position [368, 0]
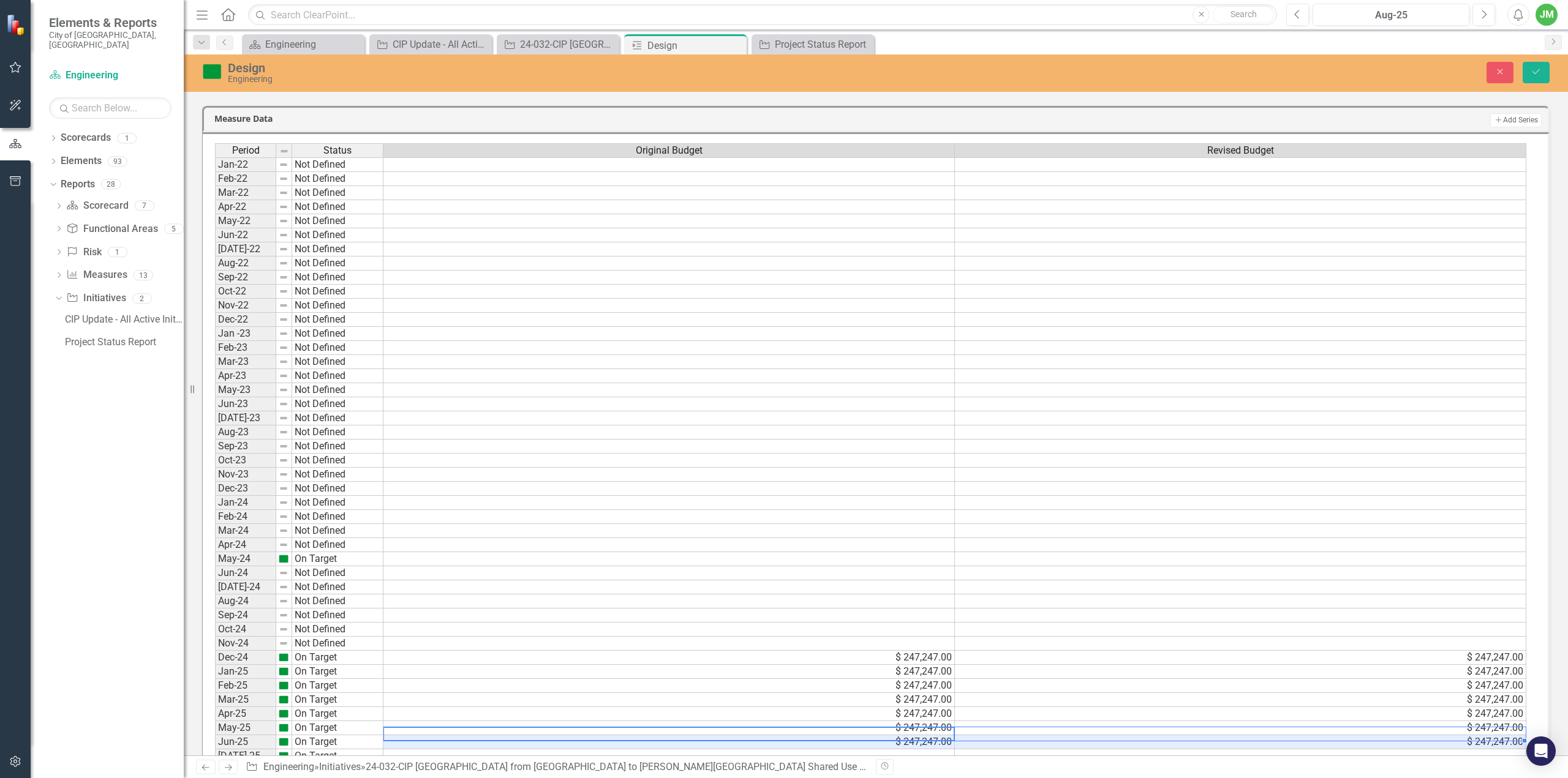
drag, startPoint x: 921, startPoint y: 676, endPoint x: 1016, endPoint y: 676, distance: 95.0
click at [1016, 735] on tr "Jun-25 On Target $ 247,247.00 $ 247,247.00" at bounding box center [870, 742] width 1311 height 14
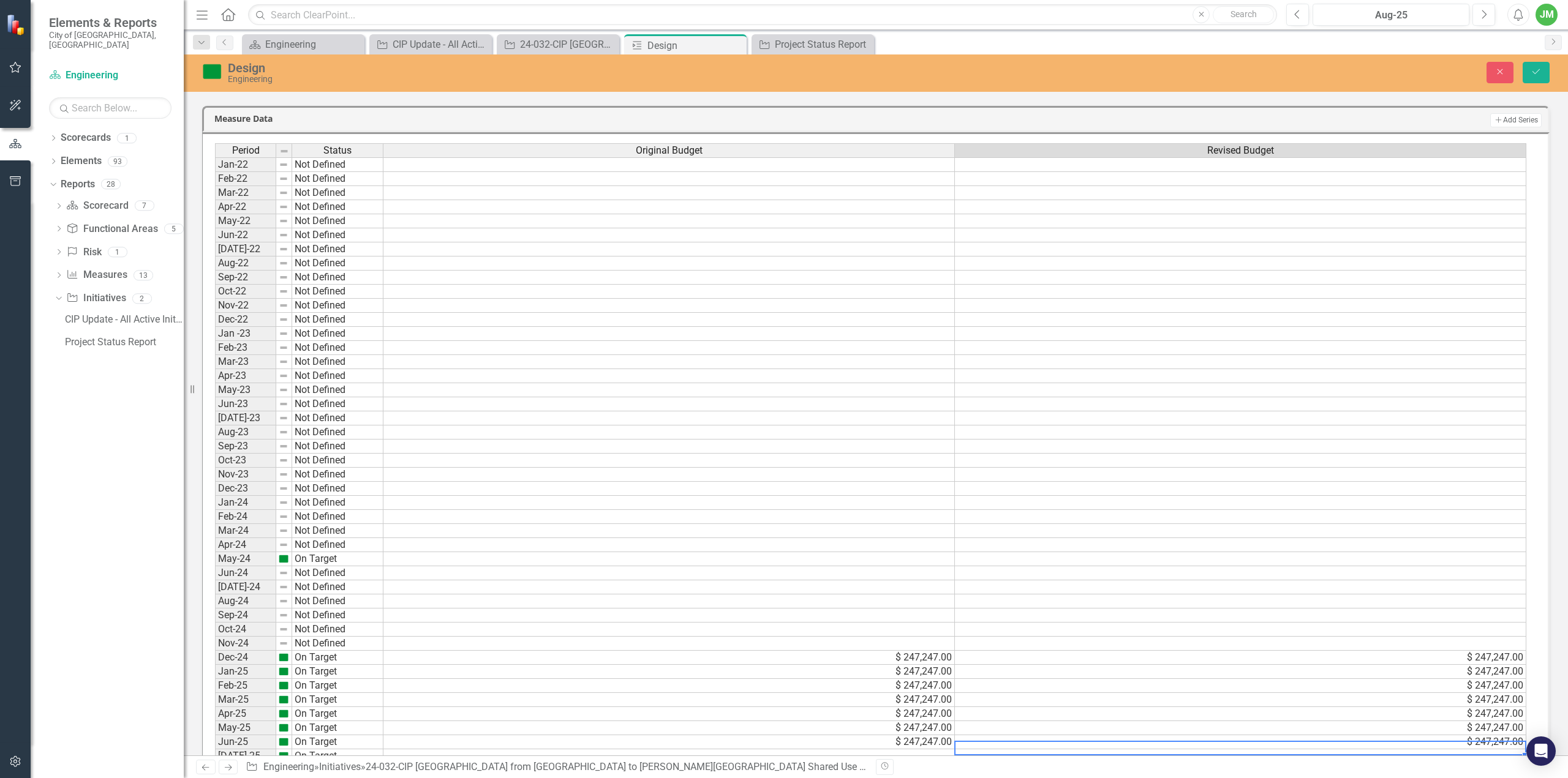
drag, startPoint x: 1524, startPoint y: 689, endPoint x: 1524, endPoint y: 696, distance: 7.0
click at [1524, 750] on td at bounding box center [1241, 757] width 572 height 14
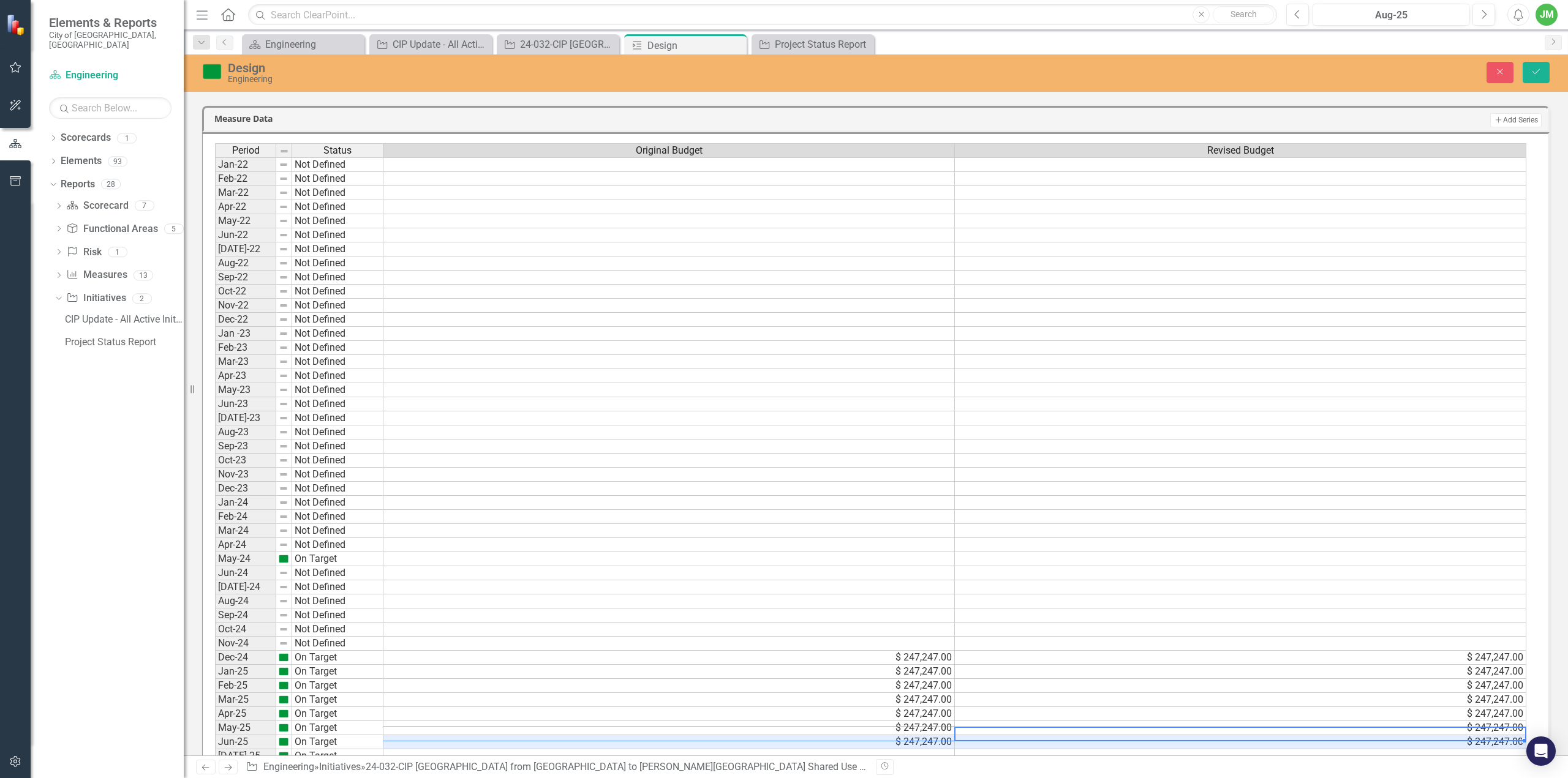
drag, startPoint x: 1498, startPoint y: 679, endPoint x: 944, endPoint y: 679, distance: 554.0
click at [944, 735] on tr "Jun-25 On Target $ 247,247.00 $ 247,247.00" at bounding box center [870, 742] width 1311 height 14
drag, startPoint x: 1521, startPoint y: 689, endPoint x: 1521, endPoint y: 707, distance: 18.0
click at [215, 707] on div "Period Status Original Budget Revised Budget Jan-22 Not Defined Feb-22 Not Defi…" at bounding box center [215, 488] width 0 height 691
type textarea "247247"
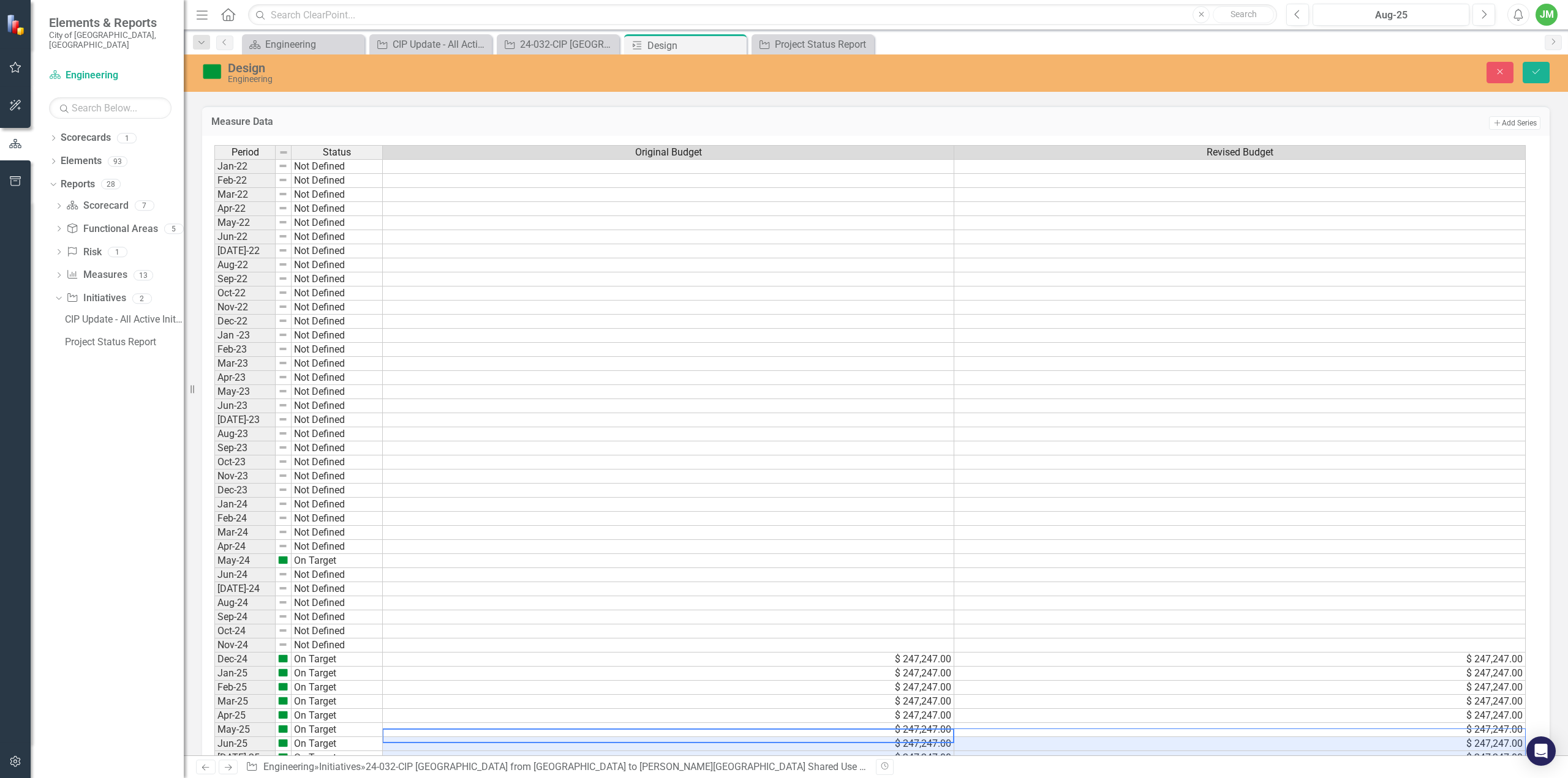
scroll to position [371, 0]
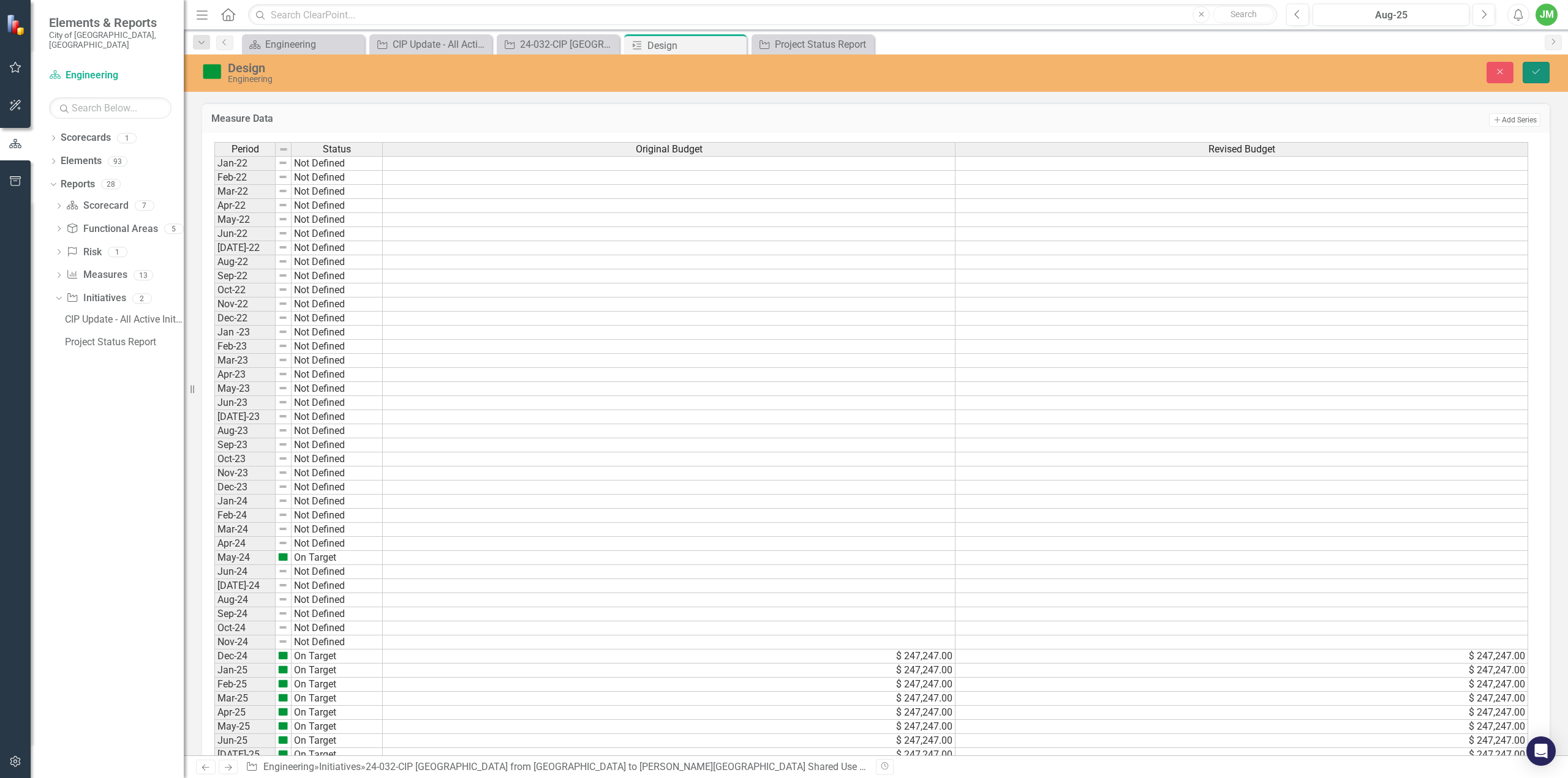
click at [1534, 76] on button "Save" at bounding box center [1536, 73] width 27 height 21
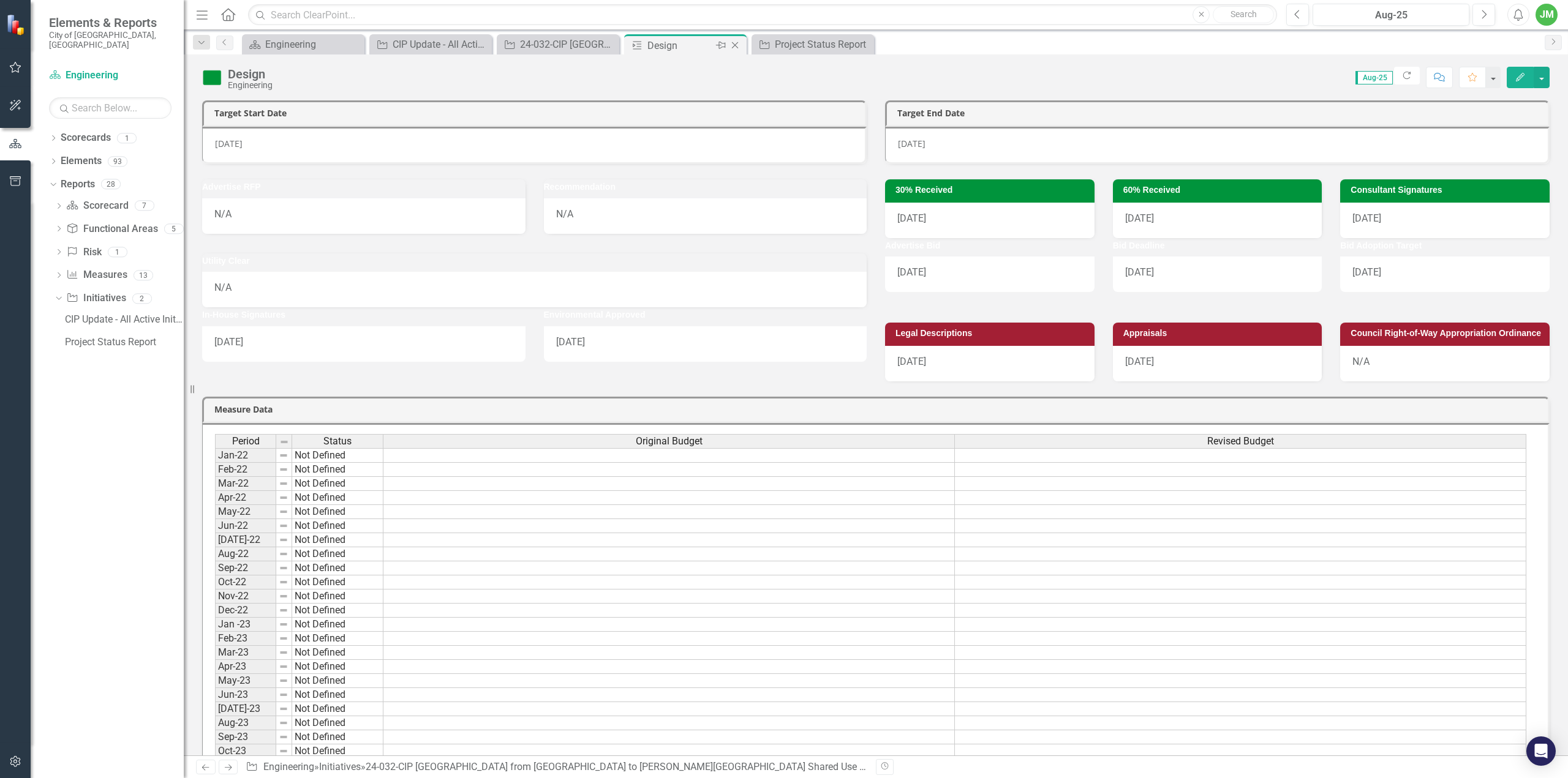
click at [739, 44] on icon "Close" at bounding box center [735, 45] width 12 height 10
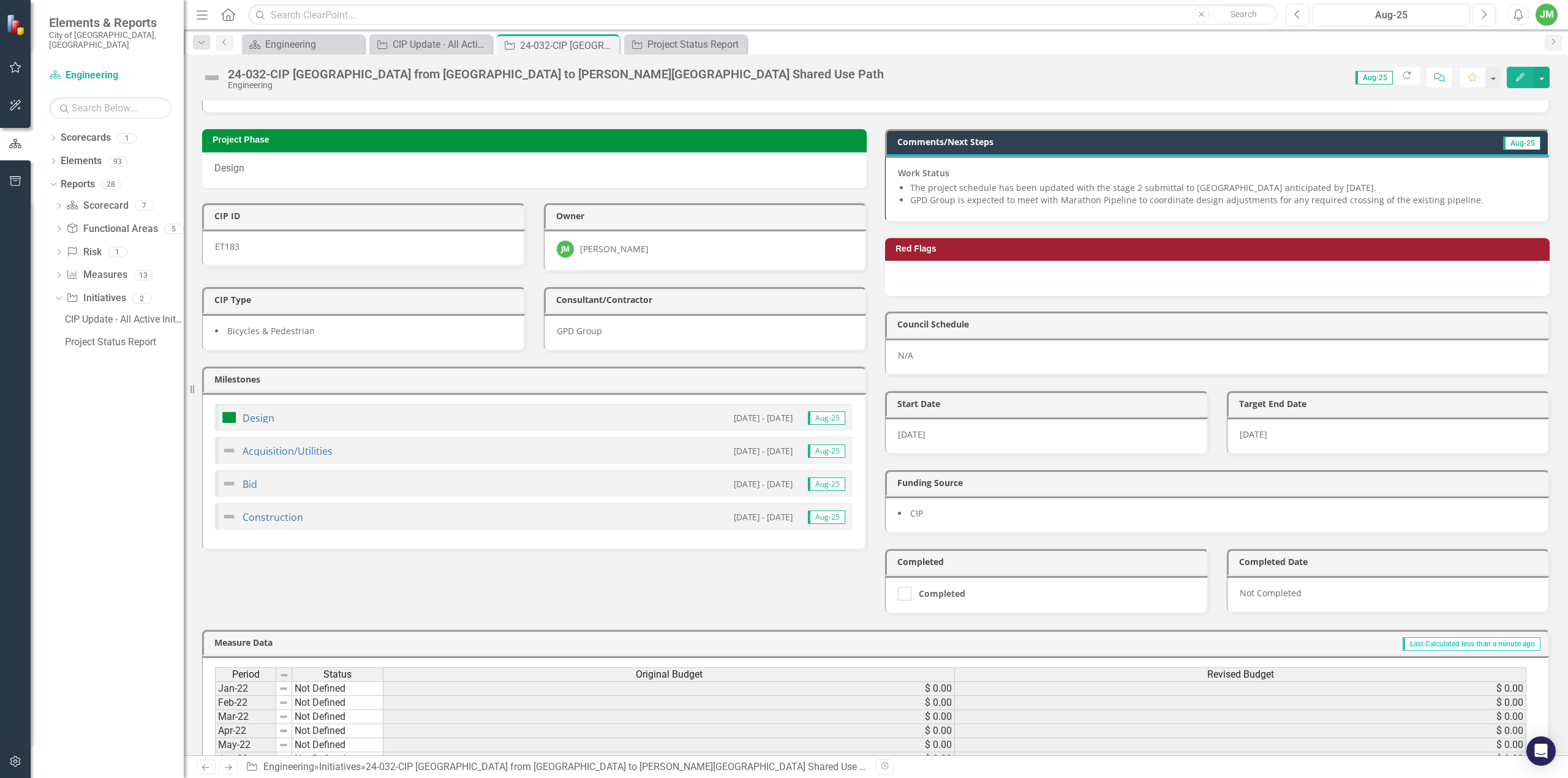
scroll to position [122, 0]
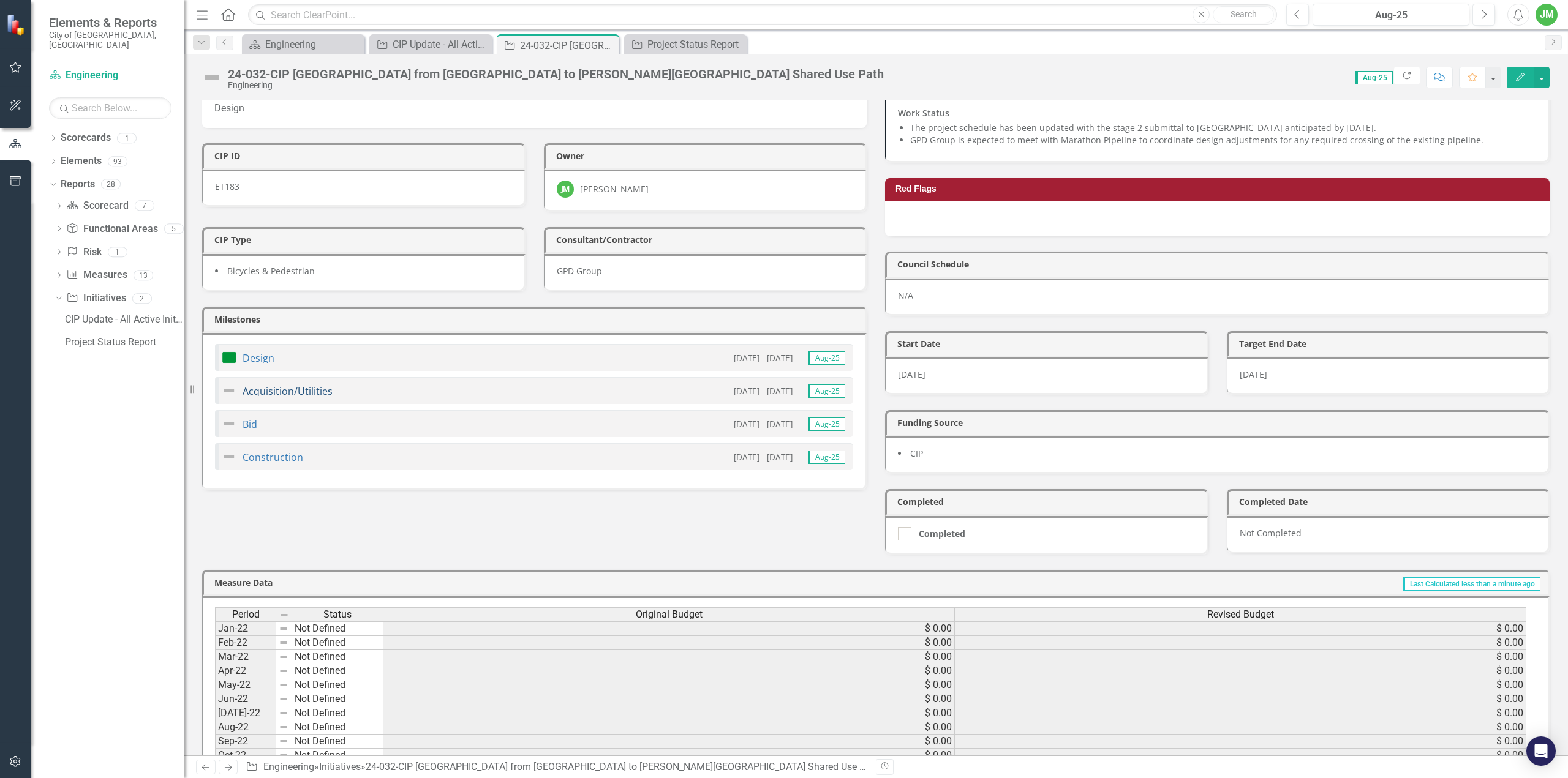
click at [291, 384] on link "Acquisition/Utilities" at bounding box center [287, 391] width 90 height 14
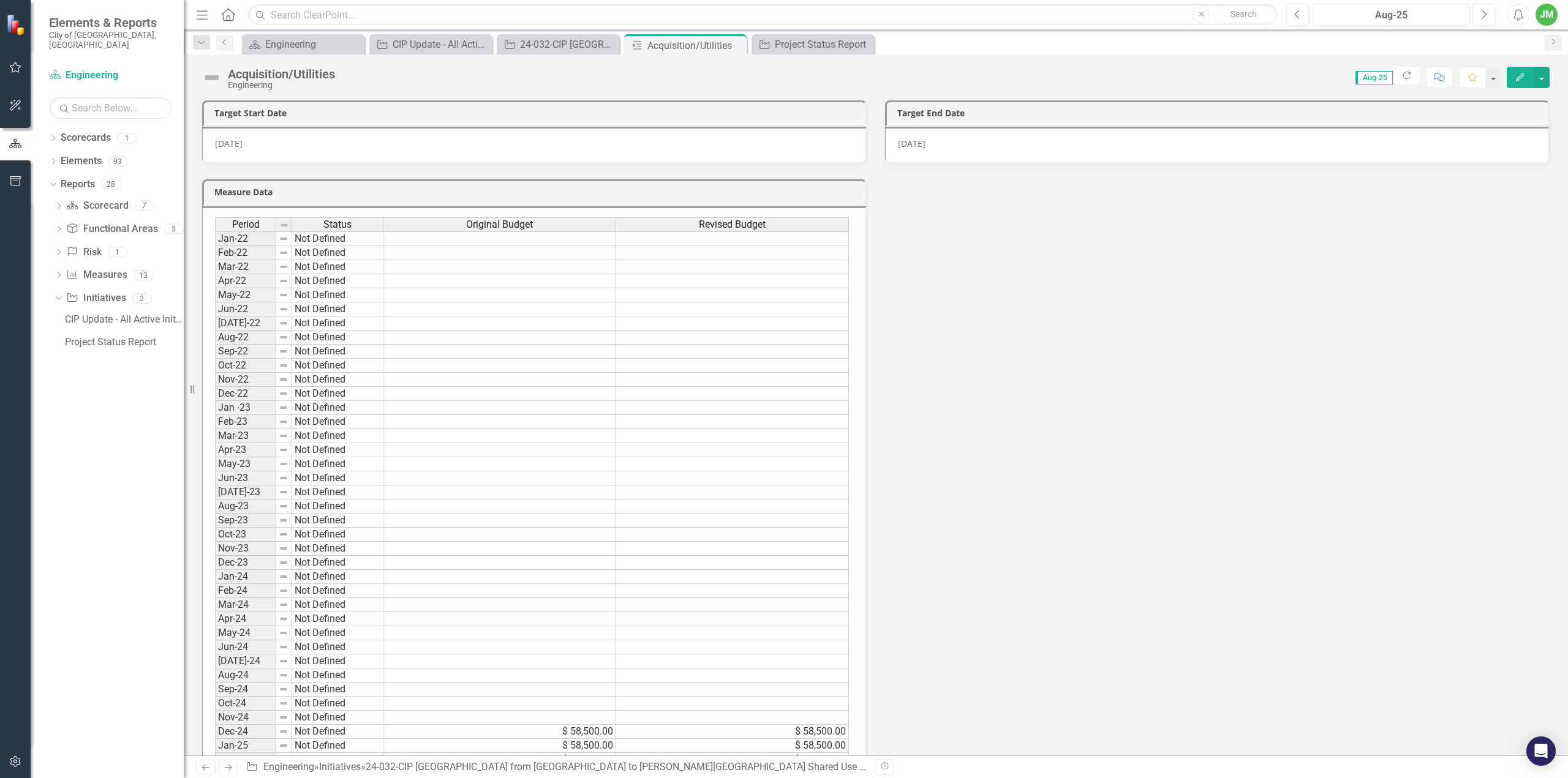
scroll to position [276, 0]
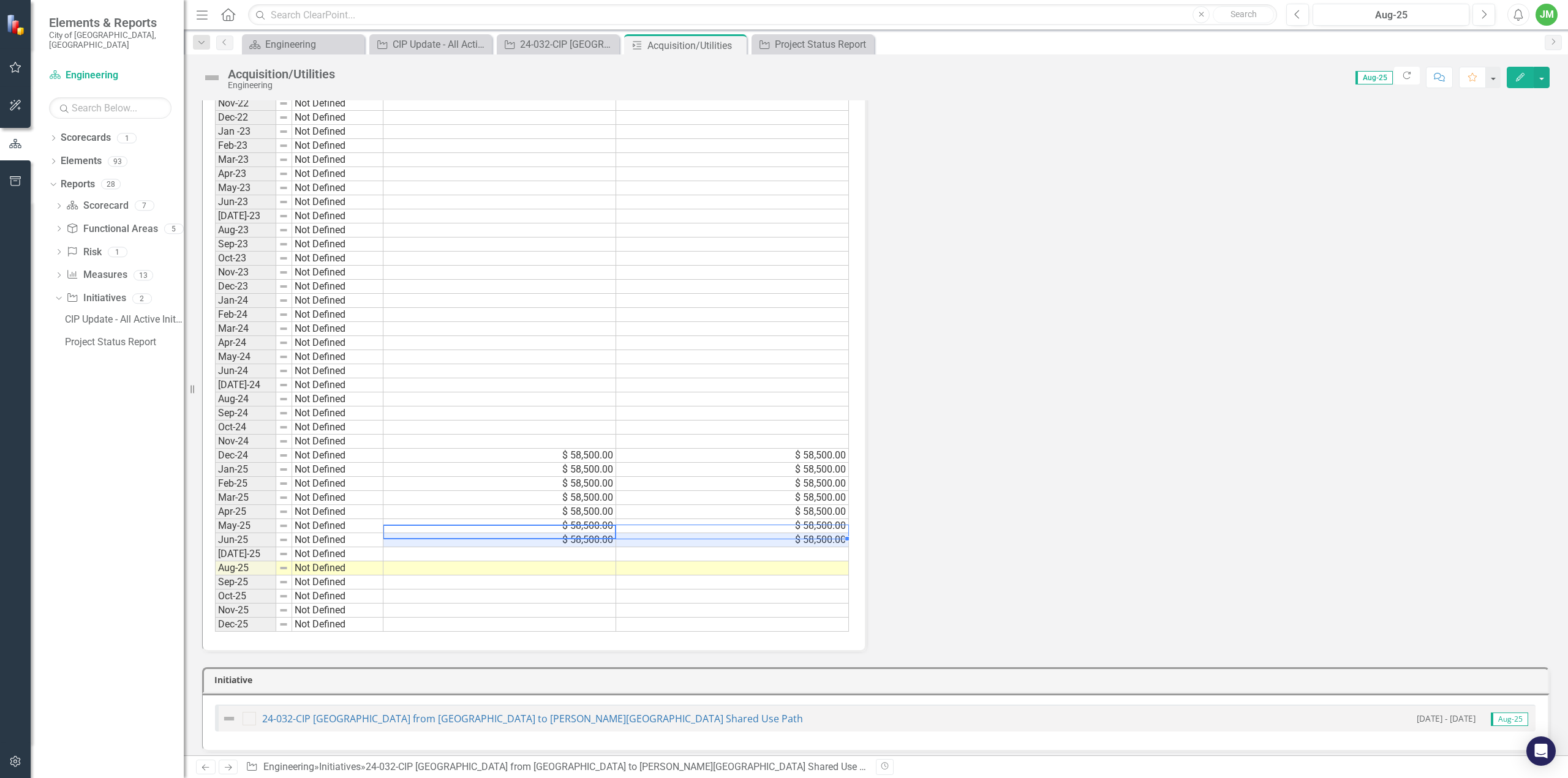
drag, startPoint x: 600, startPoint y: 528, endPoint x: 648, endPoint y: 526, distance: 48.0
click at [648, 533] on tr "Jun-25 Not Defined $ 58,500.00 $ 58,500.00" at bounding box center [531, 540] width 634 height 14
drag, startPoint x: 846, startPoint y: 534, endPoint x: 846, endPoint y: 556, distance: 22.0
click at [215, 556] on div "Period Status Original Budget Revised Budget Jan-22 Not Defined Feb-22 Not Defi…" at bounding box center [215, 287] width 0 height 691
type textarea "58500"
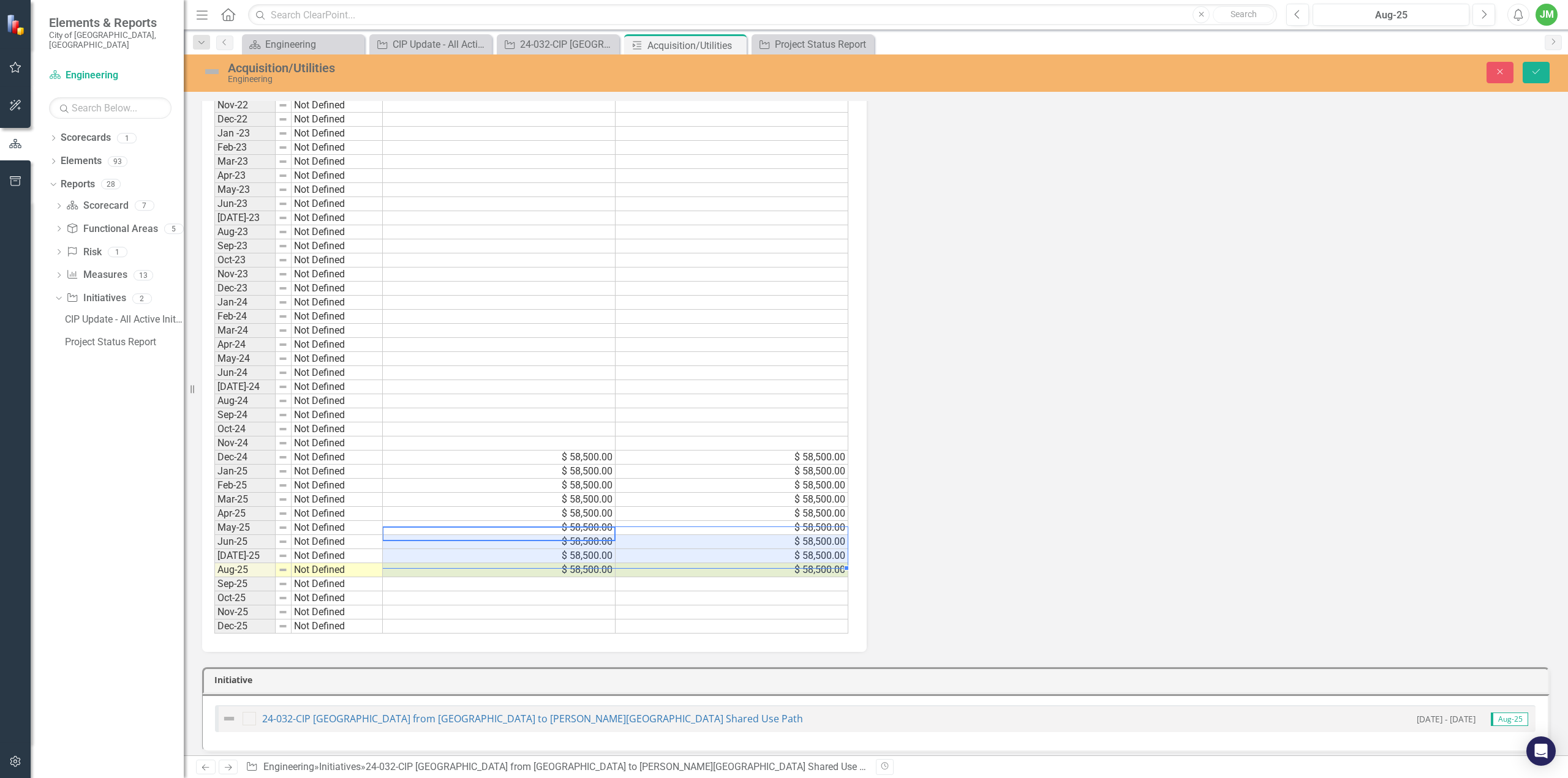
scroll to position [279, 0]
click at [1530, 70] on button "Save" at bounding box center [1536, 73] width 27 height 21
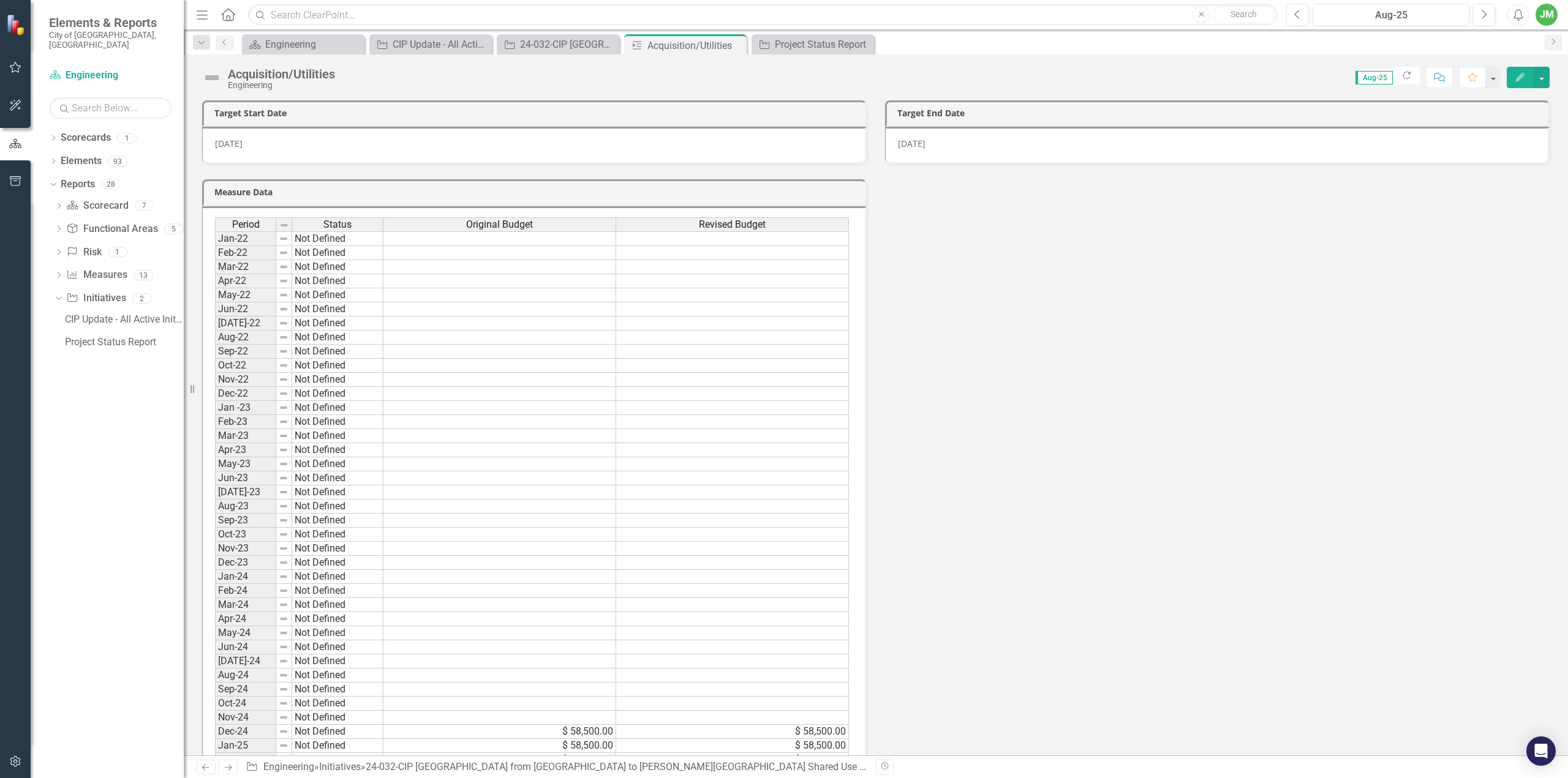
click at [923, 142] on span "4/14/27" at bounding box center [912, 143] width 28 height 11
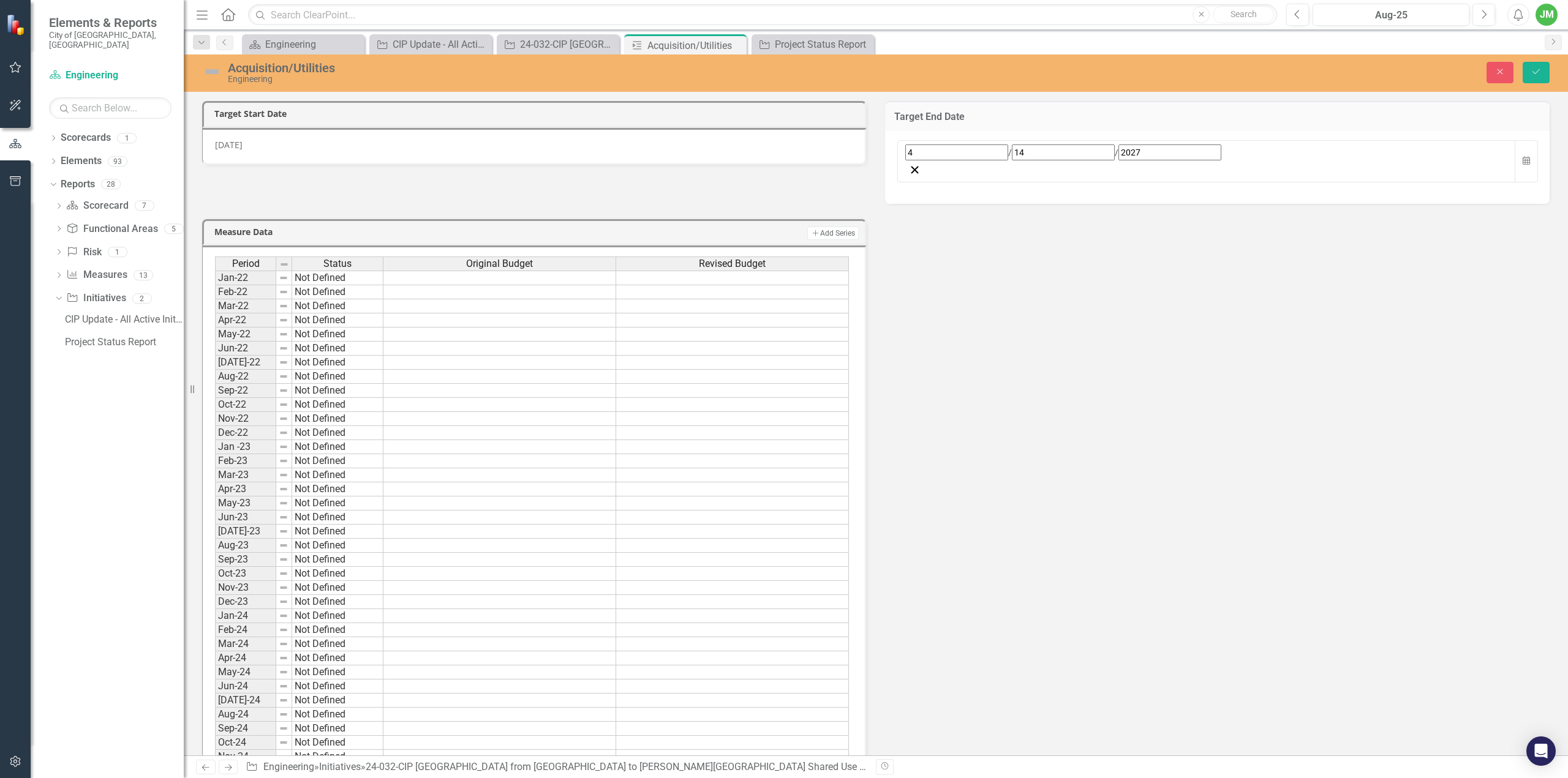
click at [979, 147] on div "4 / 14 / 2027" at bounding box center [1206, 152] width 602 height 16
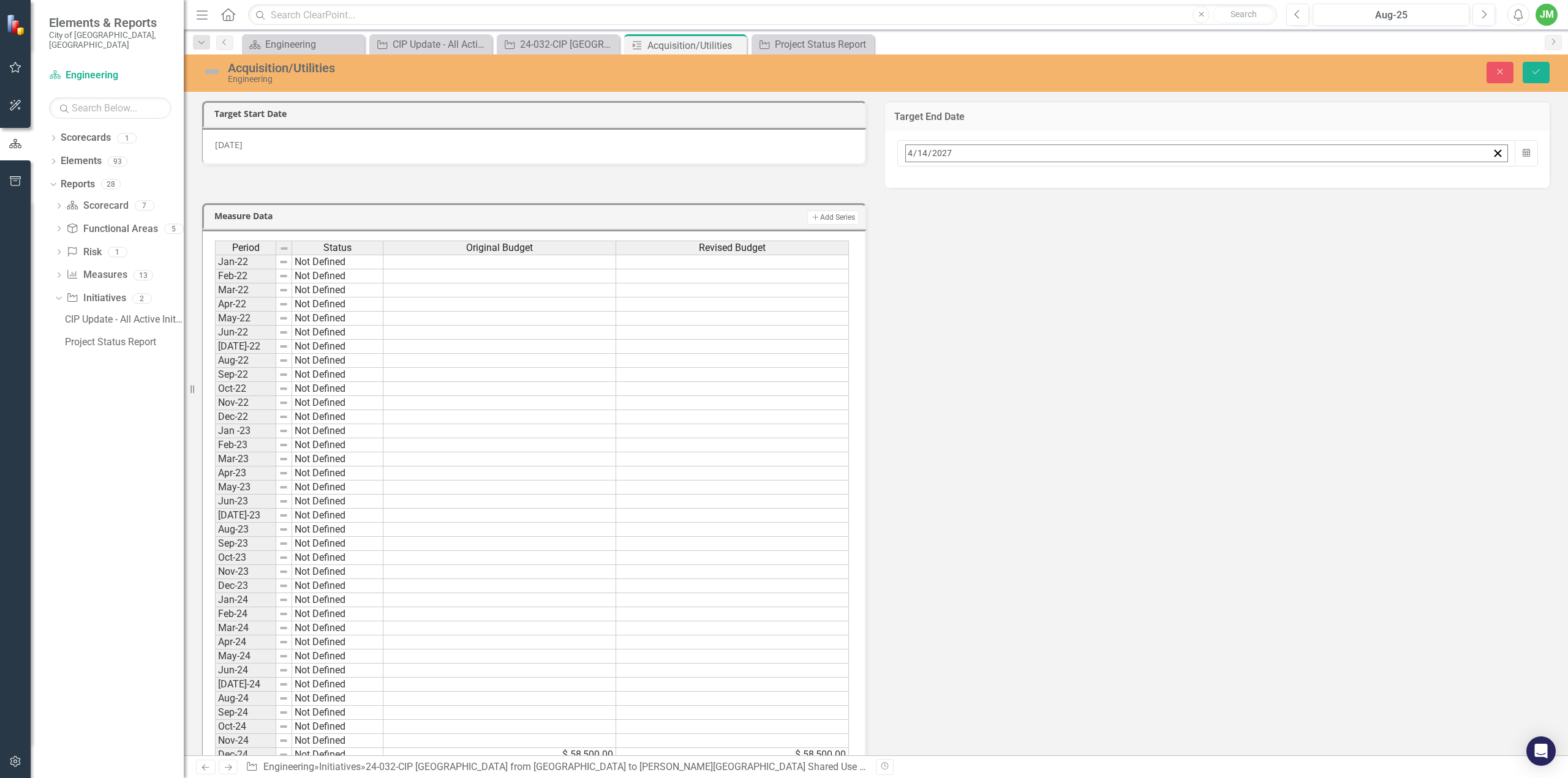
click at [1085, 183] on button "›" at bounding box center [1071, 180] width 27 height 27
click at [1071, 290] on abbr "25" at bounding box center [1066, 295] width 10 height 10
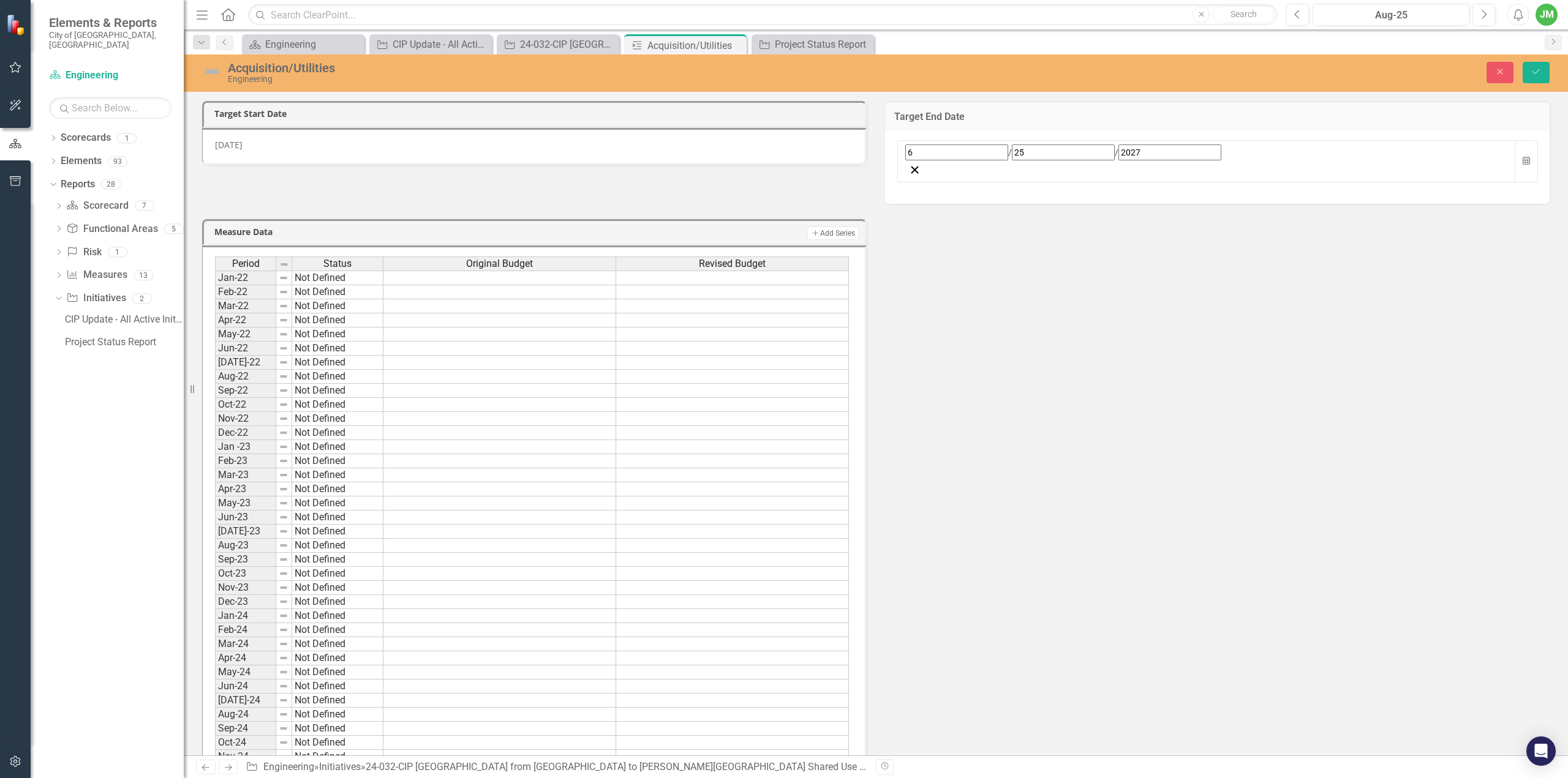
click at [500, 146] on div "9/16/24" at bounding box center [534, 146] width 664 height 37
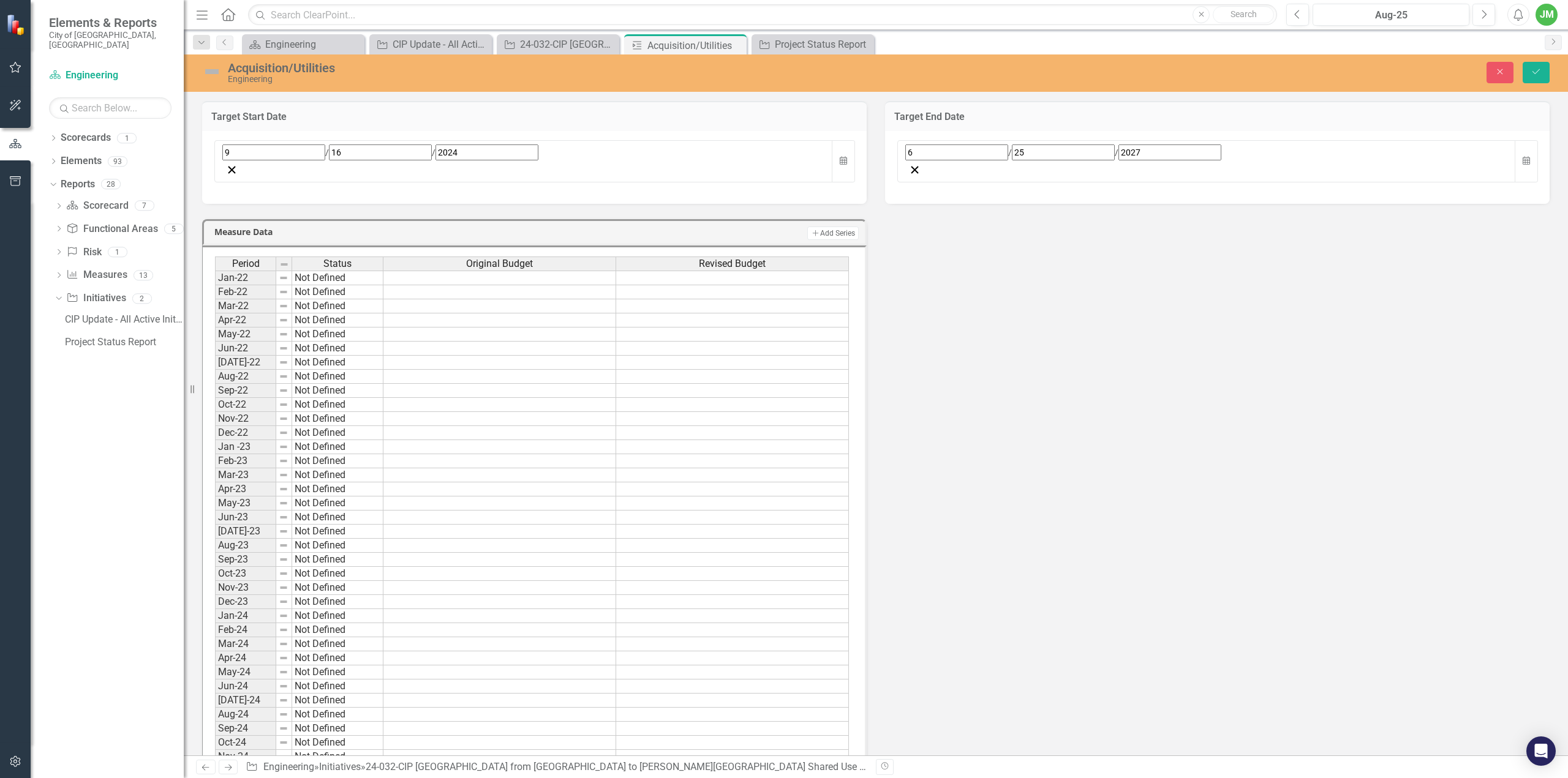
click at [541, 155] on div "9 / 16 / 2024" at bounding box center [524, 152] width 602 height 16
click at [1285, 310] on div "Measure Data Add Add Series Period Status Original Budget Revised Budget Jan-22…" at bounding box center [875, 585] width 1366 height 763
click at [1540, 74] on icon "Save" at bounding box center [1536, 71] width 11 height 8
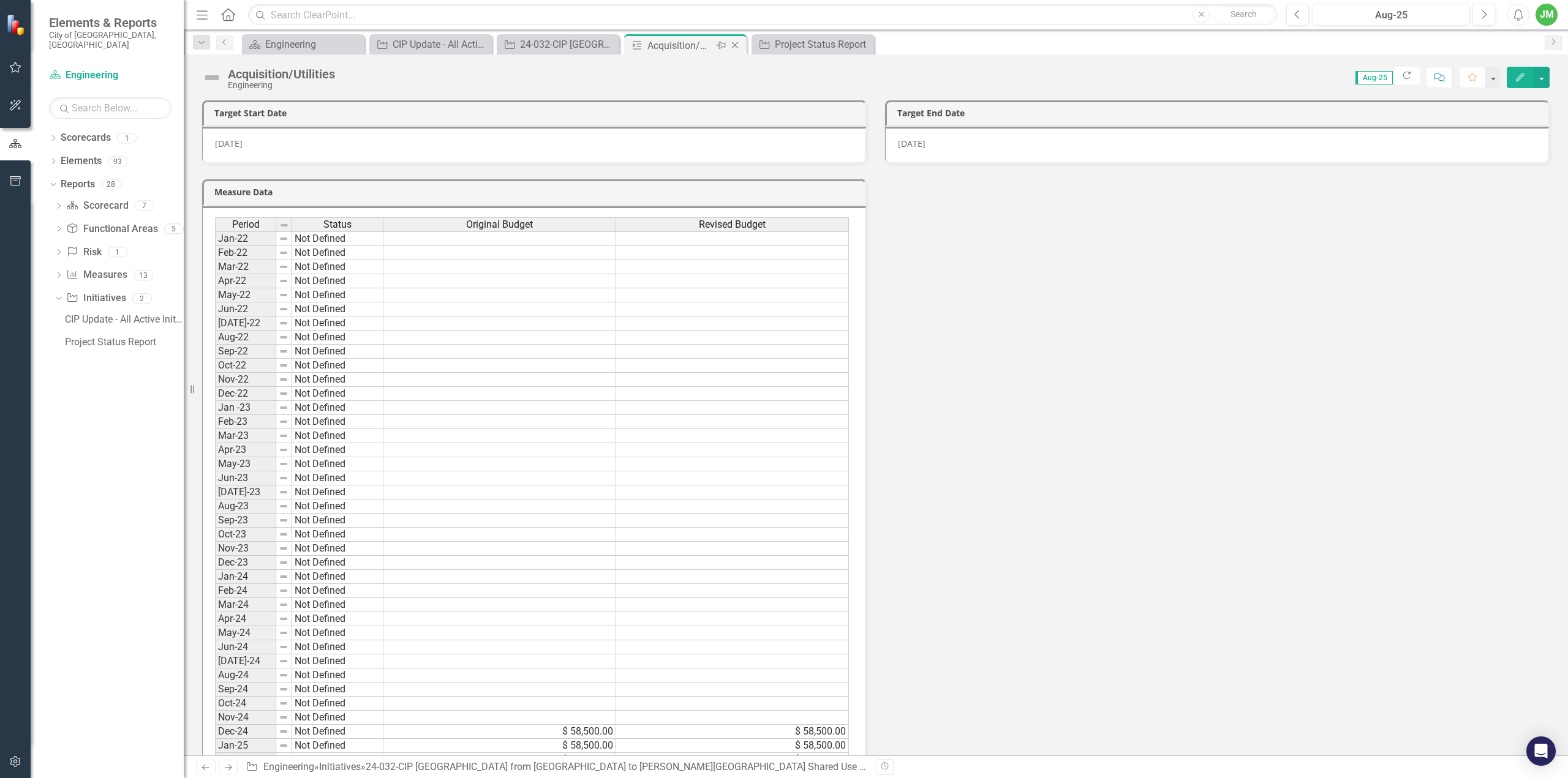
click at [738, 42] on icon "Close" at bounding box center [735, 45] width 12 height 10
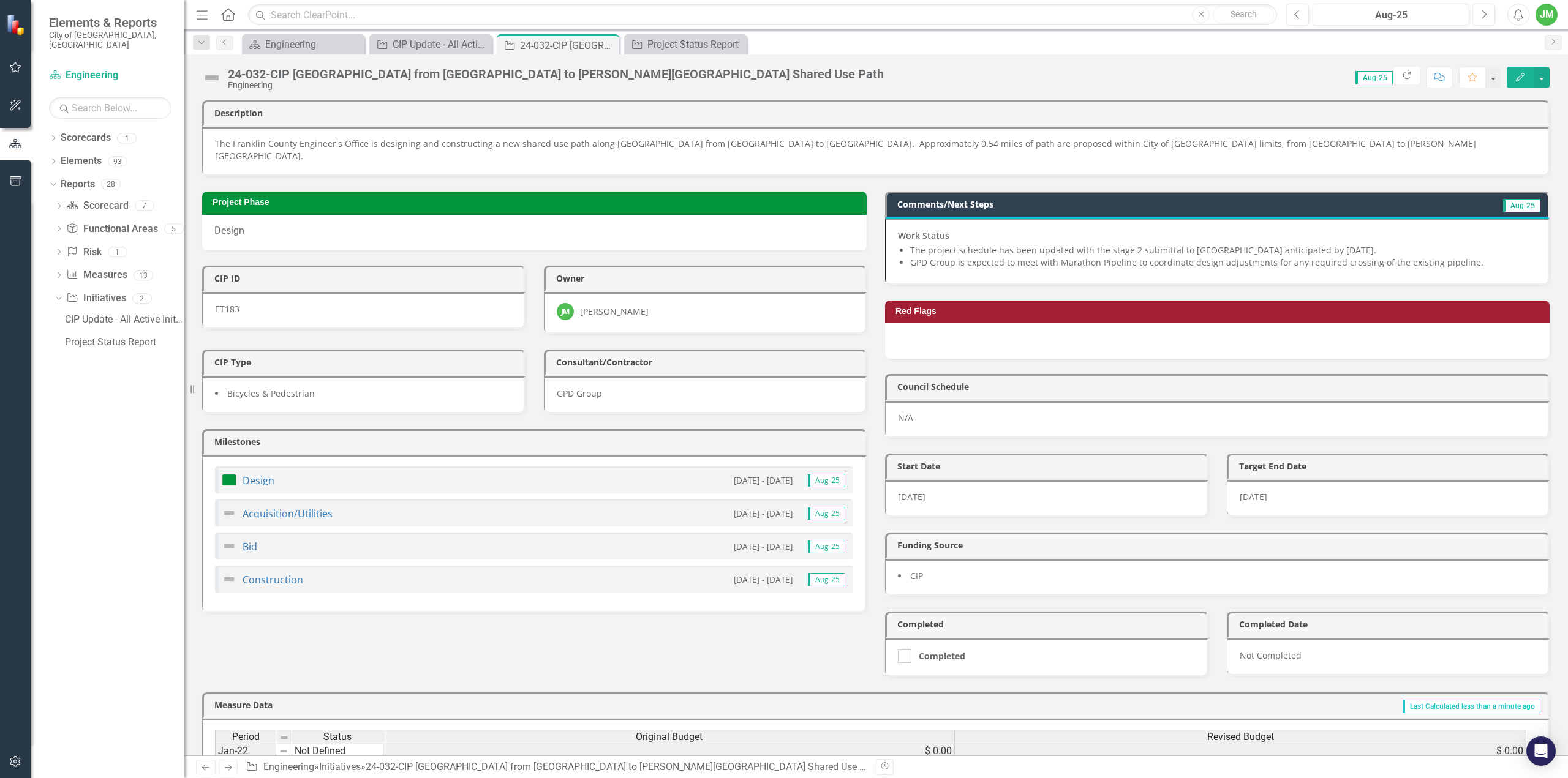
scroll to position [122, 0]
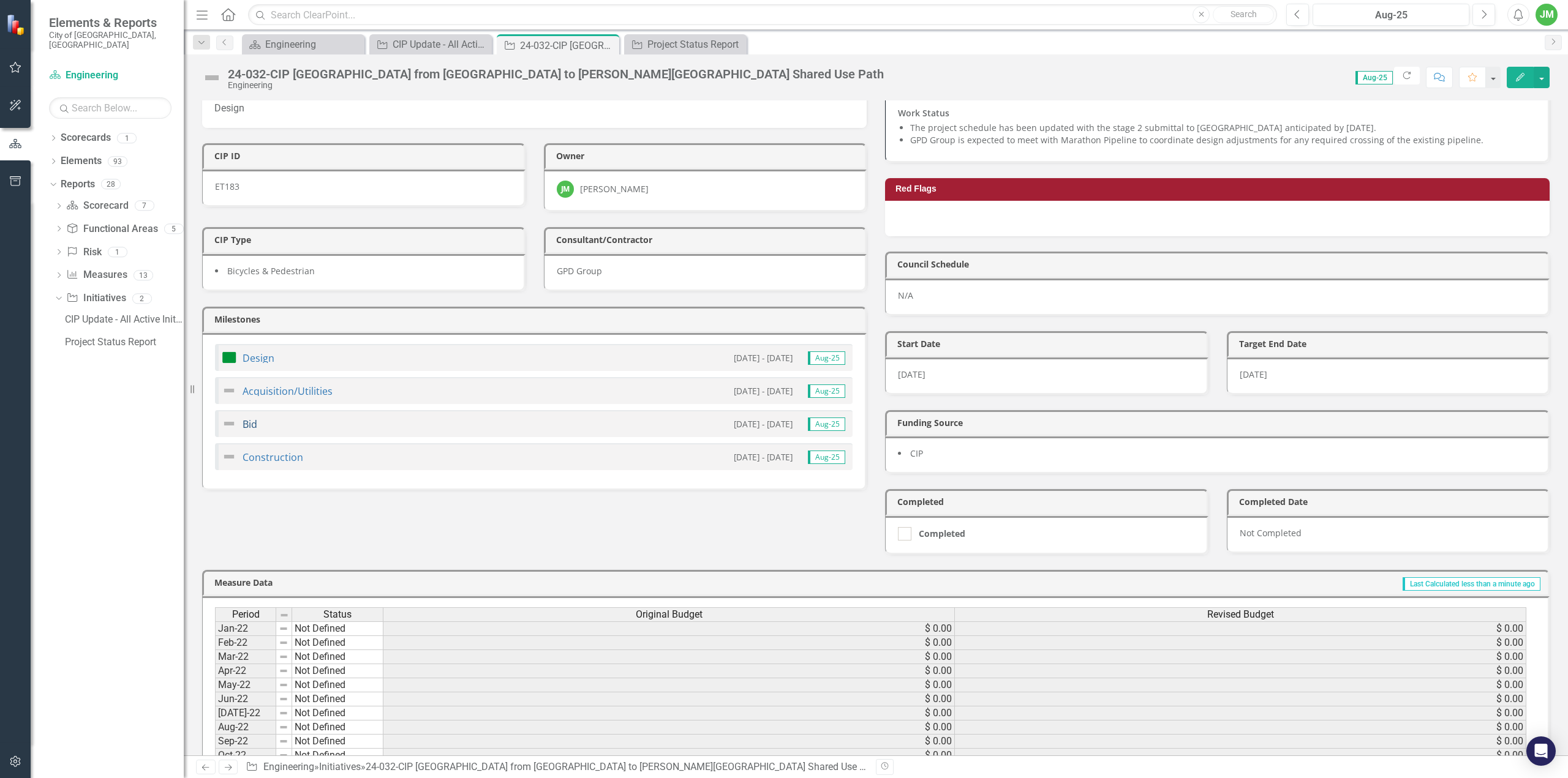
click at [248, 417] on link "Bid" at bounding box center [249, 424] width 15 height 14
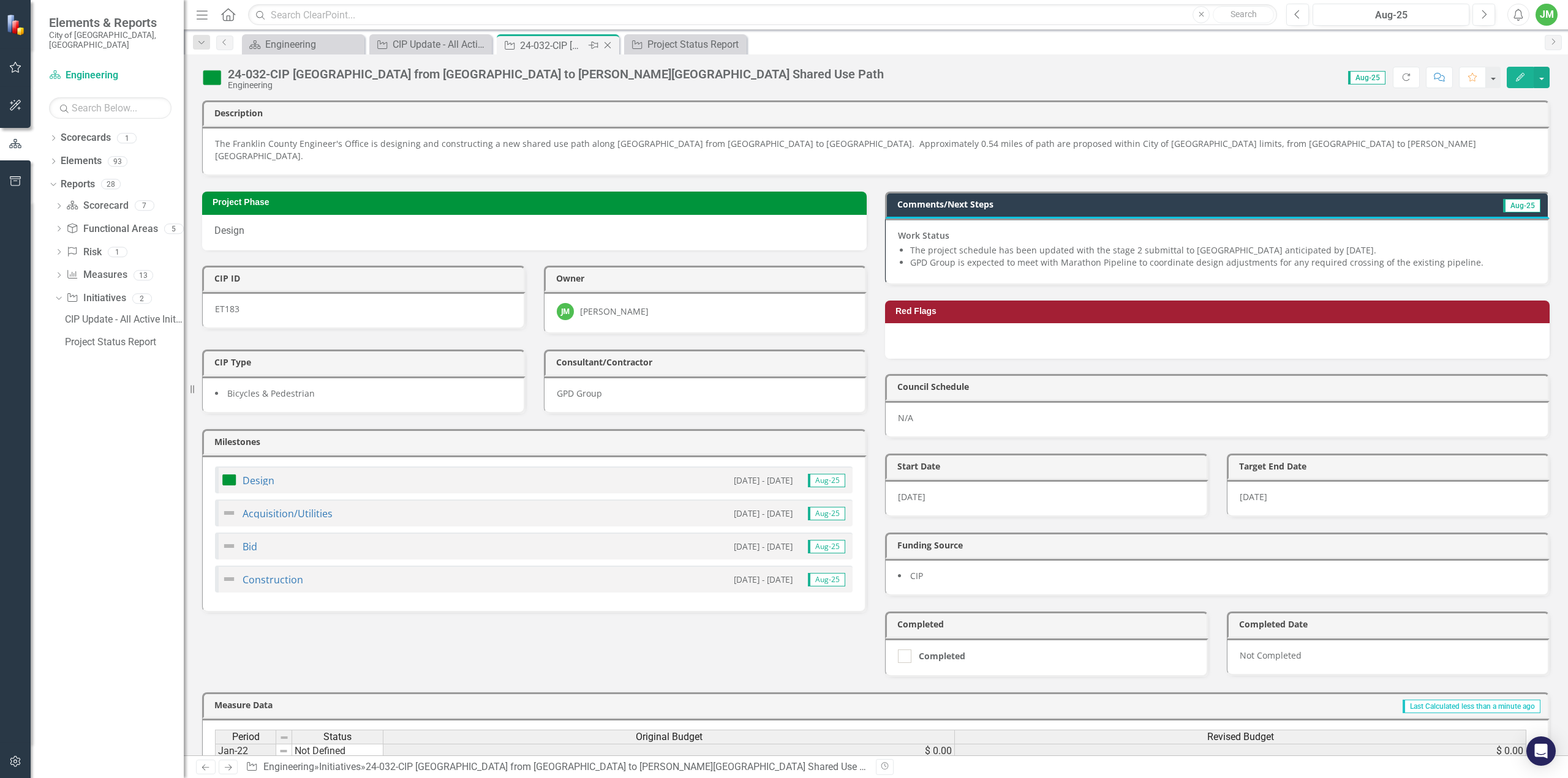
click at [612, 46] on icon "Close" at bounding box center [608, 45] width 12 height 10
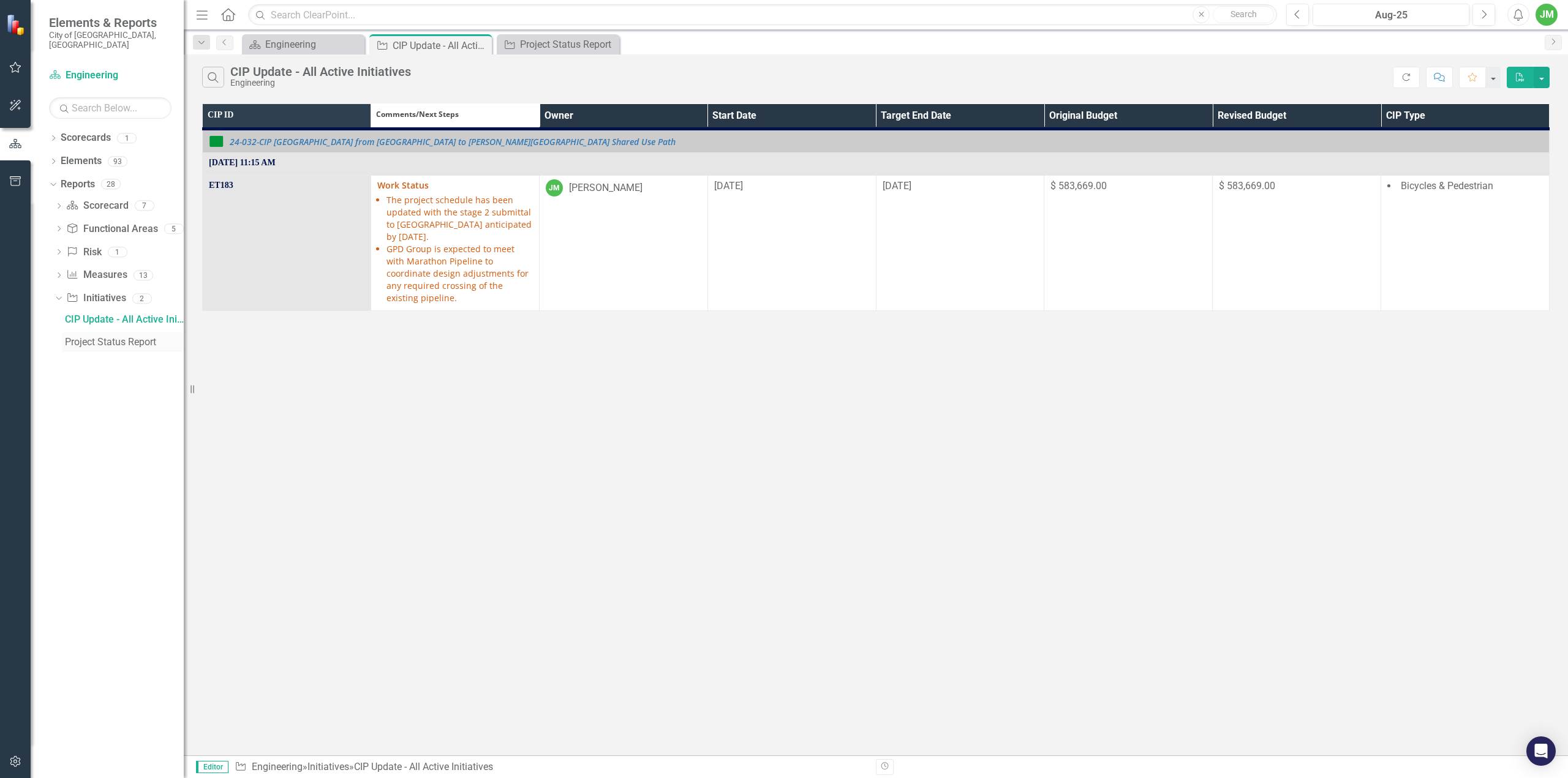
click at [124, 337] on div "Project Status Report" at bounding box center [124, 342] width 118 height 11
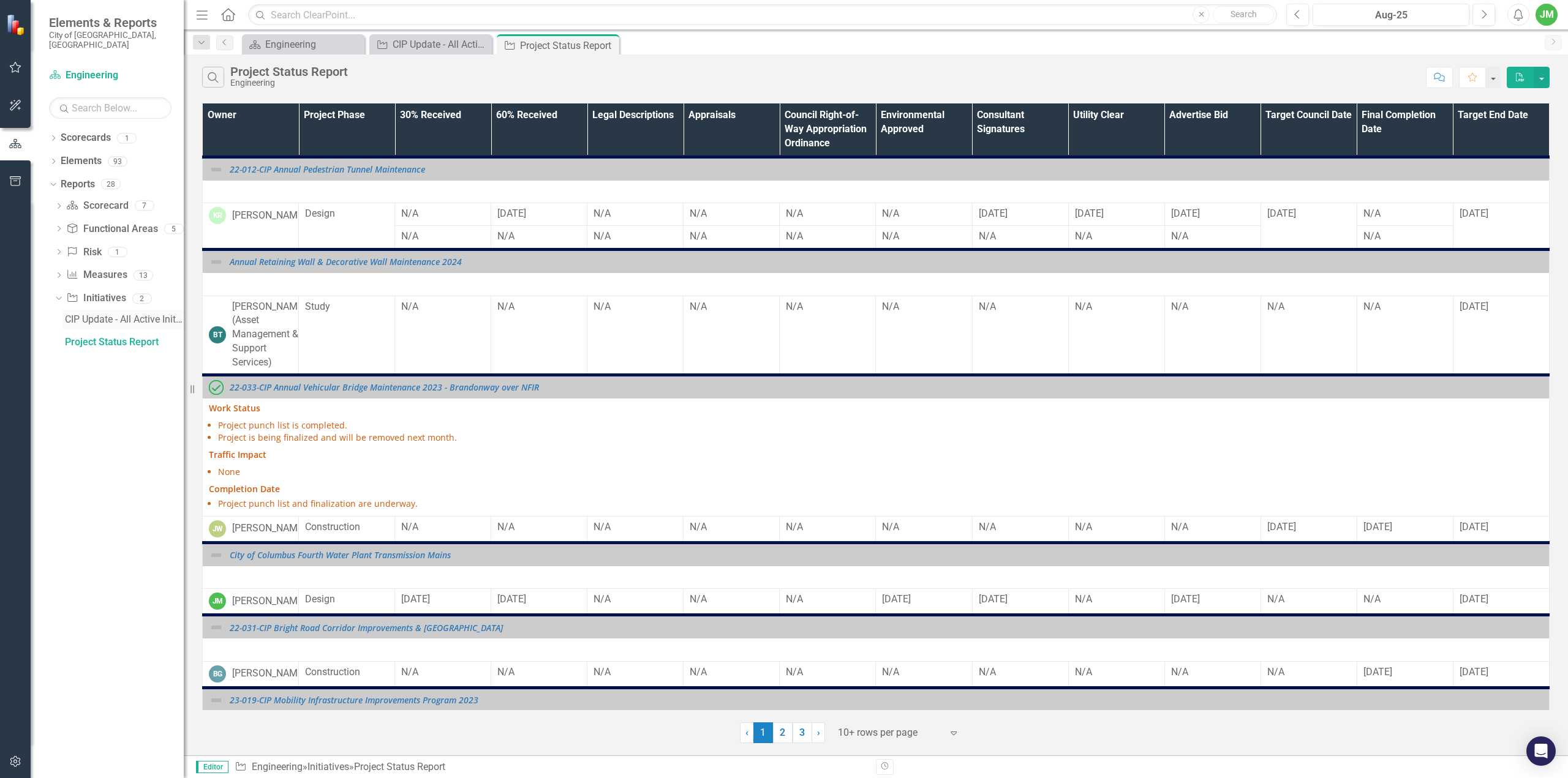
click at [134, 314] on div "CIP Update - All Active Initiatives" at bounding box center [124, 319] width 118 height 11
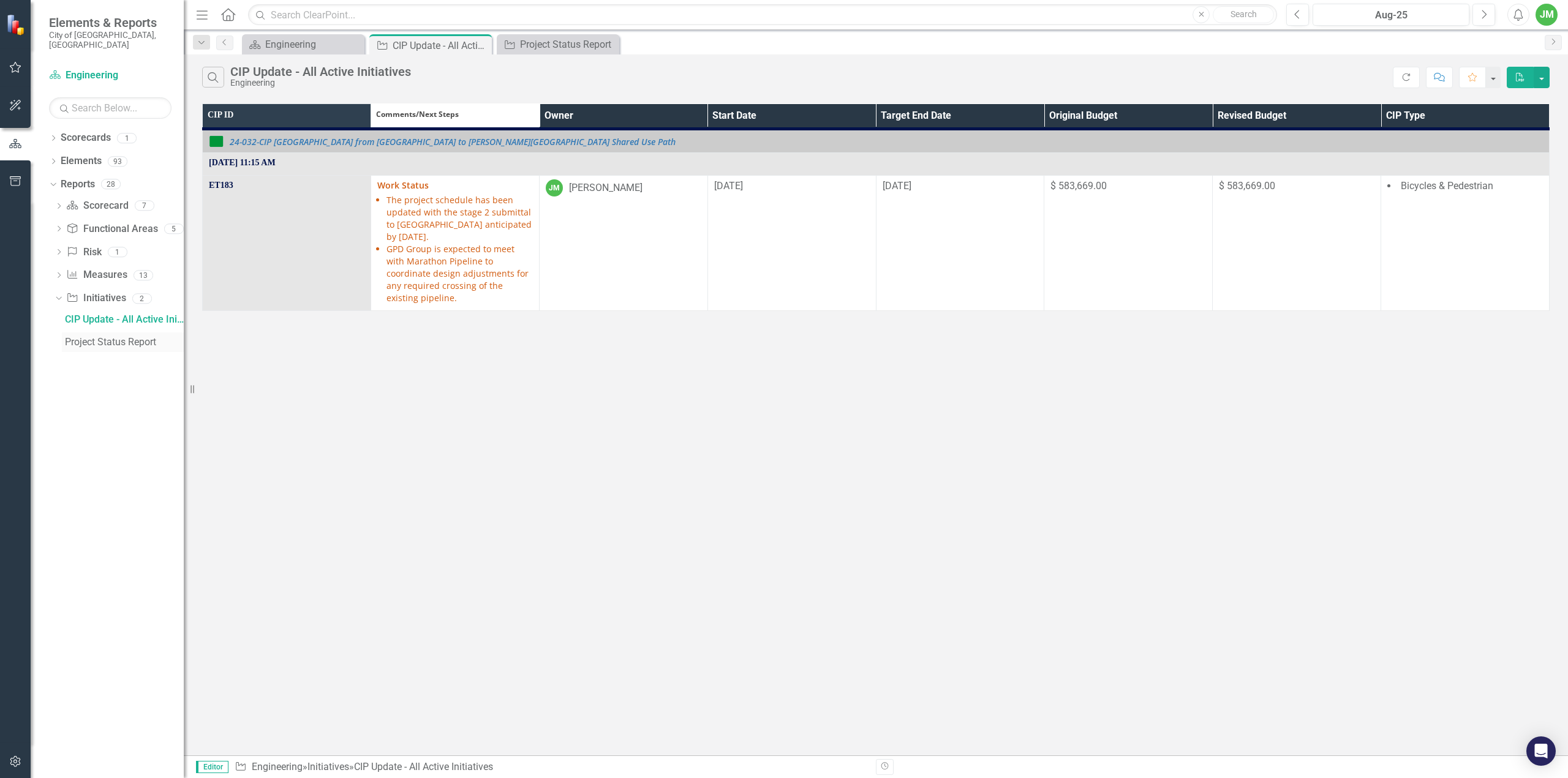
click at [128, 337] on div "Project Status Report" at bounding box center [124, 342] width 118 height 11
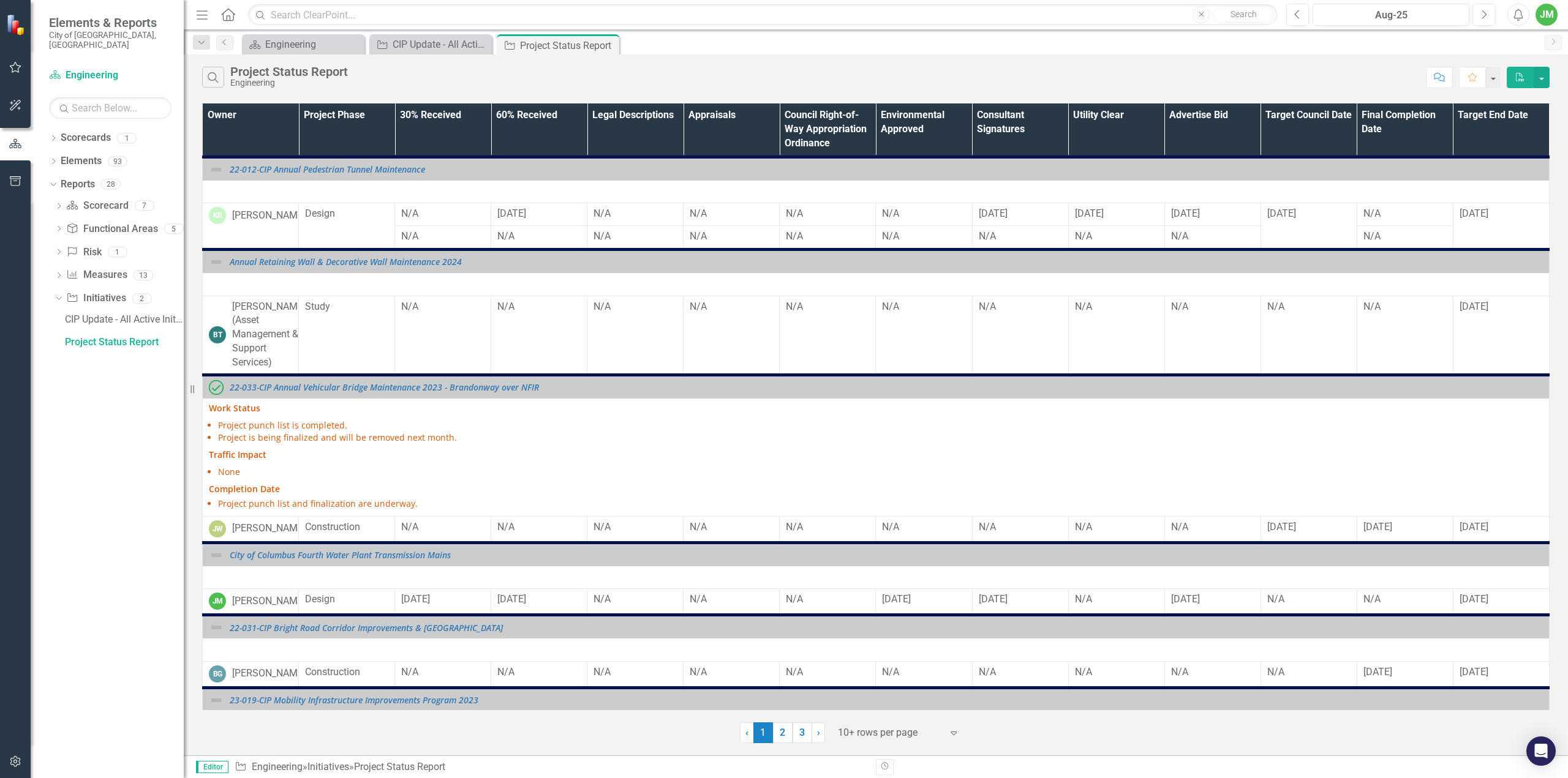
click at [245, 122] on th "Owner" at bounding box center [251, 130] width 96 height 53
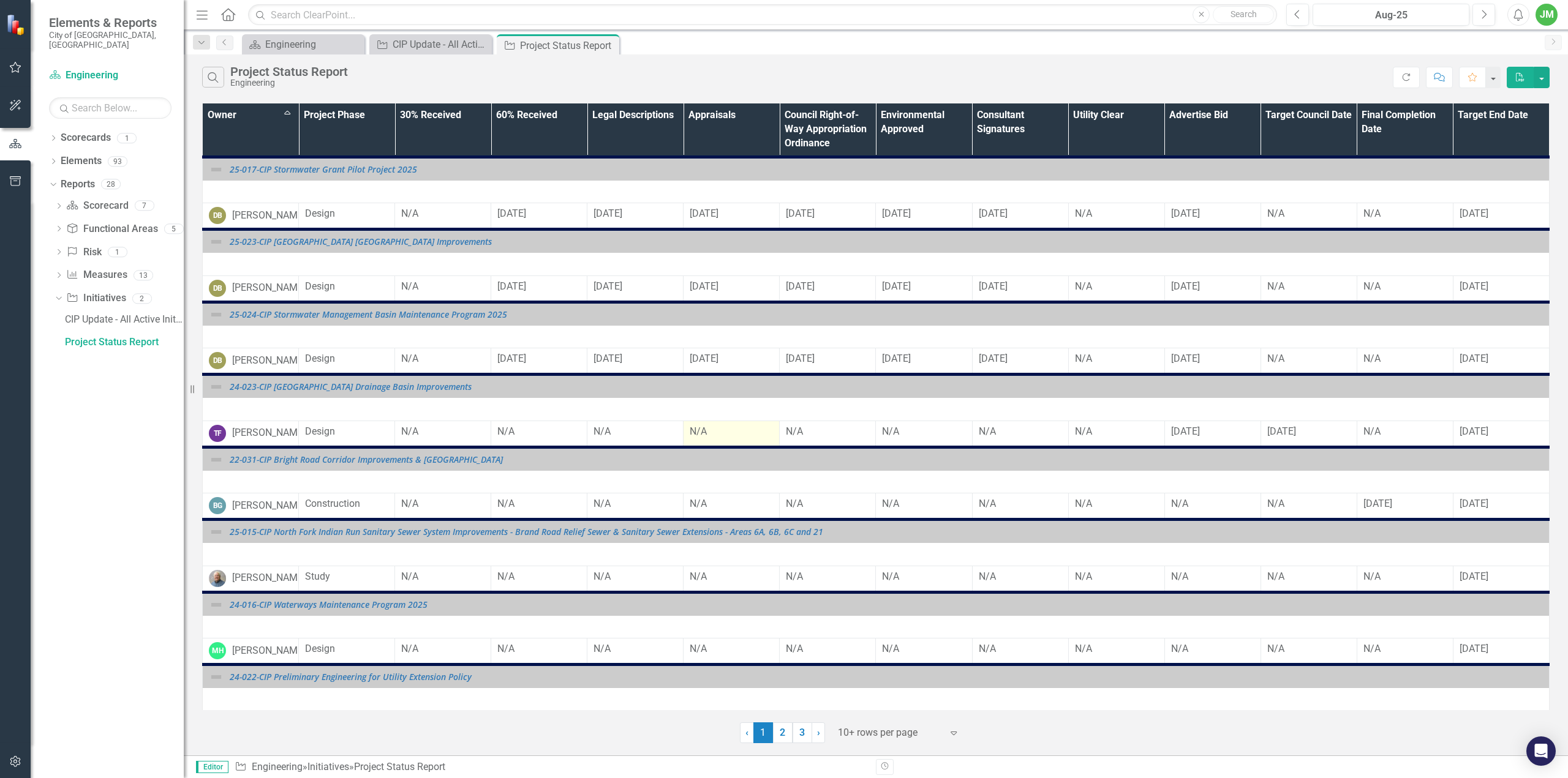
scroll to position [226, 0]
